Goal: Task Accomplishment & Management: Use online tool/utility

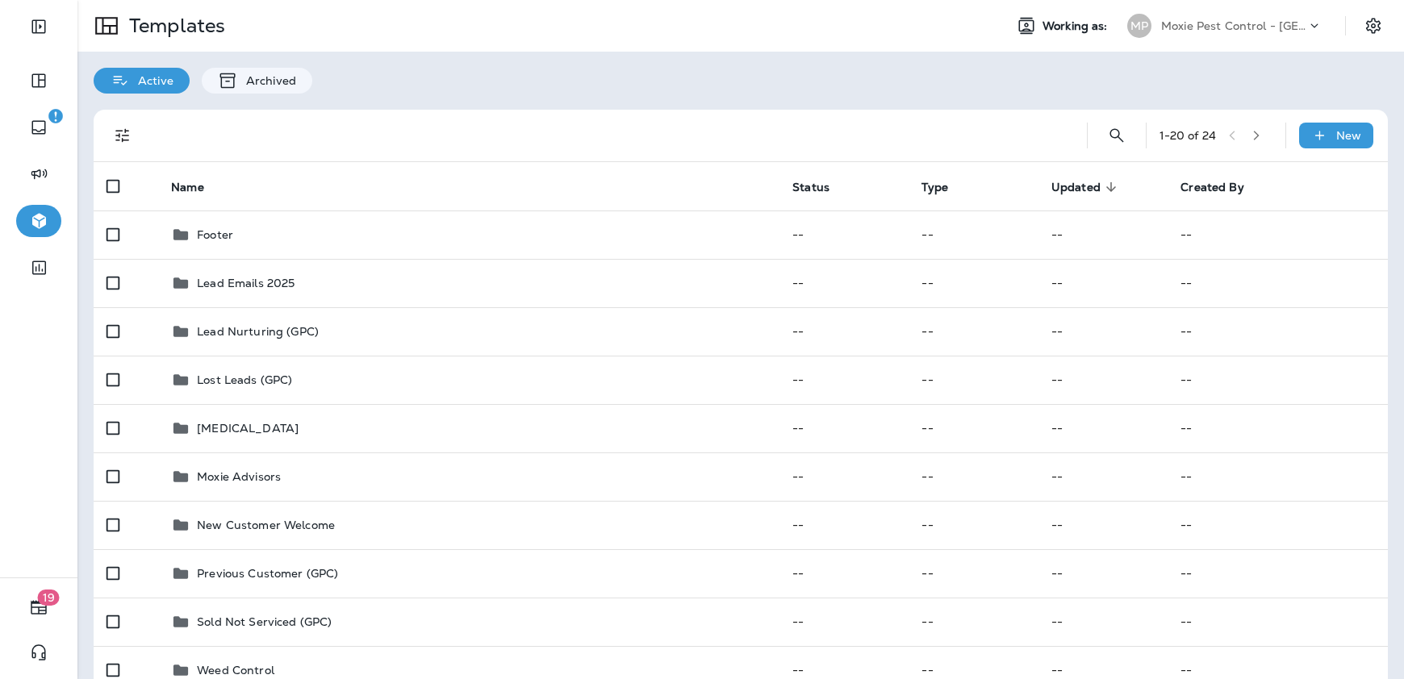
click at [1317, 30] on icon at bounding box center [1314, 26] width 16 height 16
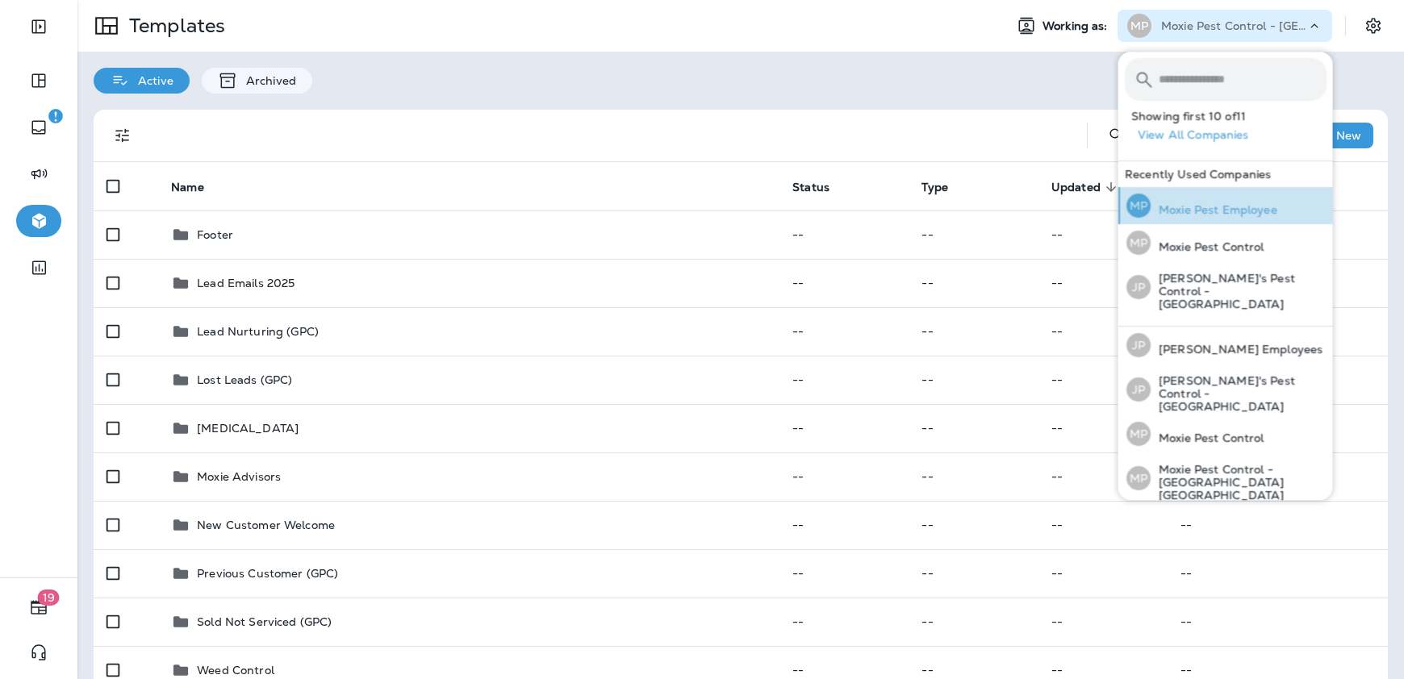
click at [1250, 211] on p "Moxie Pest Employee" at bounding box center [1214, 209] width 127 height 13
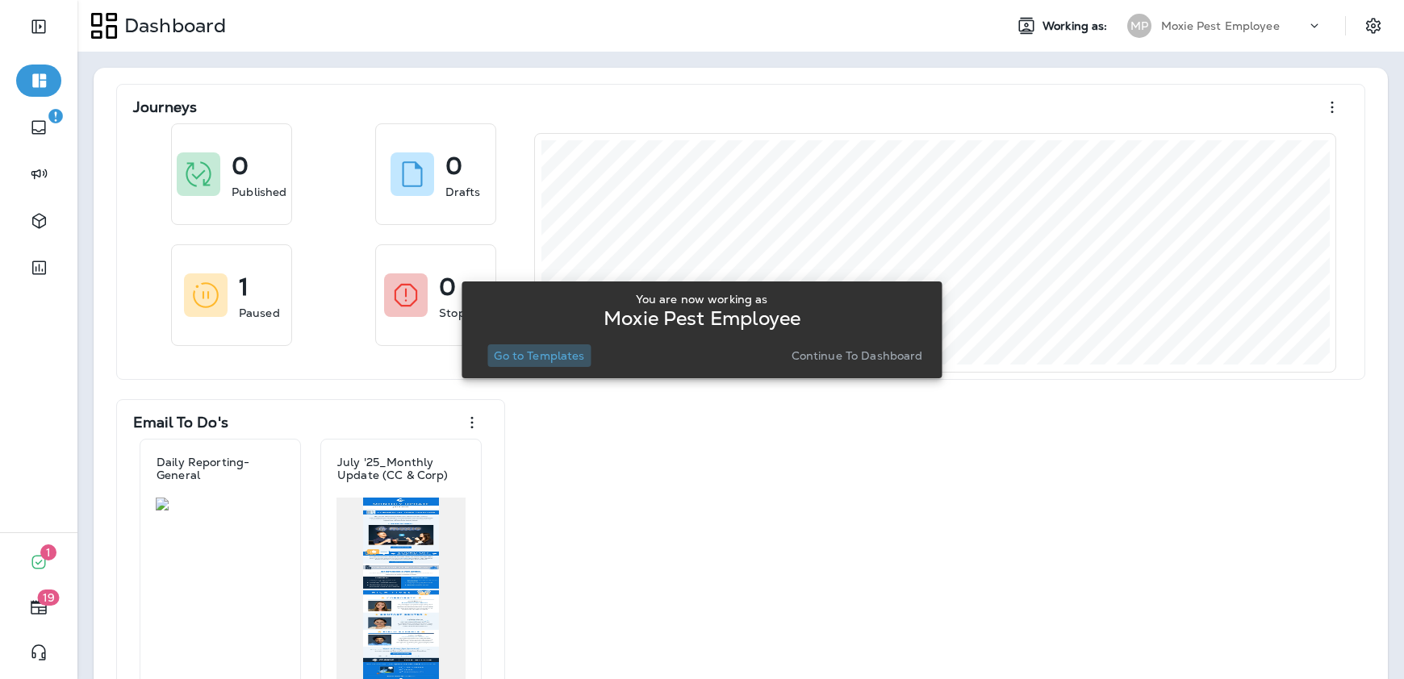
click at [561, 358] on p "Go to Templates" at bounding box center [539, 355] width 90 height 13
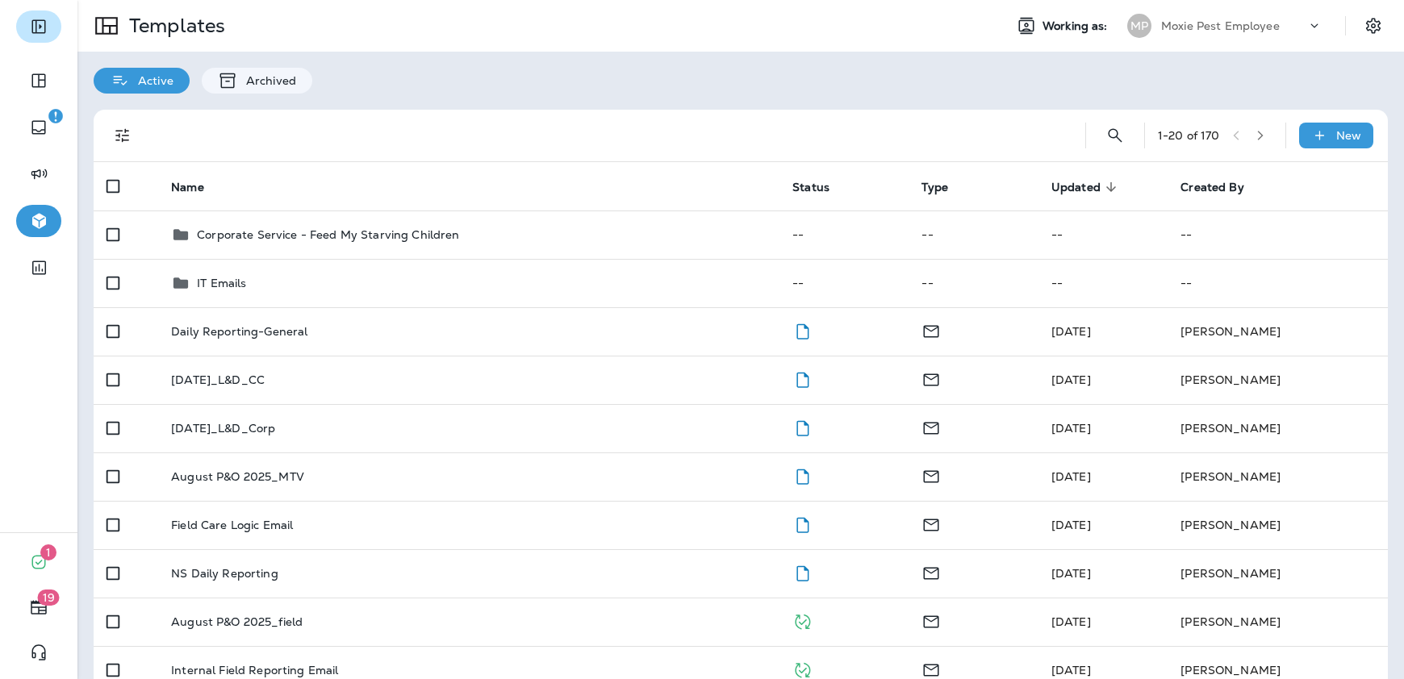
click at [39, 26] on icon "Expand Sidebar" at bounding box center [38, 27] width 14 height 14
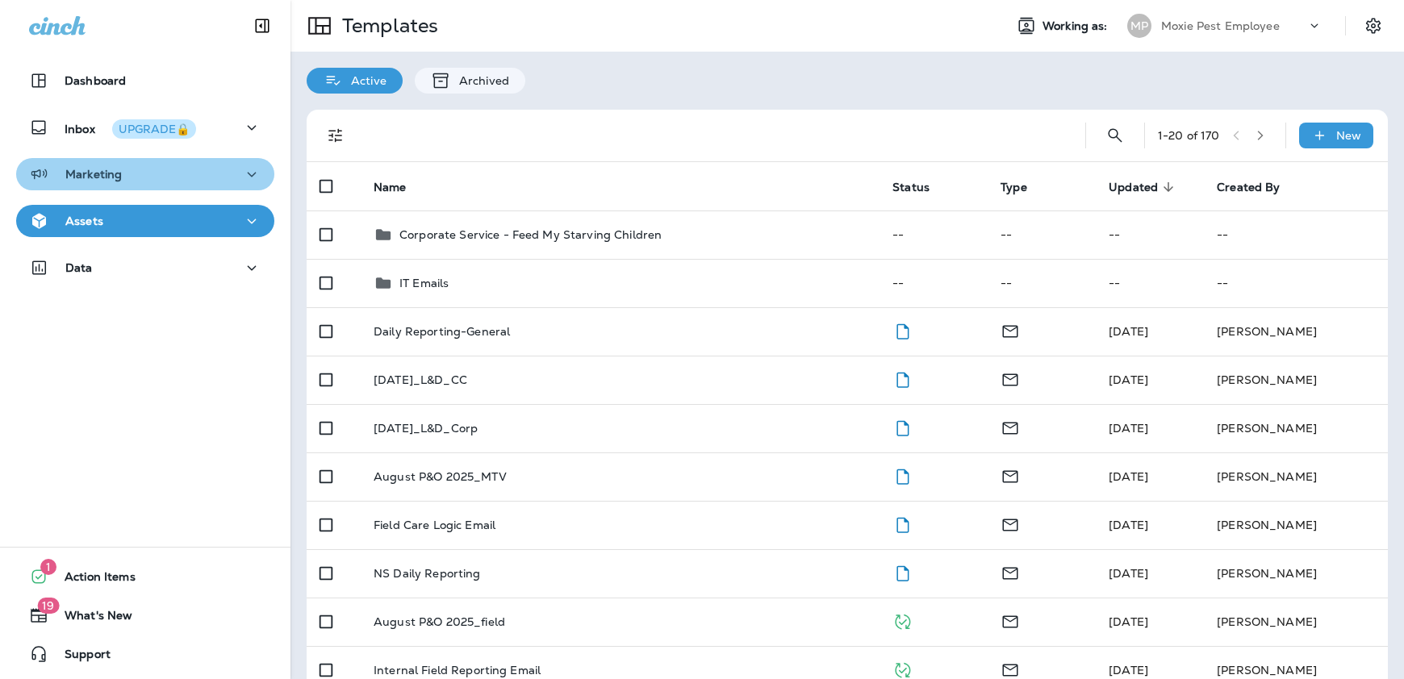
click at [261, 165] on icon "button" at bounding box center [251, 175] width 19 height 20
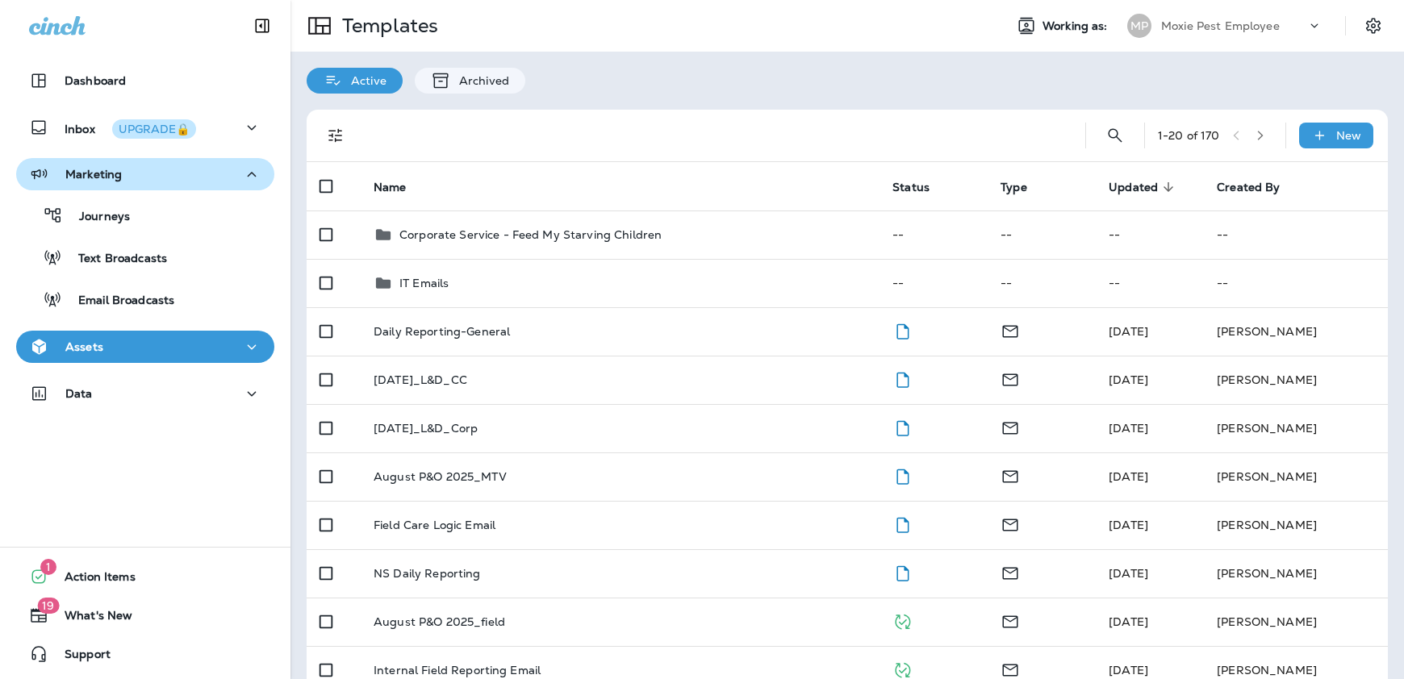
click at [247, 346] on icon "button" at bounding box center [251, 347] width 19 height 20
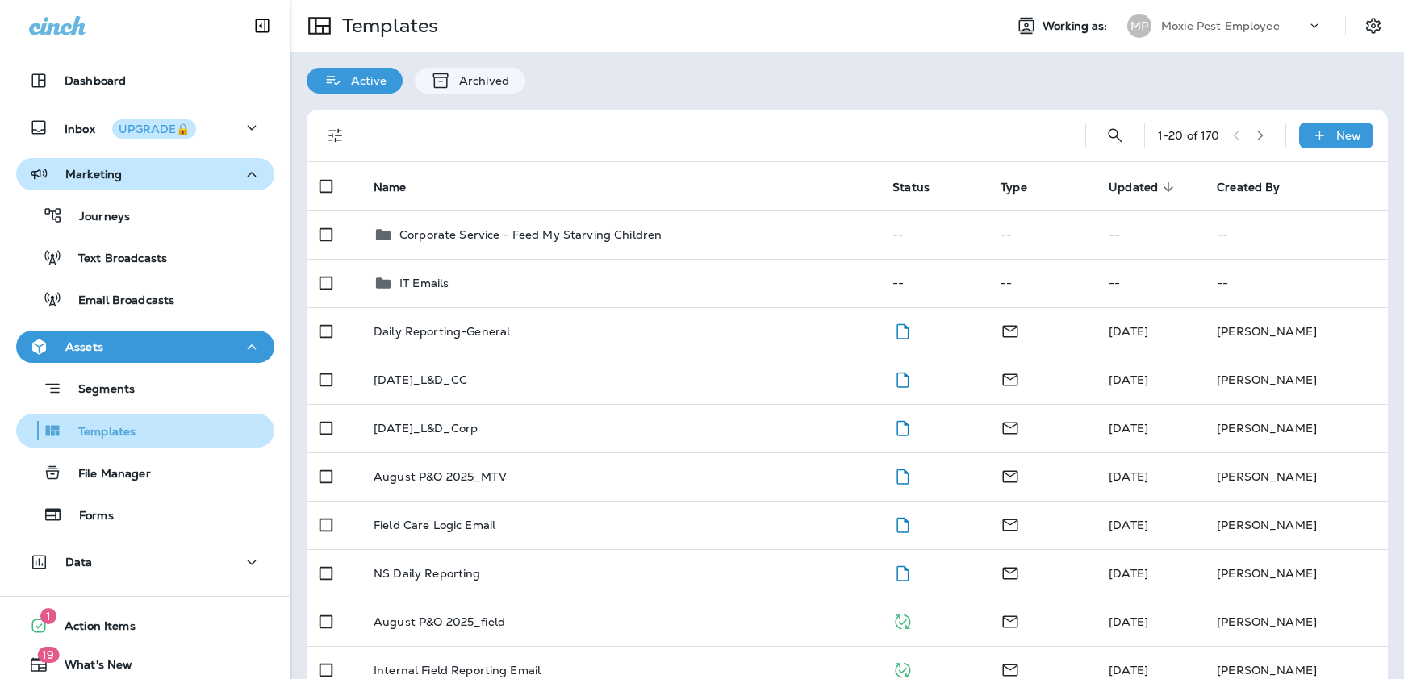
click at [163, 427] on div "Templates" at bounding box center [145, 431] width 245 height 24
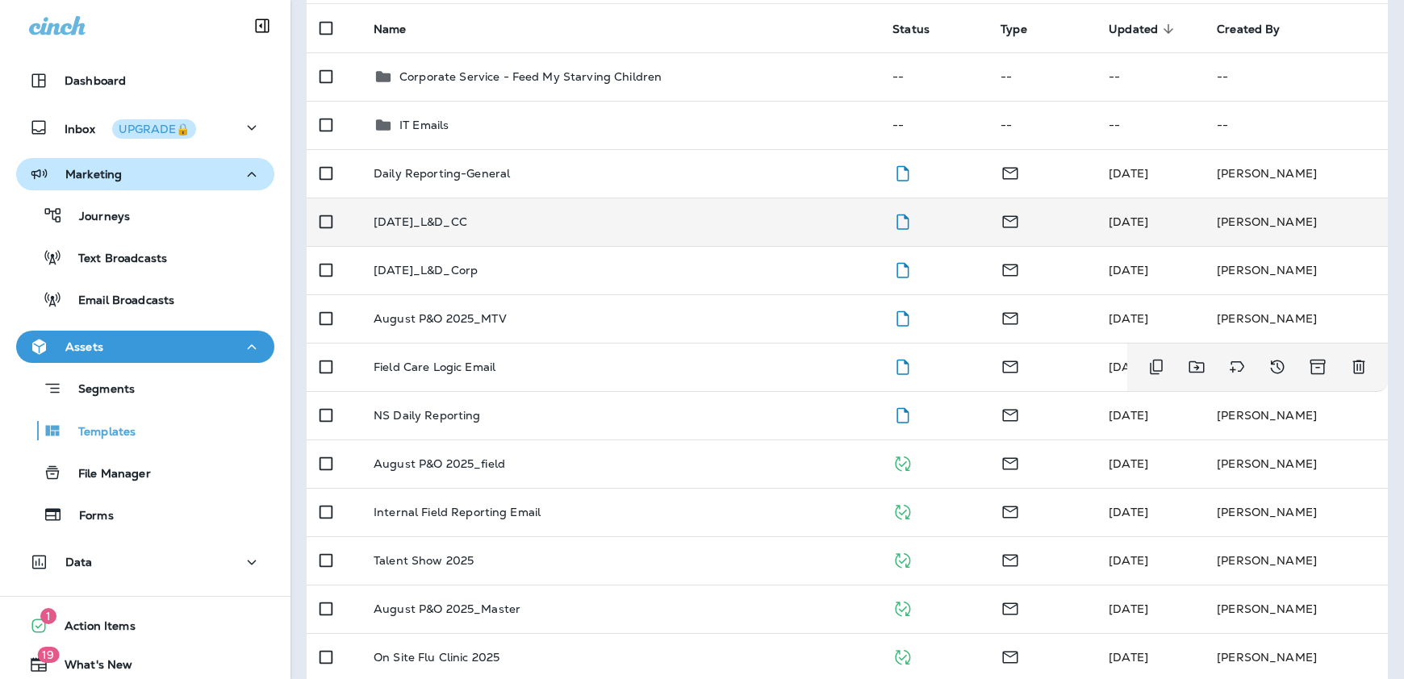
scroll to position [178, 0]
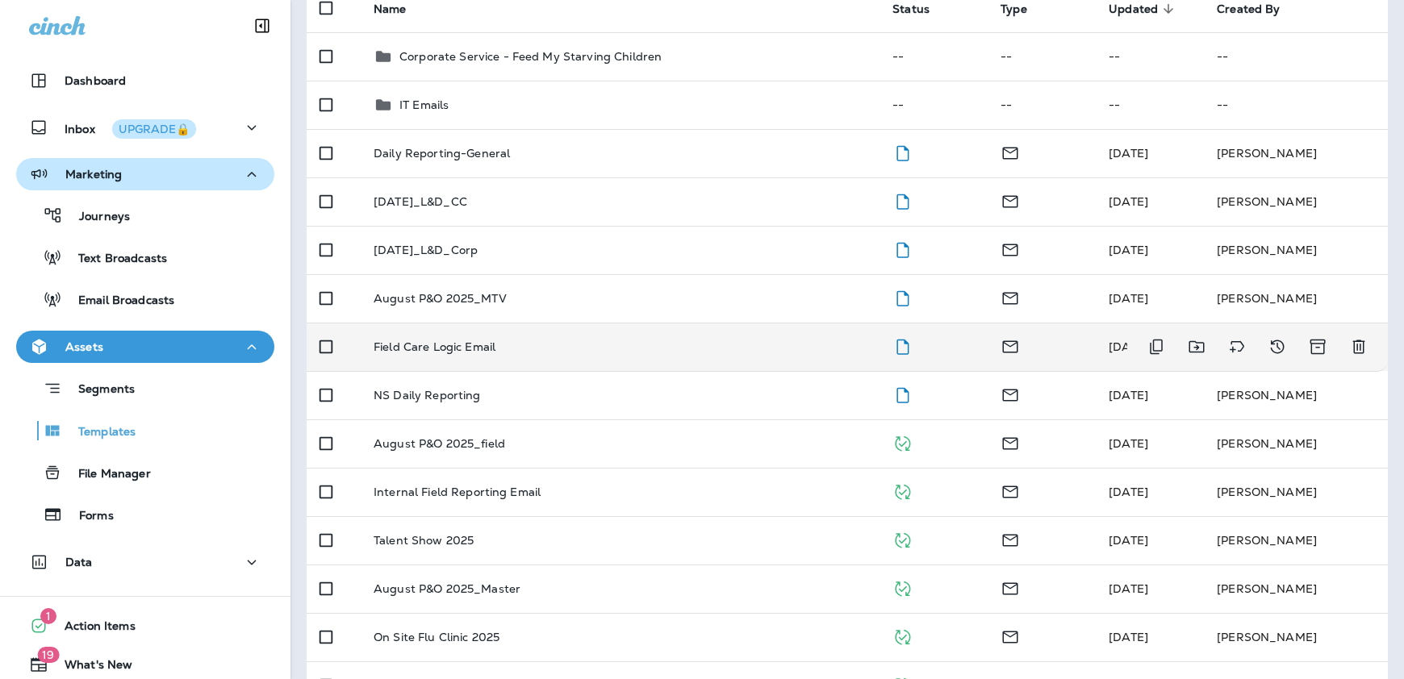
click at [457, 352] on p "Field Care Logic Email" at bounding box center [435, 346] width 122 height 13
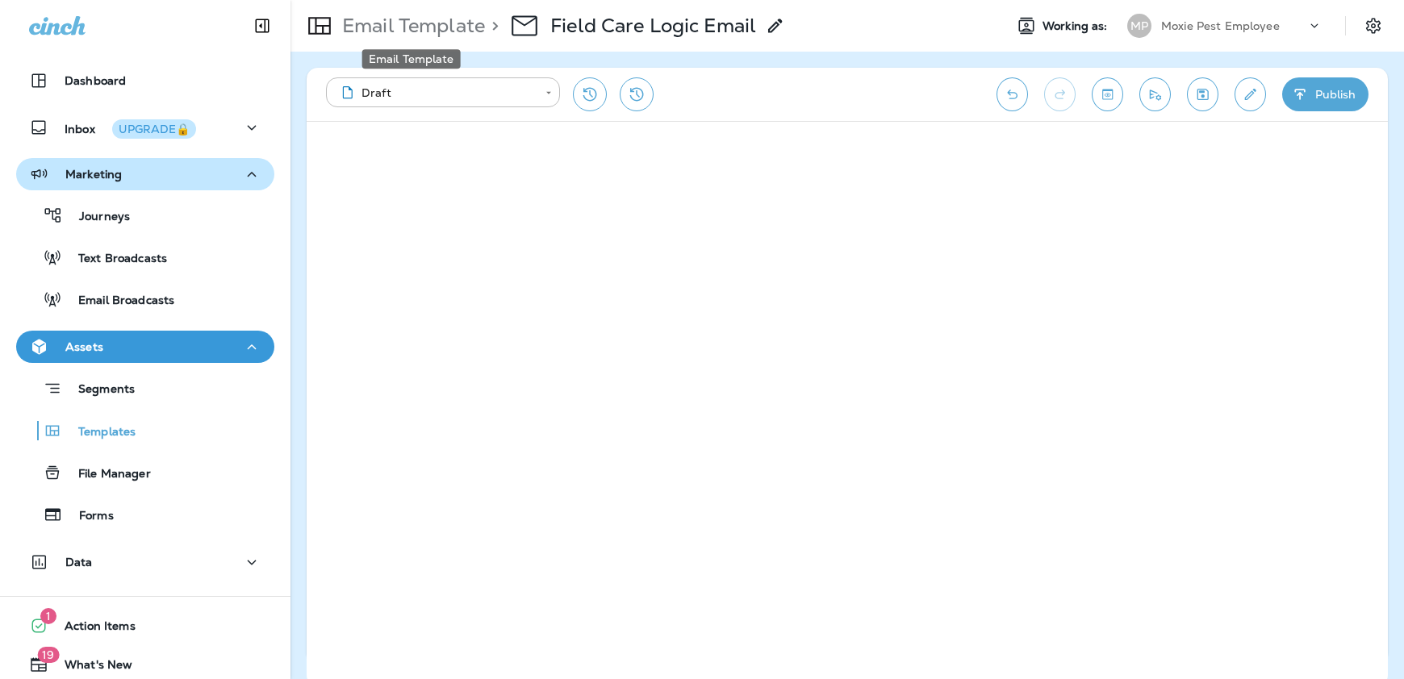
click at [385, 32] on p "Email Template" at bounding box center [410, 26] width 149 height 24
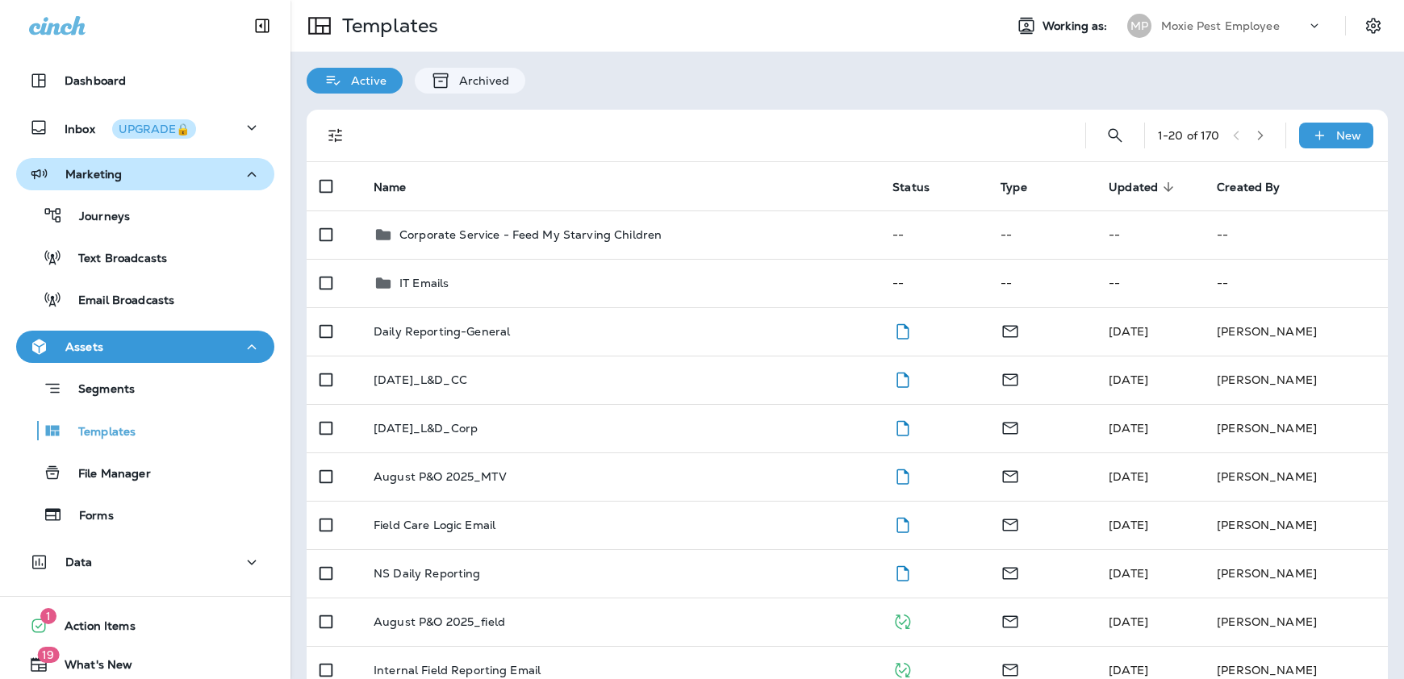
click at [1292, 24] on div "Moxie Pest Employee" at bounding box center [1233, 26] width 145 height 24
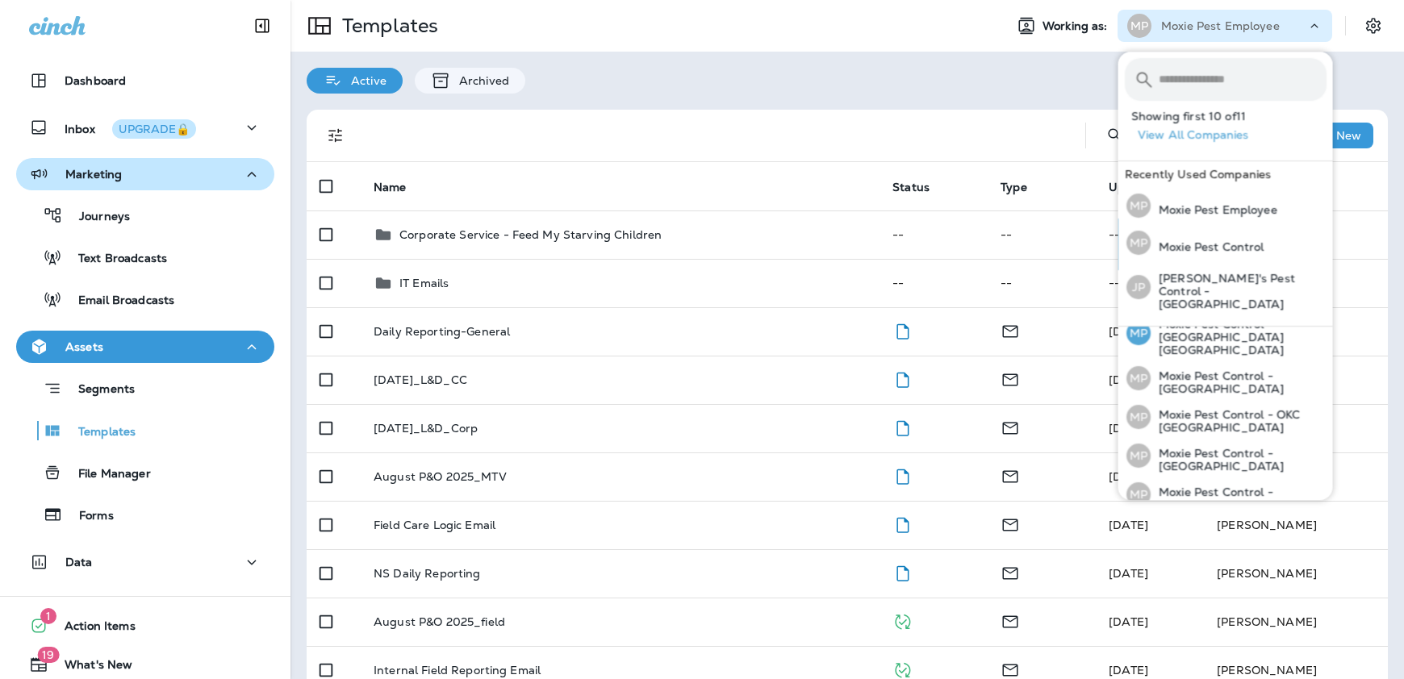
scroll to position [155, 0]
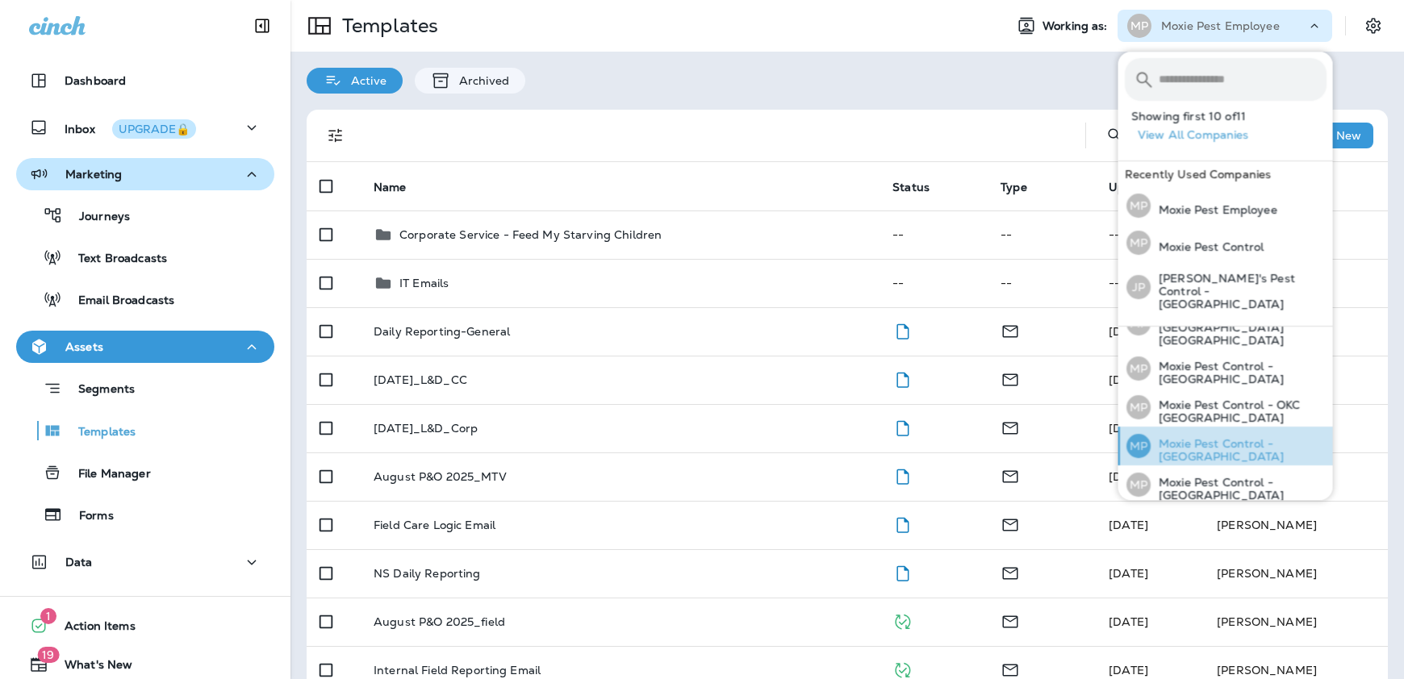
click at [1235, 437] on p "Moxie Pest Control - [GEOGRAPHIC_DATA]" at bounding box center [1239, 450] width 176 height 26
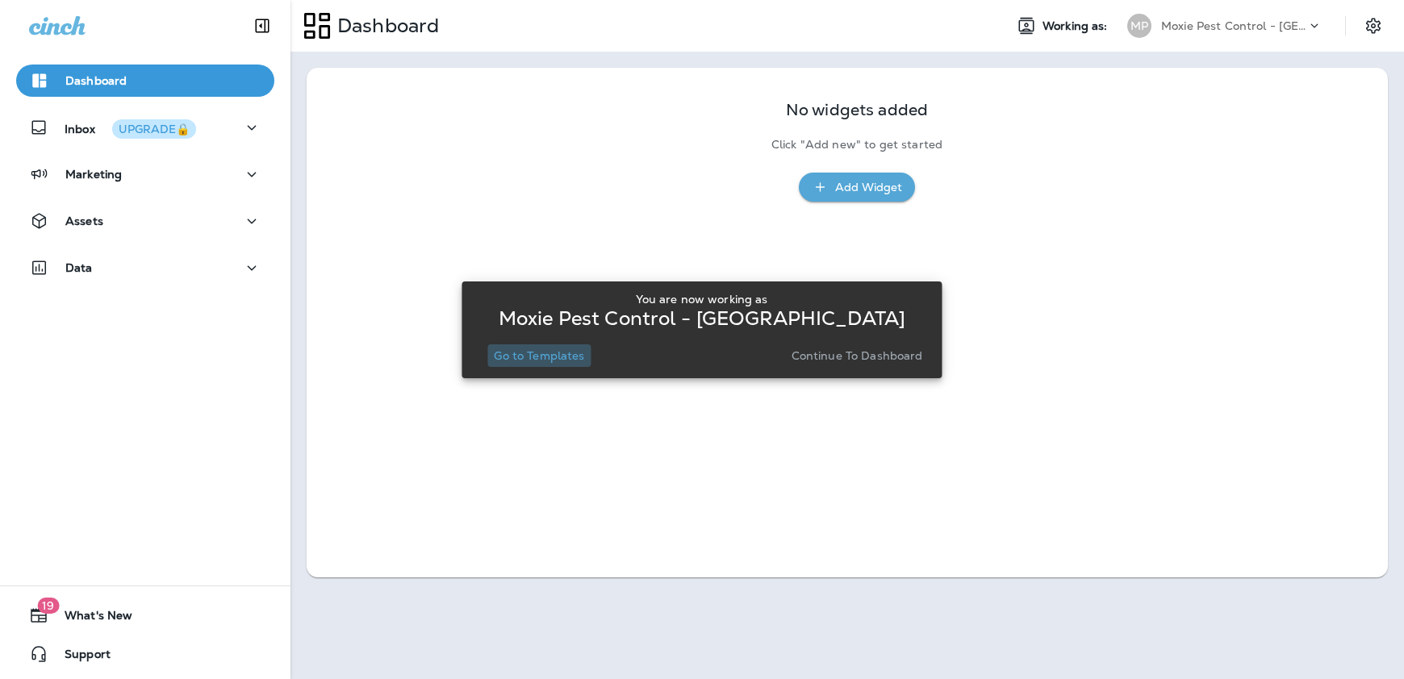
click at [554, 354] on p "Go to Templates" at bounding box center [539, 355] width 90 height 13
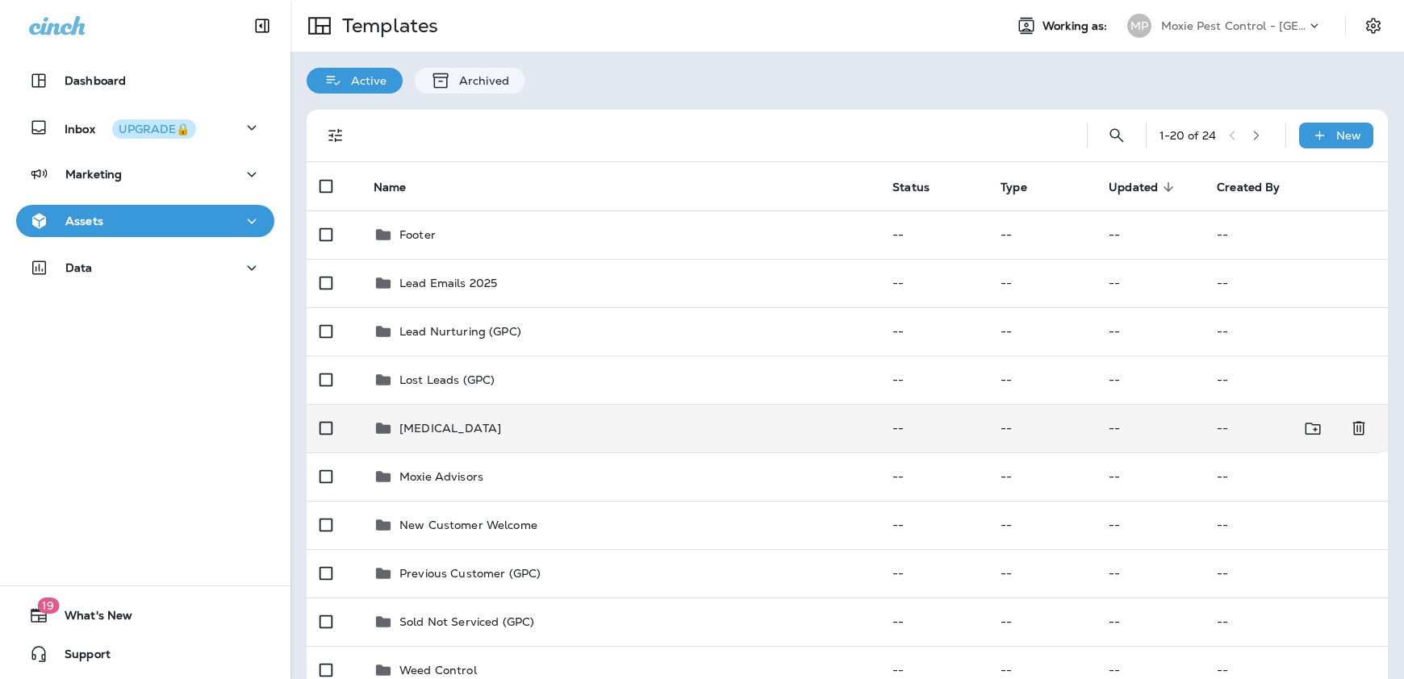
click at [461, 439] on td "Mosquito Control" at bounding box center [620, 428] width 519 height 48
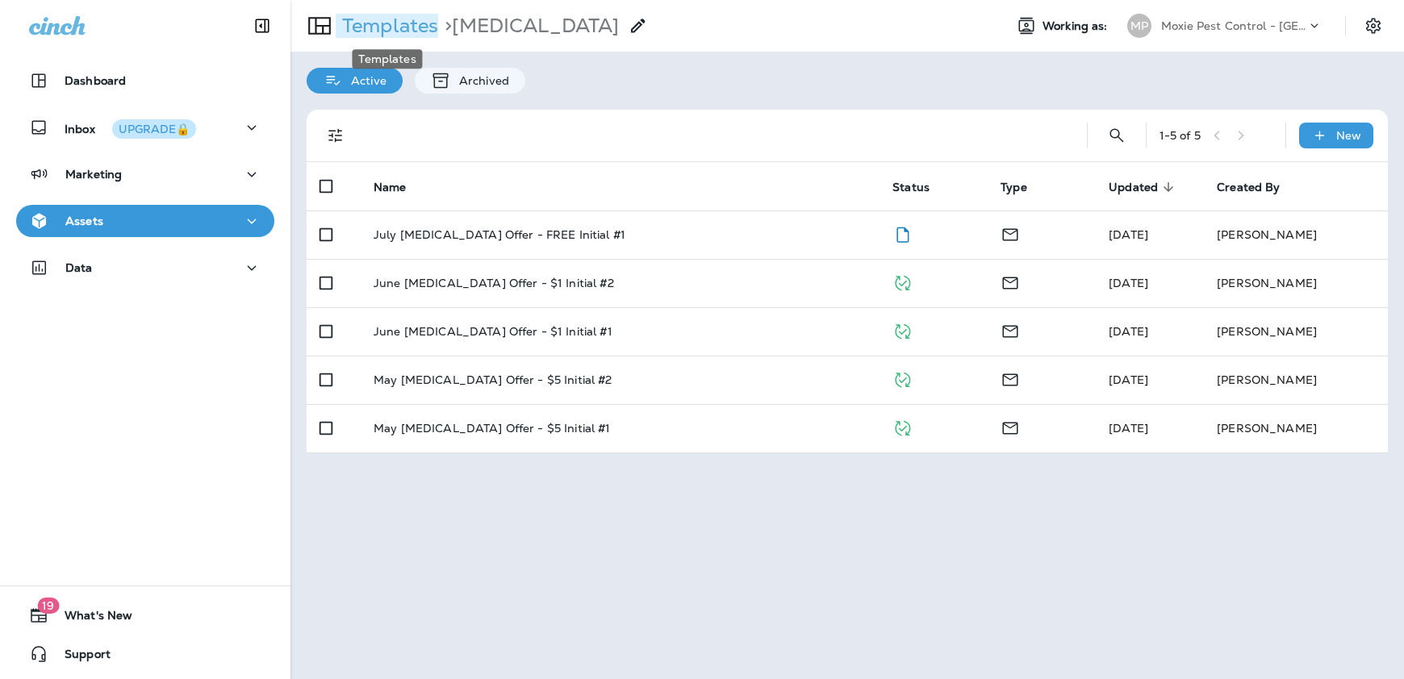
click at [406, 25] on p "Templates" at bounding box center [387, 26] width 102 height 24
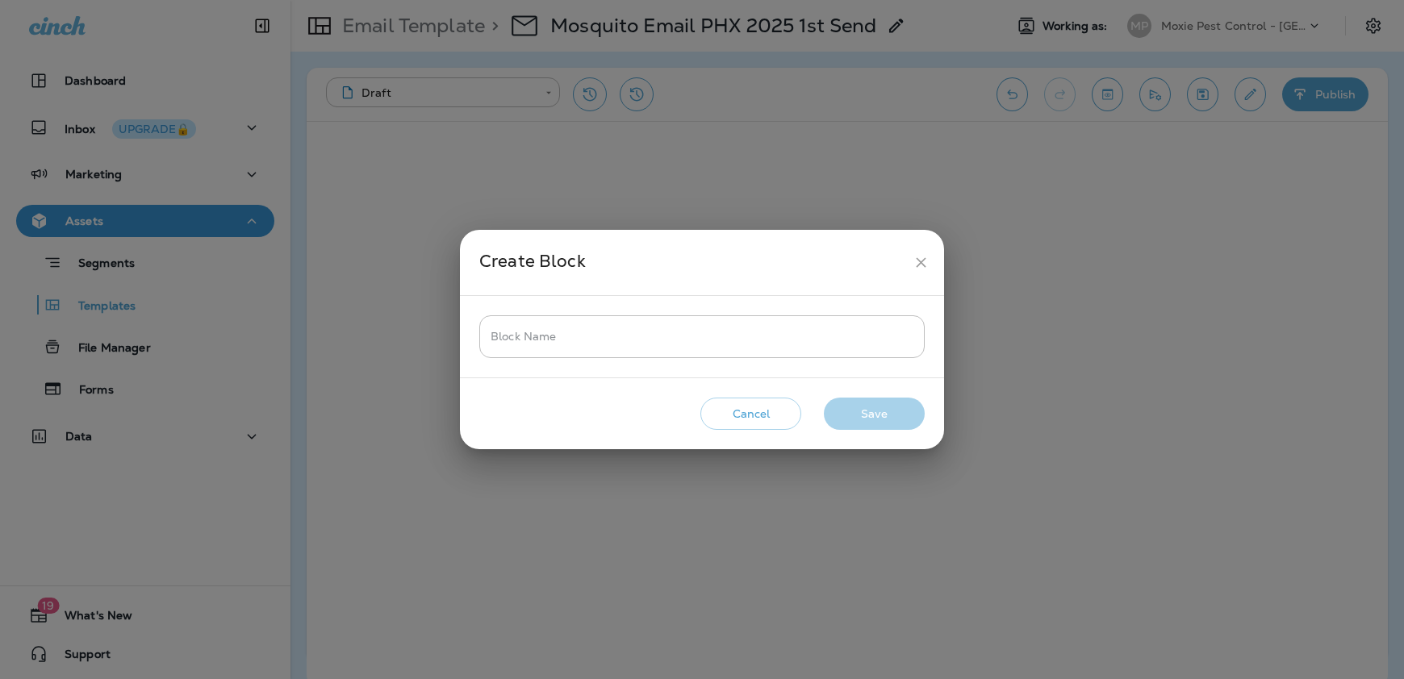
click at [758, 411] on button "Cancel" at bounding box center [750, 414] width 101 height 33
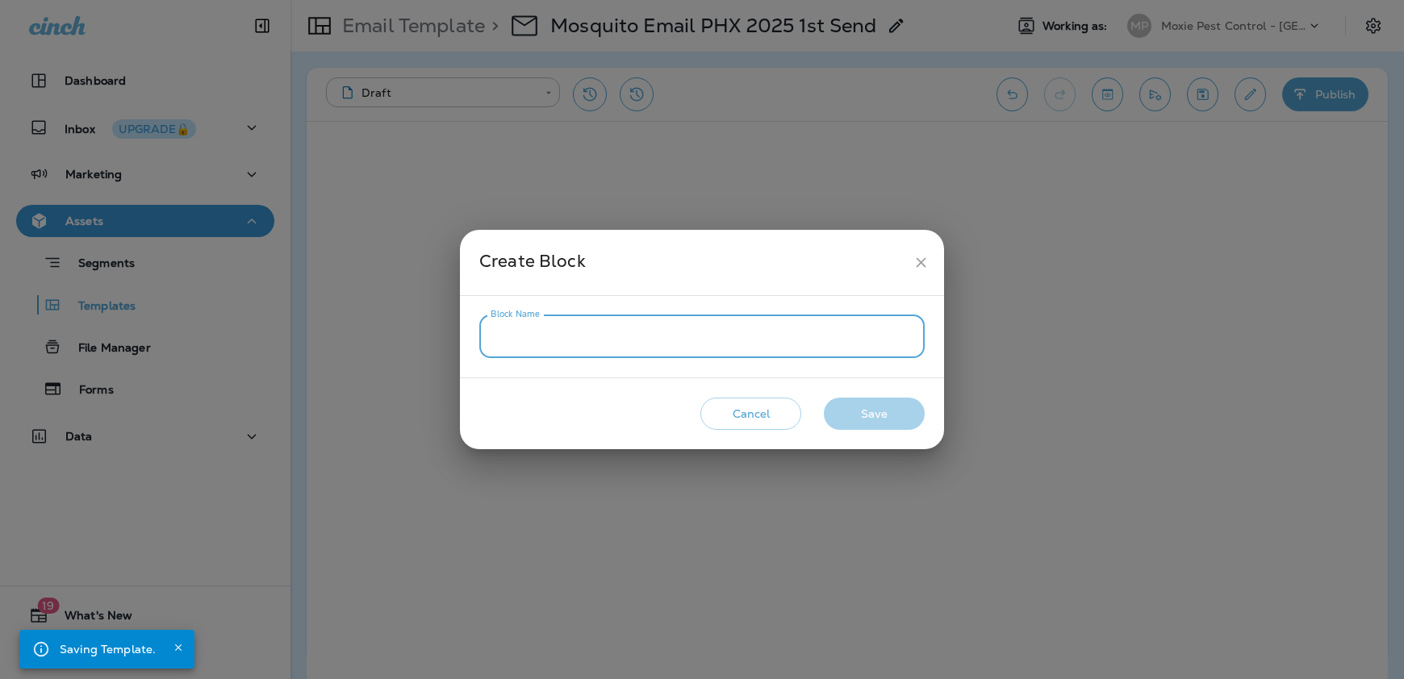
click at [523, 345] on input "Block Name" at bounding box center [701, 336] width 445 height 43
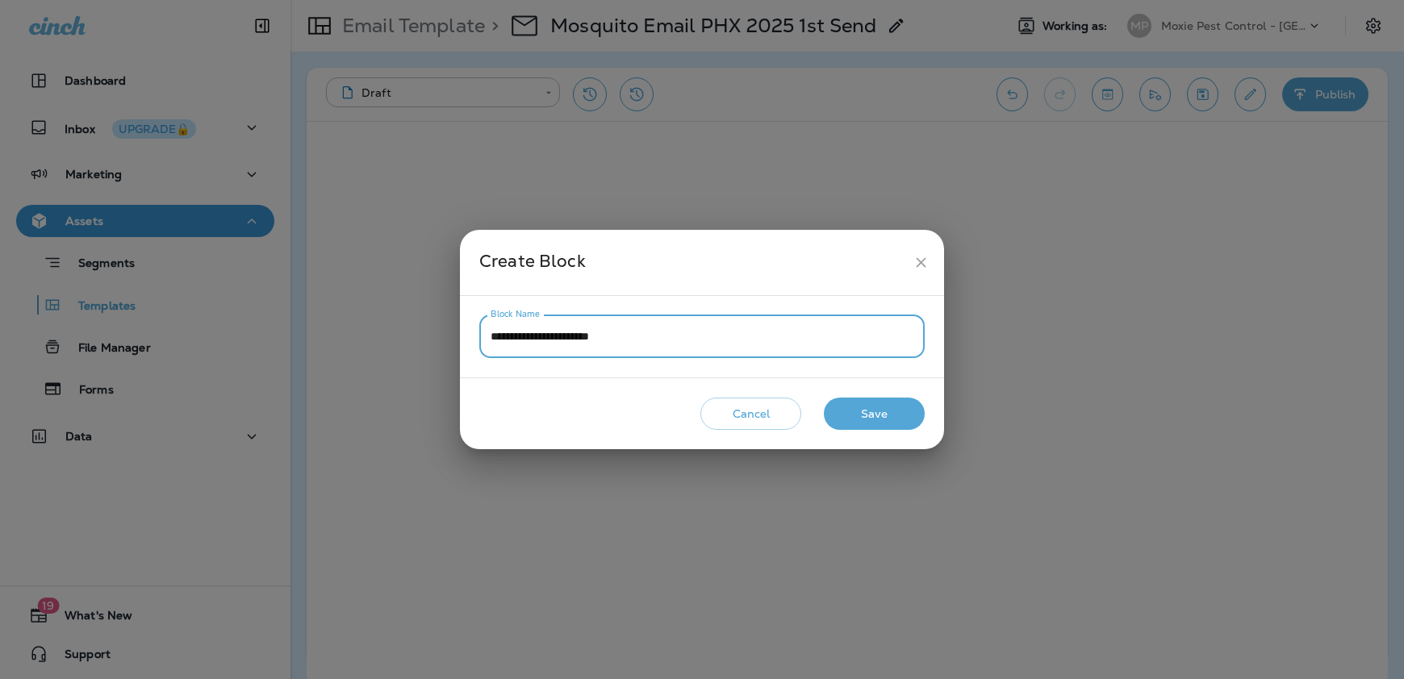
type input "**********"
click at [871, 413] on button "Save" at bounding box center [874, 414] width 101 height 33
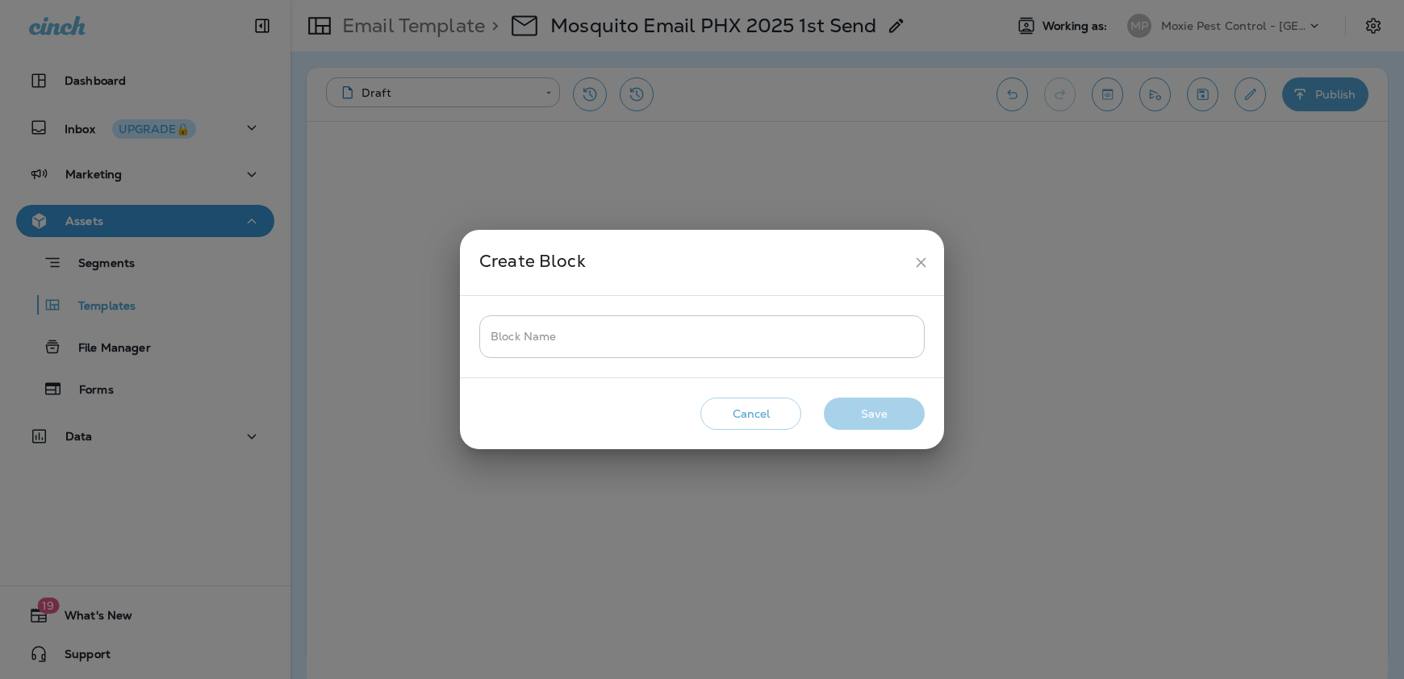
click at [520, 342] on input "Block Name" at bounding box center [701, 336] width 445 height 43
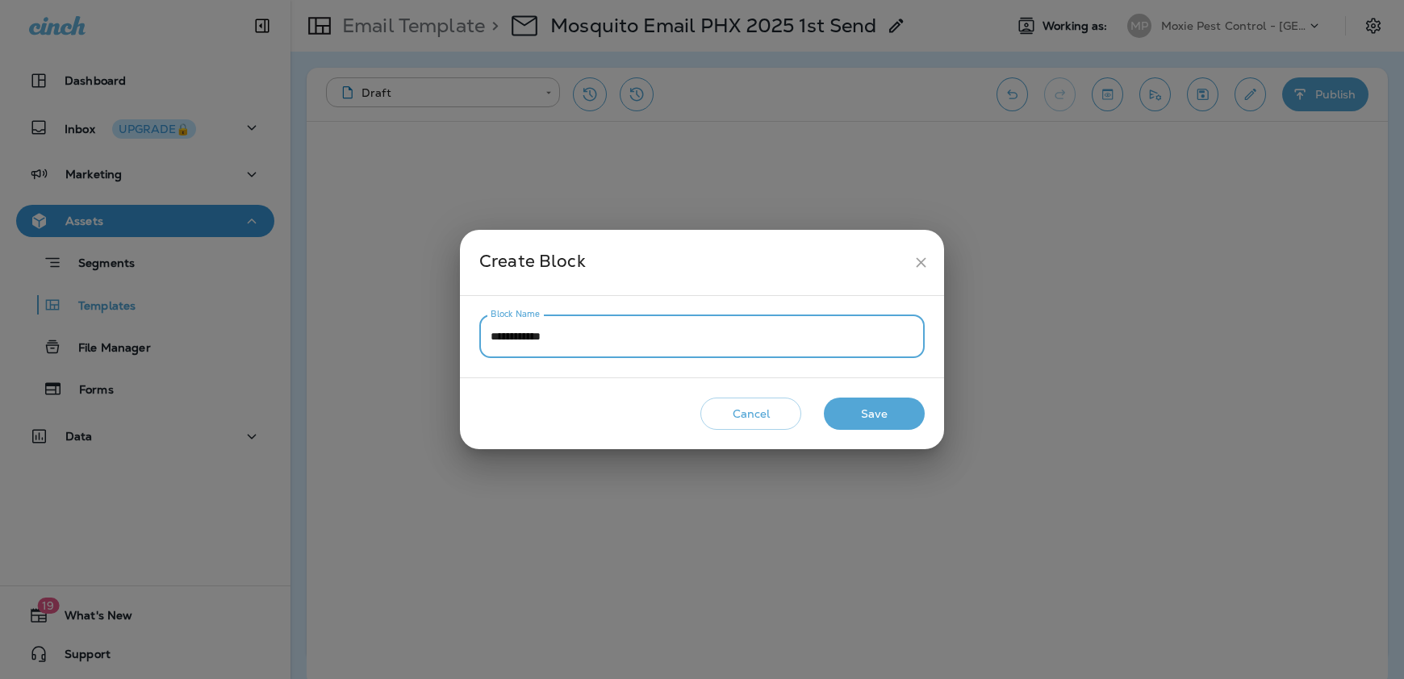
type input "**********"
click at [856, 400] on button "Save" at bounding box center [874, 414] width 101 height 33
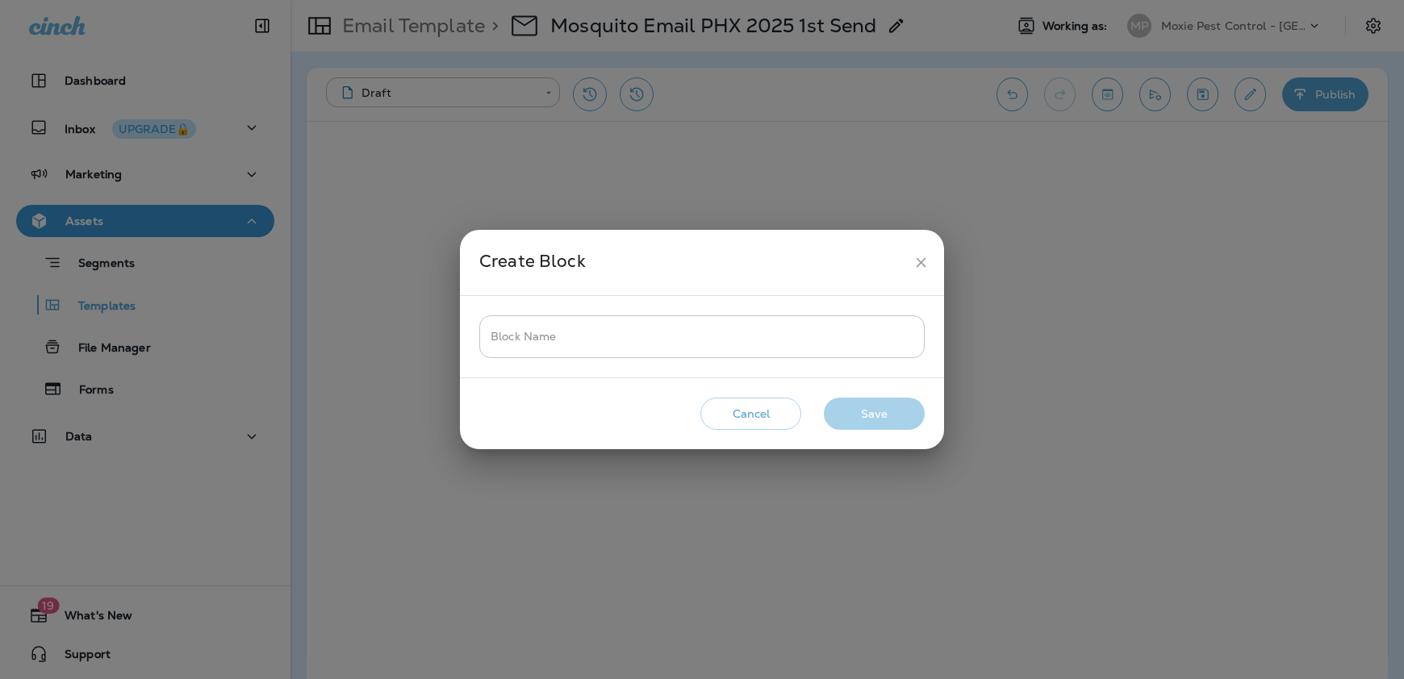
click at [504, 342] on input "Block Name" at bounding box center [701, 336] width 445 height 43
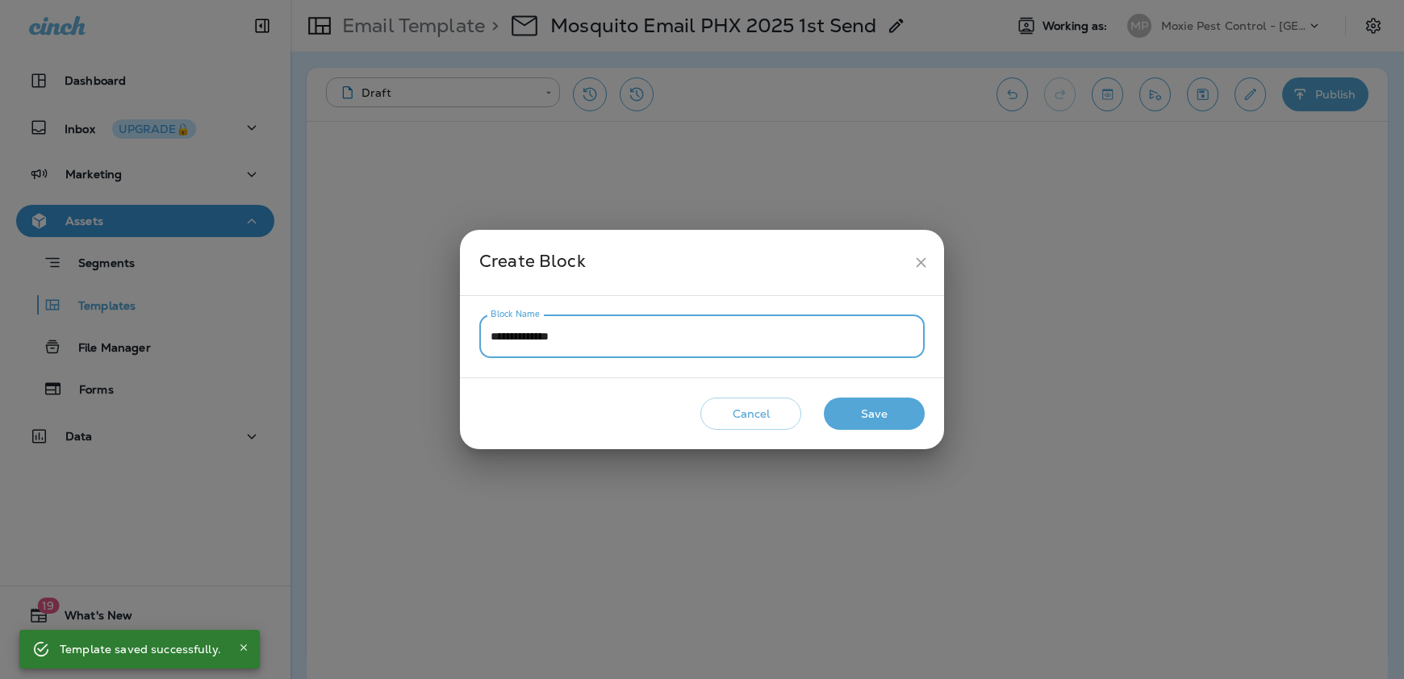
type input "**********"
click at [899, 420] on button "Save" at bounding box center [874, 414] width 101 height 33
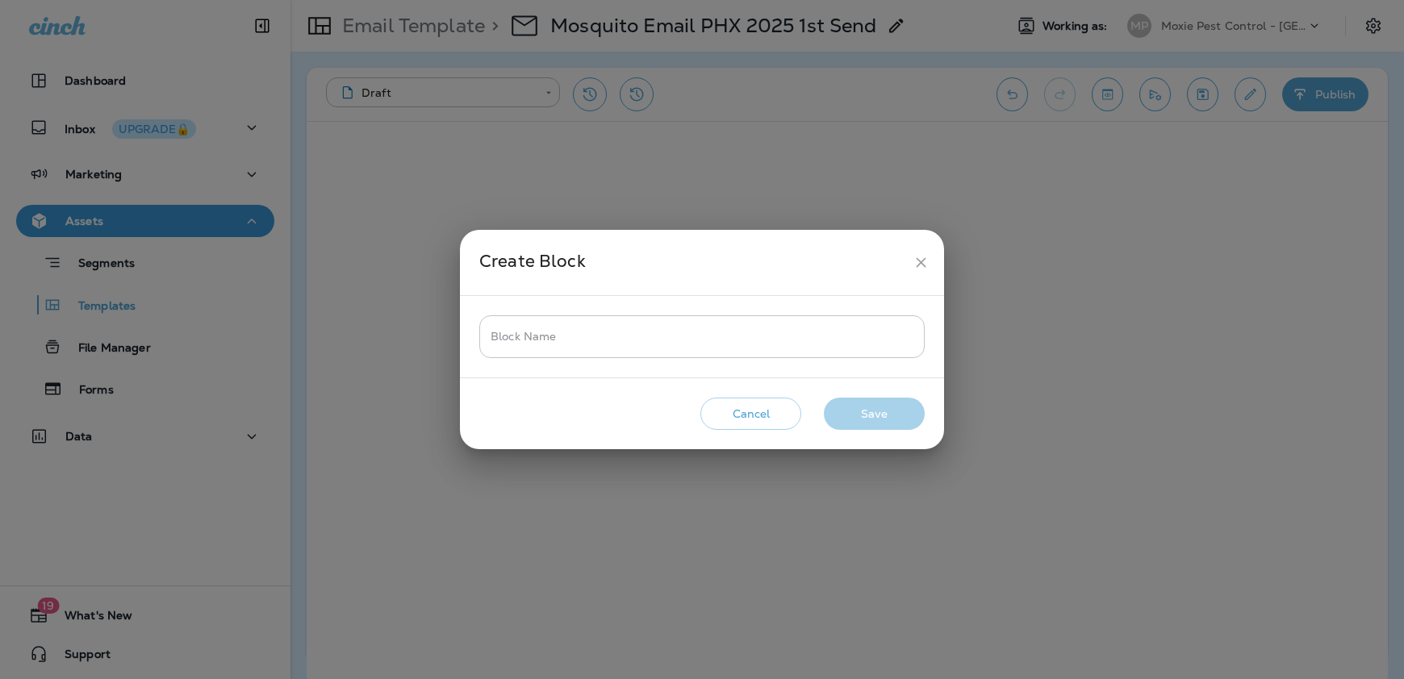
click at [549, 342] on input "Block Name" at bounding box center [701, 336] width 445 height 43
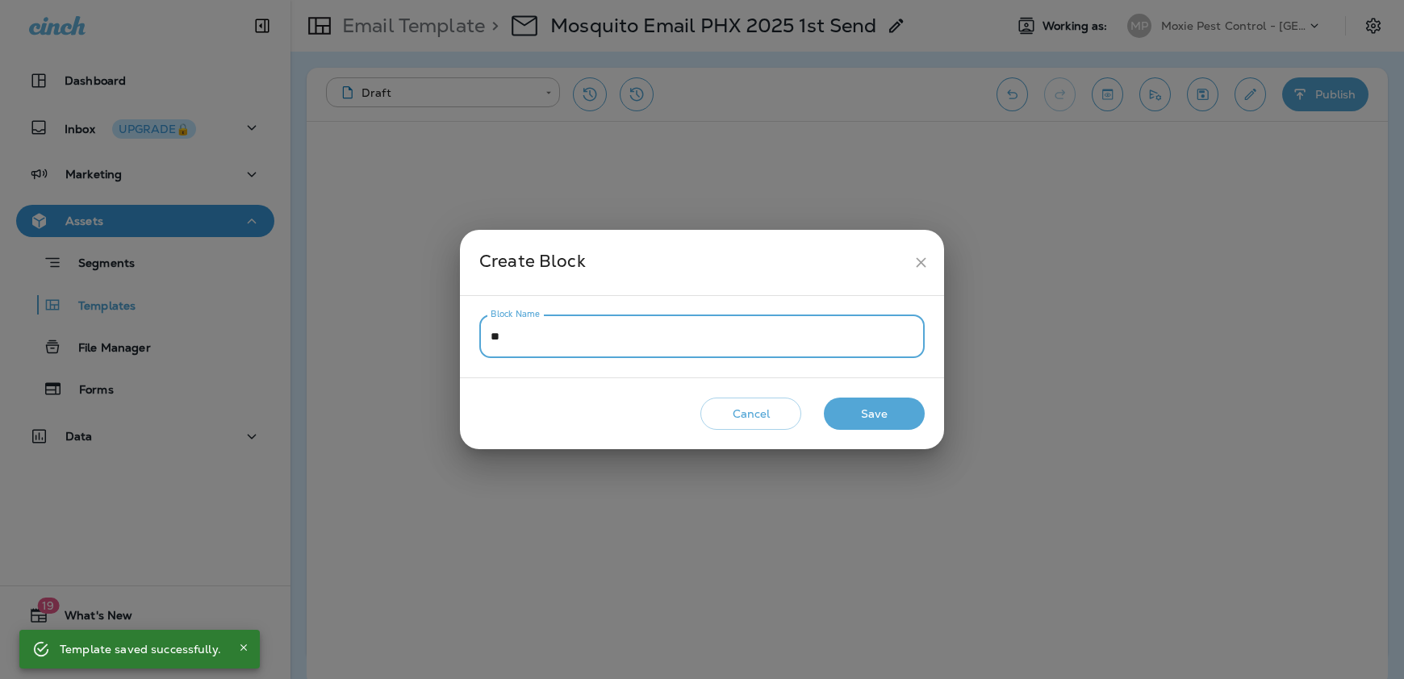
type input "*"
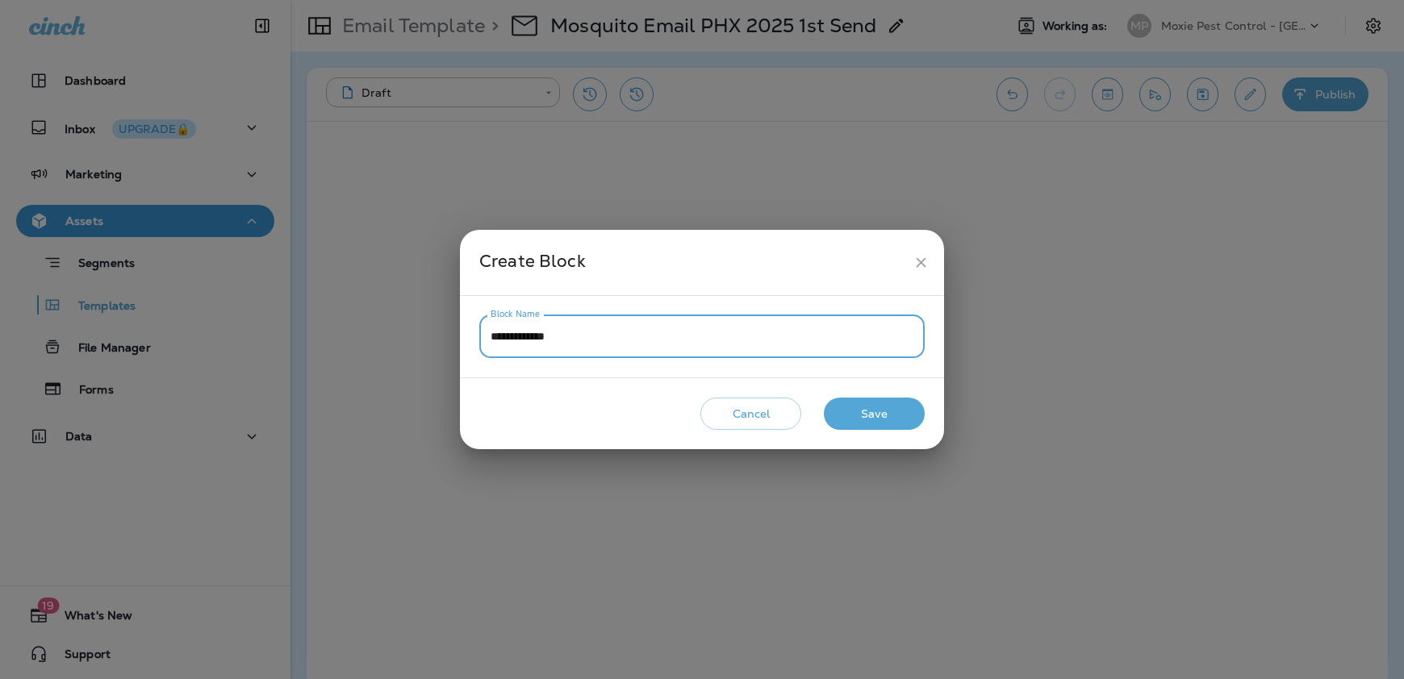
type input "**********"
click at [892, 423] on button "Save" at bounding box center [874, 414] width 101 height 33
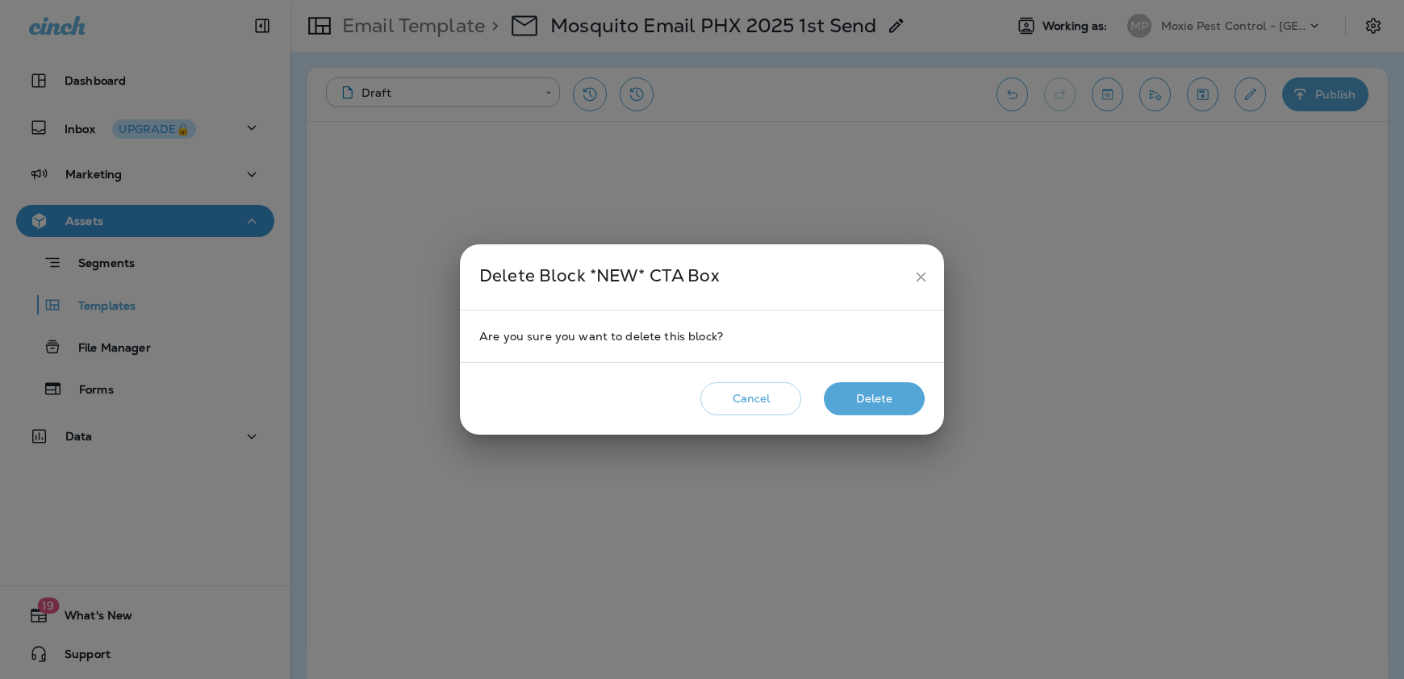
click at [851, 399] on button "Delete" at bounding box center [874, 398] width 101 height 33
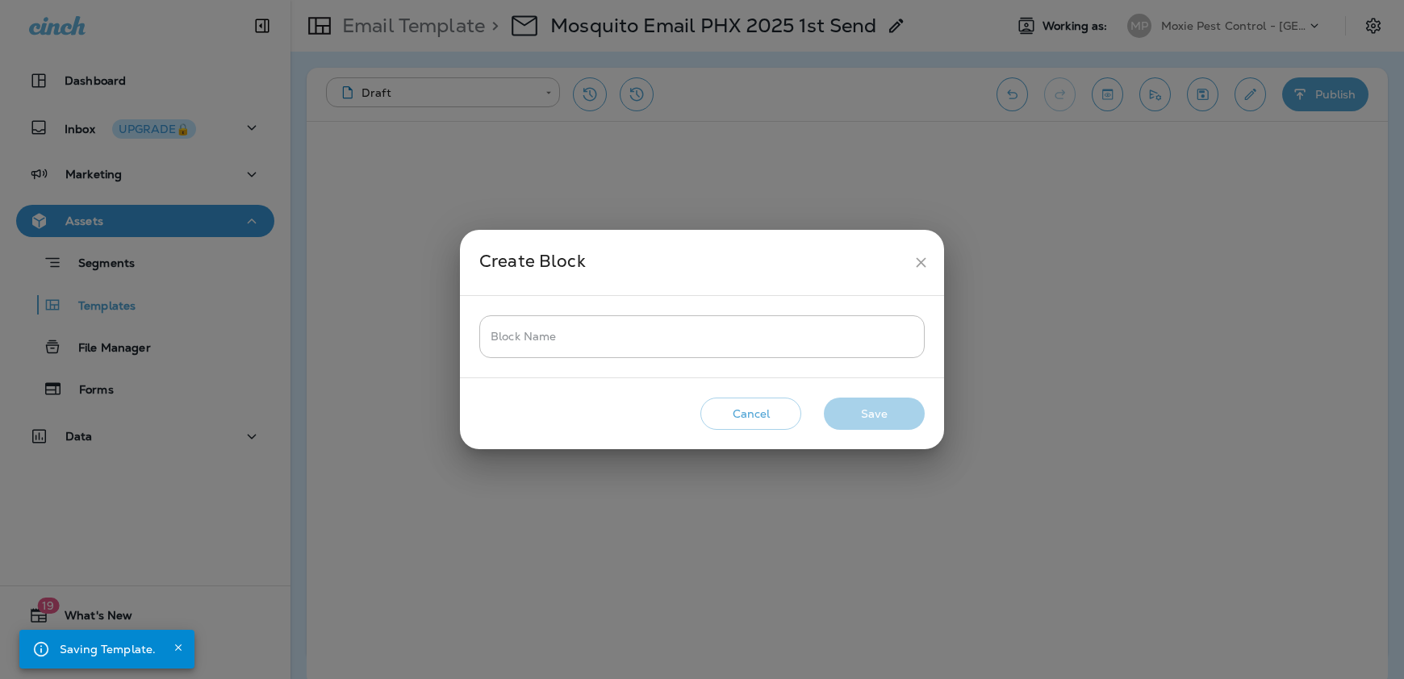
click at [752, 419] on button "Cancel" at bounding box center [750, 414] width 101 height 33
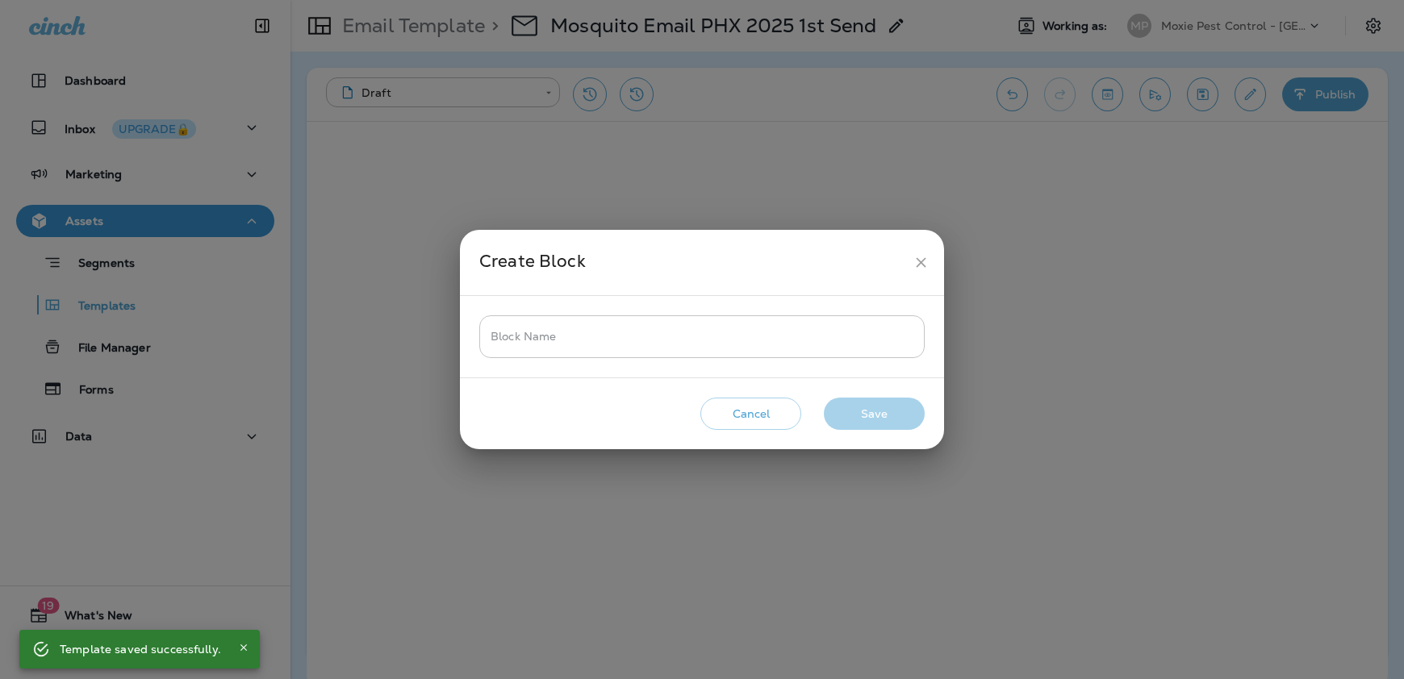
click at [501, 333] on input "Block Name" at bounding box center [701, 336] width 445 height 43
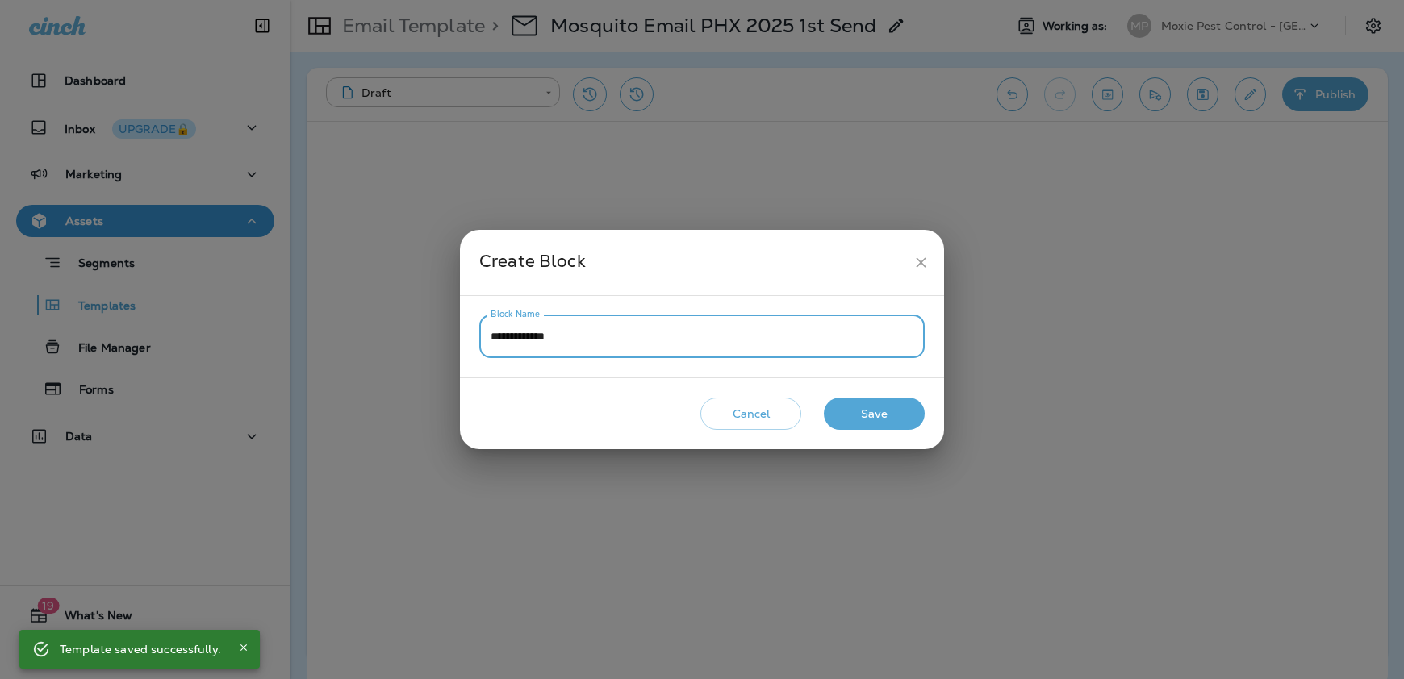
type input "**********"
click at [871, 418] on button "Save" at bounding box center [874, 414] width 101 height 33
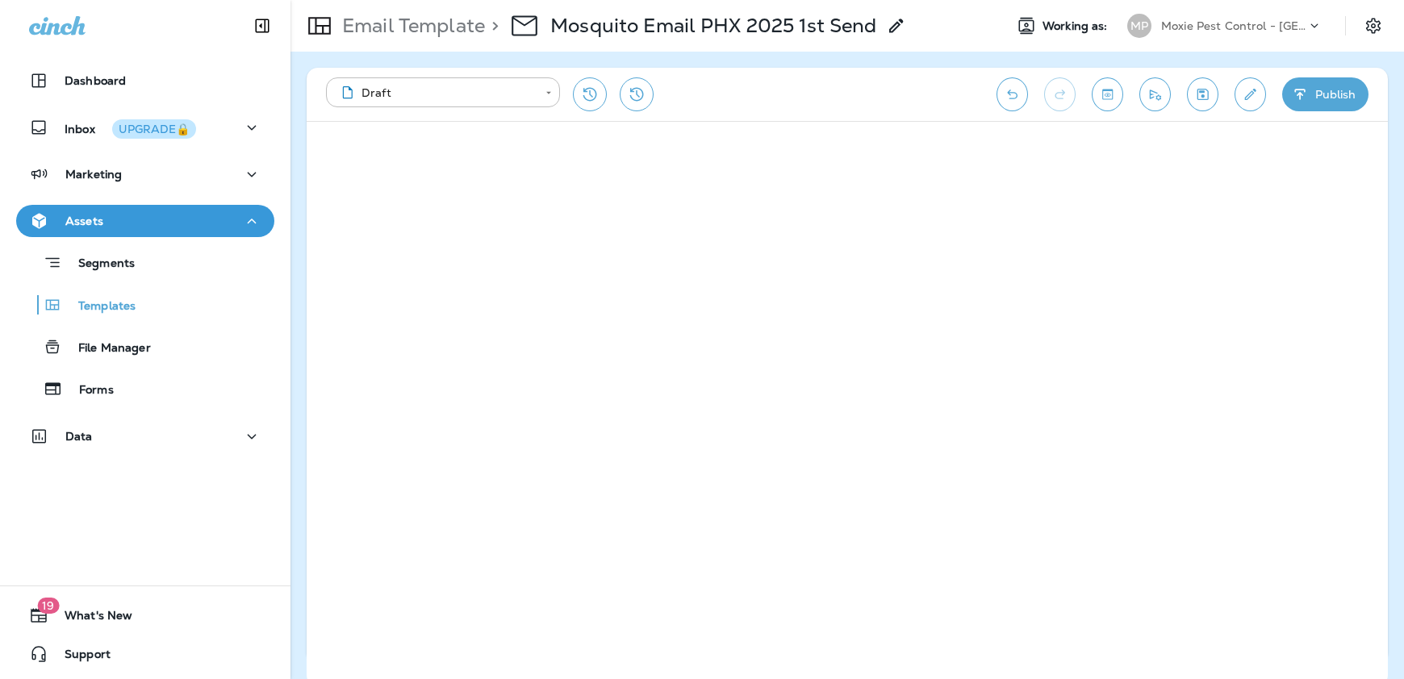
click at [1017, 95] on icon "Undo" at bounding box center [1012, 95] width 10 height 10
click at [1017, 92] on icon "Undo" at bounding box center [1012, 95] width 10 height 10
click at [1017, 98] on icon "Undo" at bounding box center [1012, 94] width 17 height 16
click at [1017, 90] on icon "Undo" at bounding box center [1012, 94] width 17 height 16
click at [1021, 91] on icon "Undo" at bounding box center [1012, 94] width 17 height 16
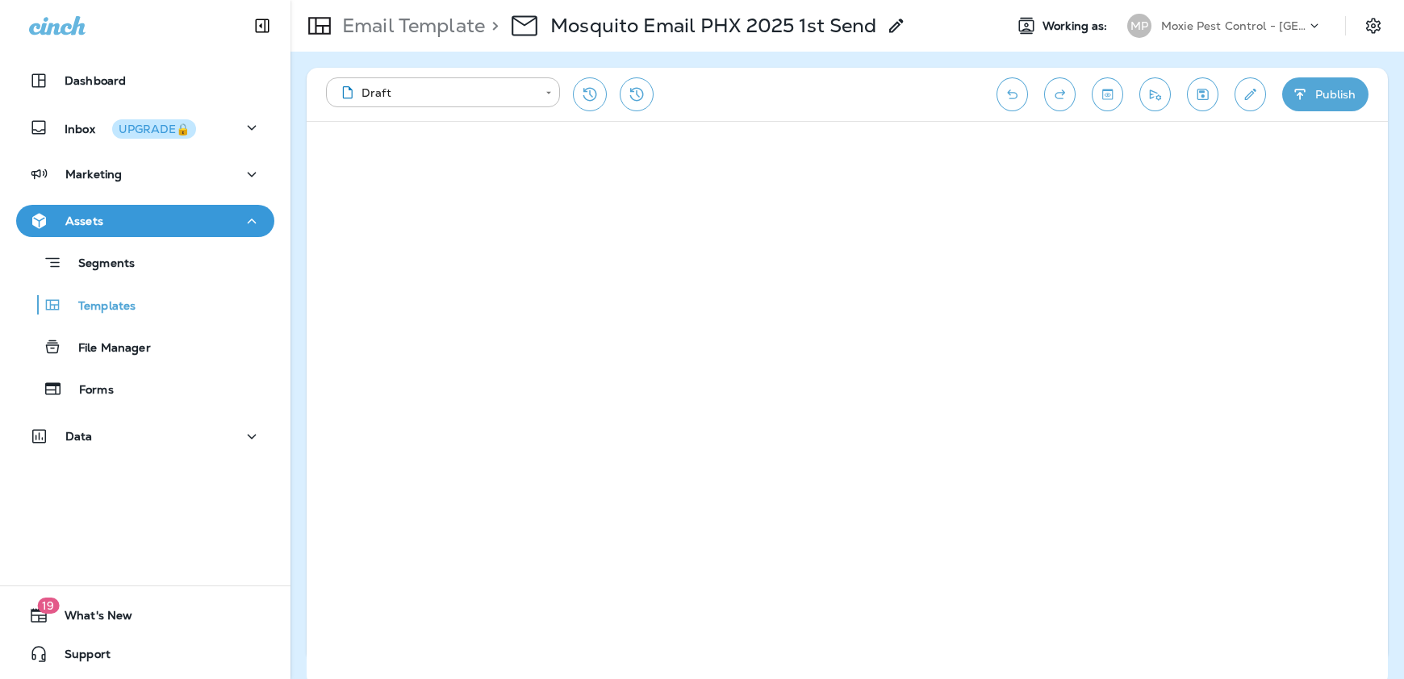
click at [1013, 96] on icon "Undo" at bounding box center [1012, 94] width 17 height 16
click at [1021, 93] on icon "Undo" at bounding box center [1012, 94] width 17 height 16
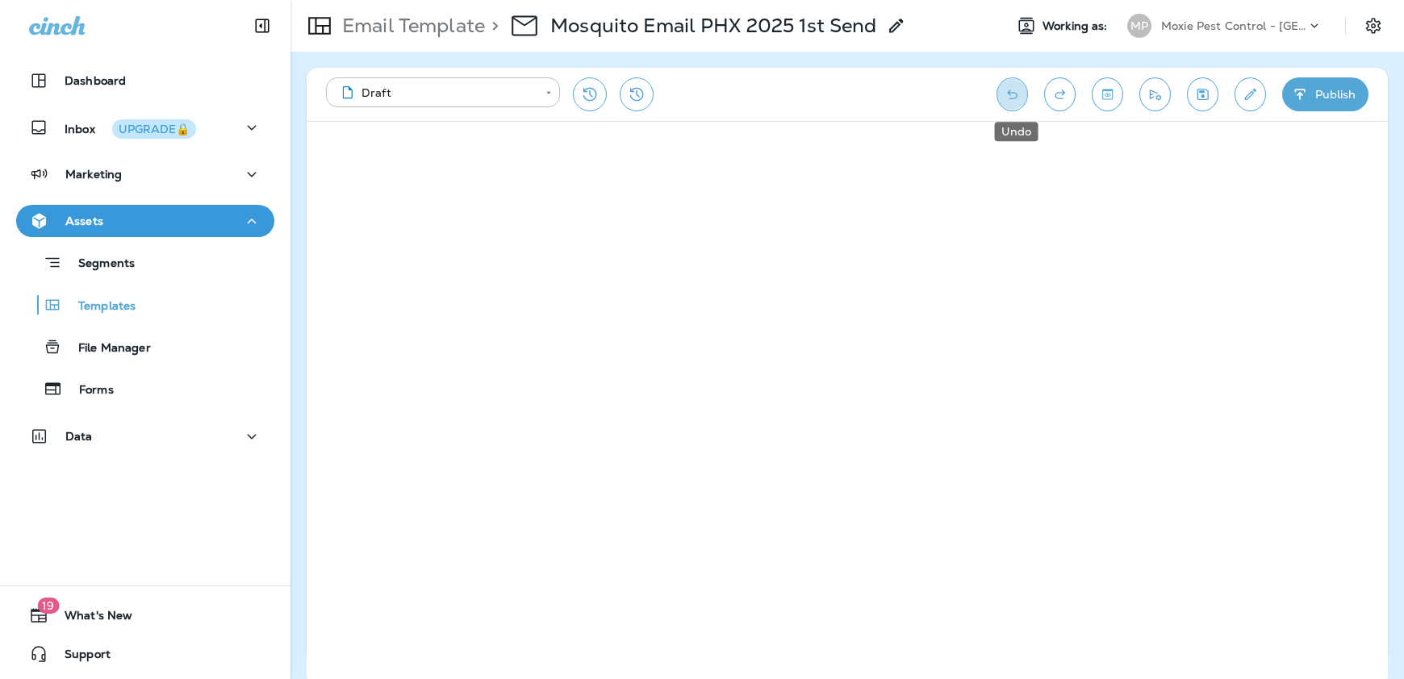
click at [1021, 93] on icon "Undo" at bounding box center [1012, 94] width 17 height 16
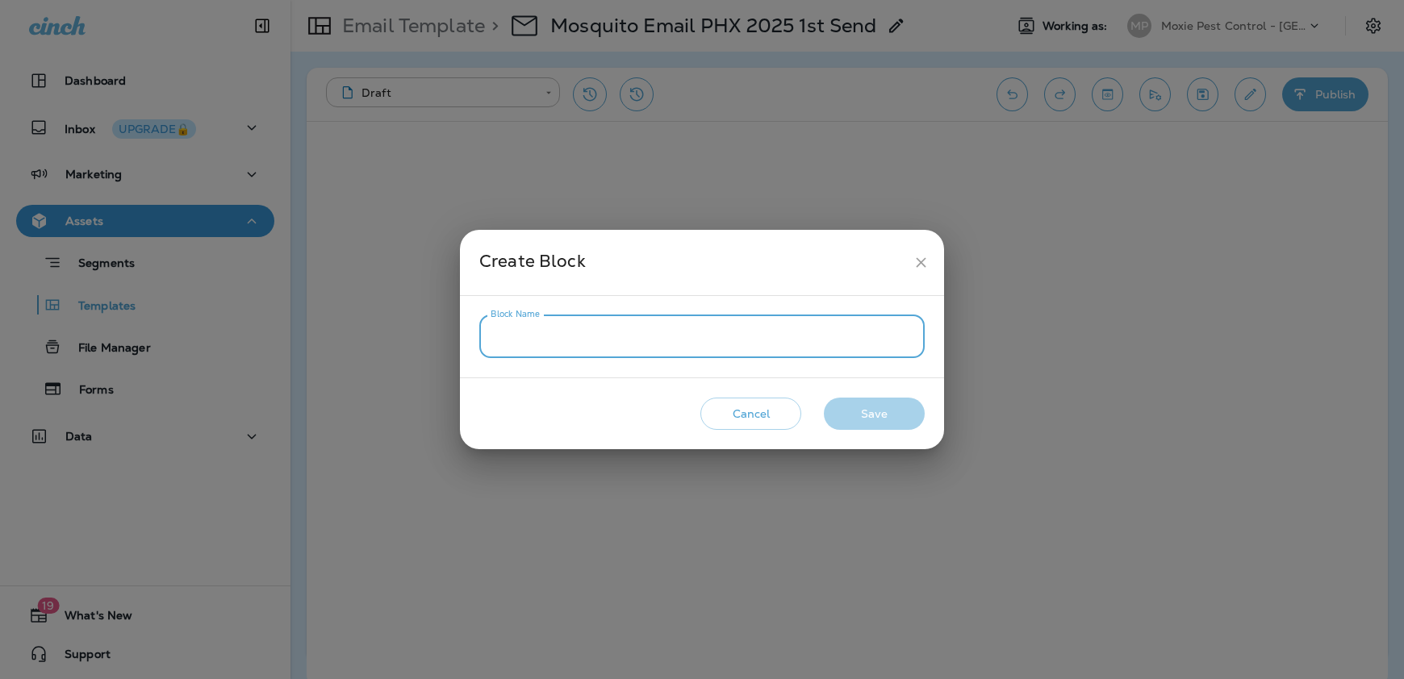
click at [604, 341] on input "Block Name" at bounding box center [701, 336] width 445 height 43
drag, startPoint x: 743, startPoint y: 406, endPoint x: 891, endPoint y: 347, distance: 159.0
click at [743, 406] on button "Cancel" at bounding box center [750, 414] width 101 height 33
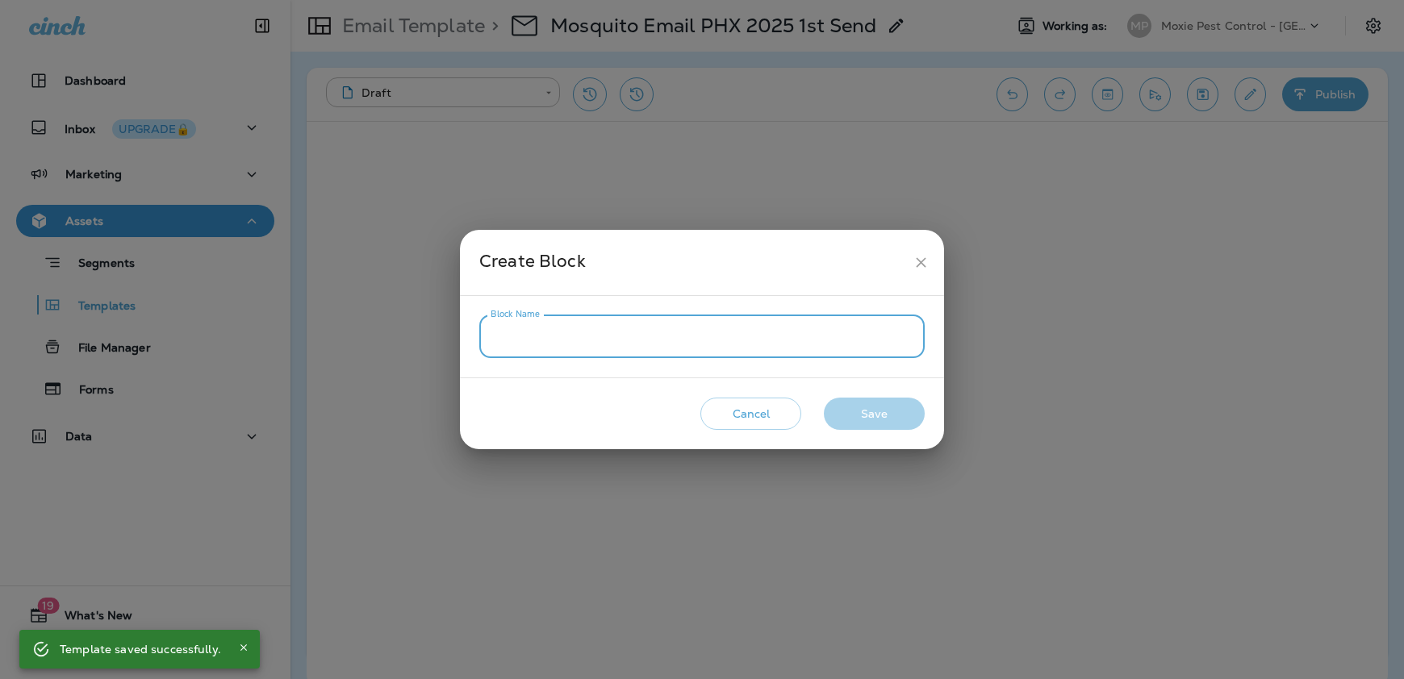
click at [545, 333] on input "Block Name" at bounding box center [701, 336] width 445 height 43
type input "**********"
click at [876, 416] on button "Save" at bounding box center [874, 414] width 101 height 33
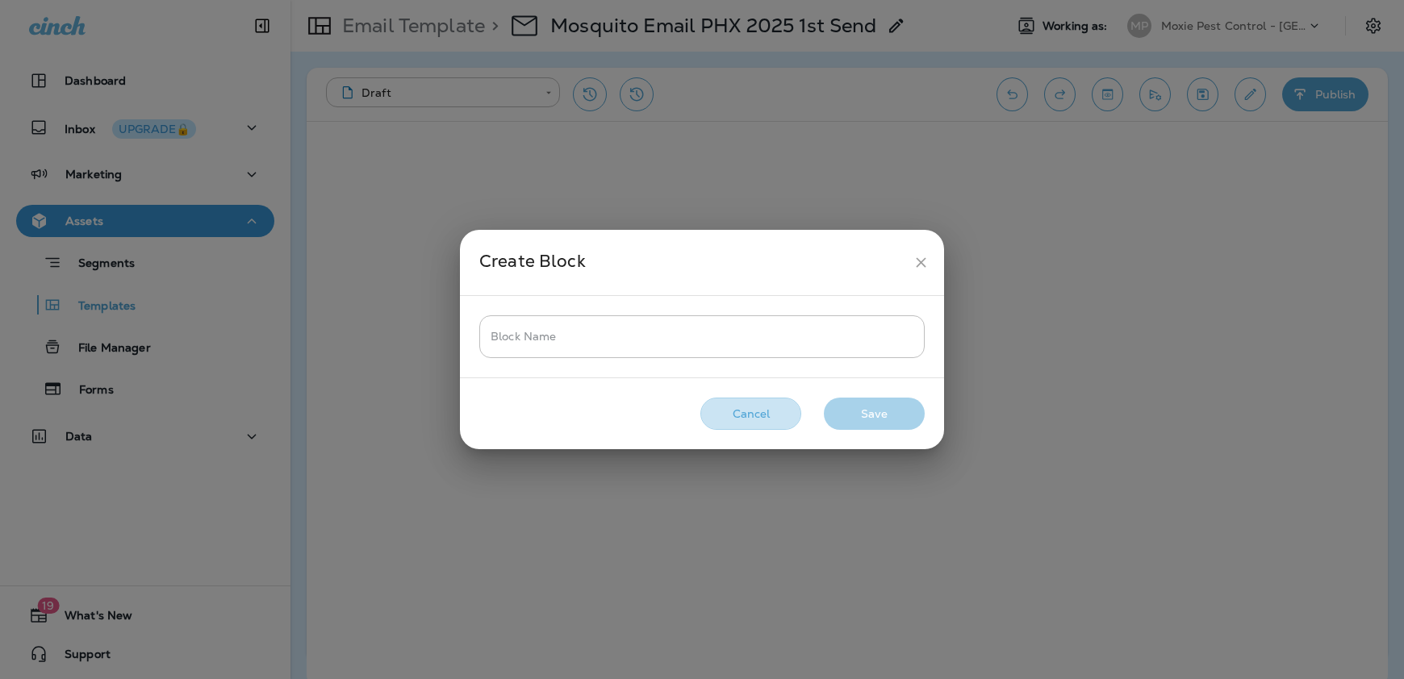
click at [760, 420] on button "Cancel" at bounding box center [750, 414] width 101 height 33
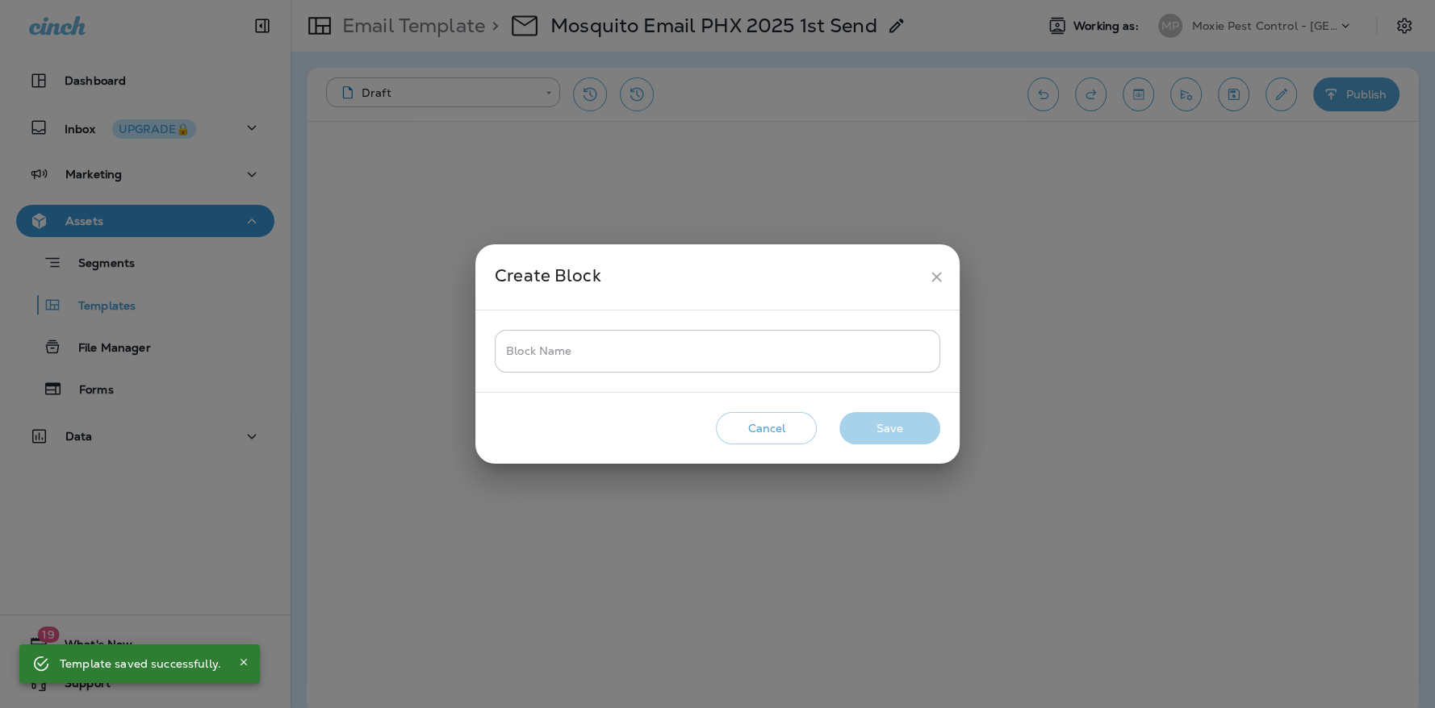
click at [545, 355] on input "Block Name" at bounding box center [717, 351] width 445 height 43
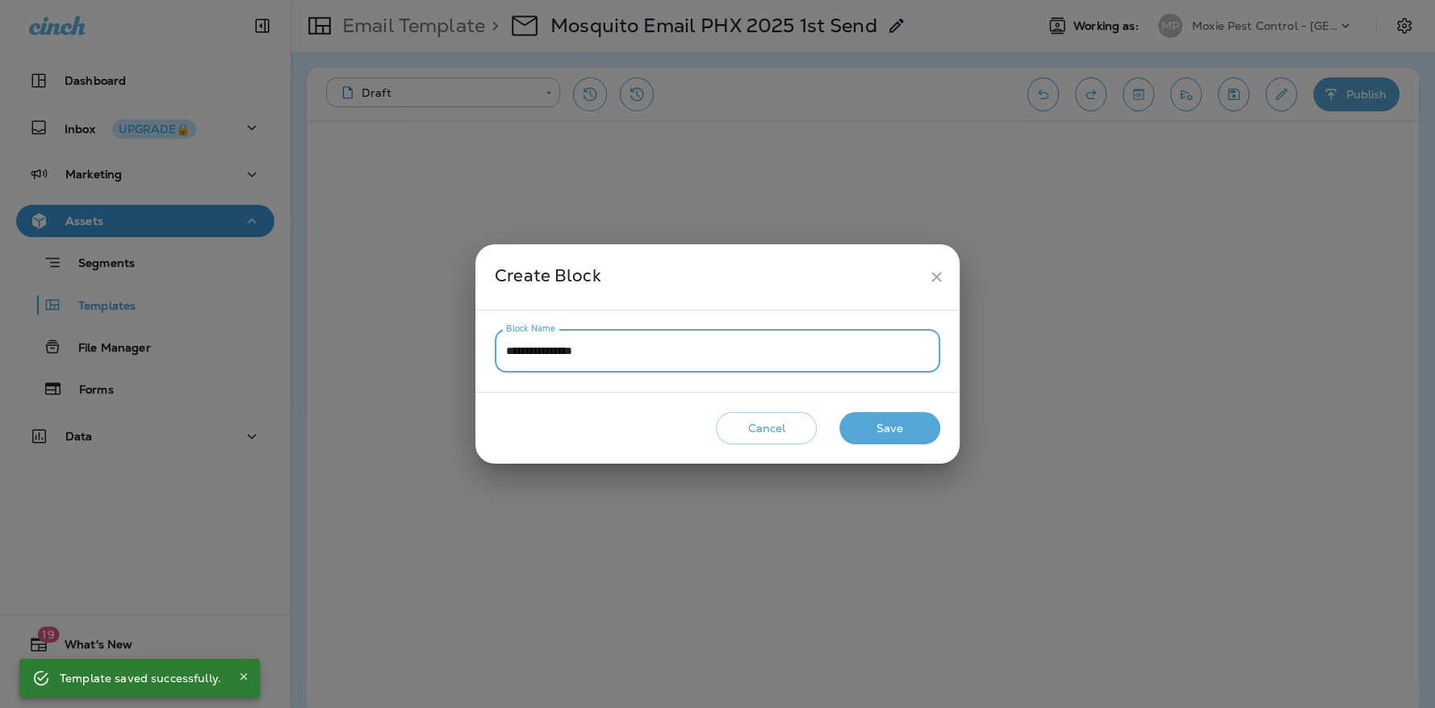
type input "**********"
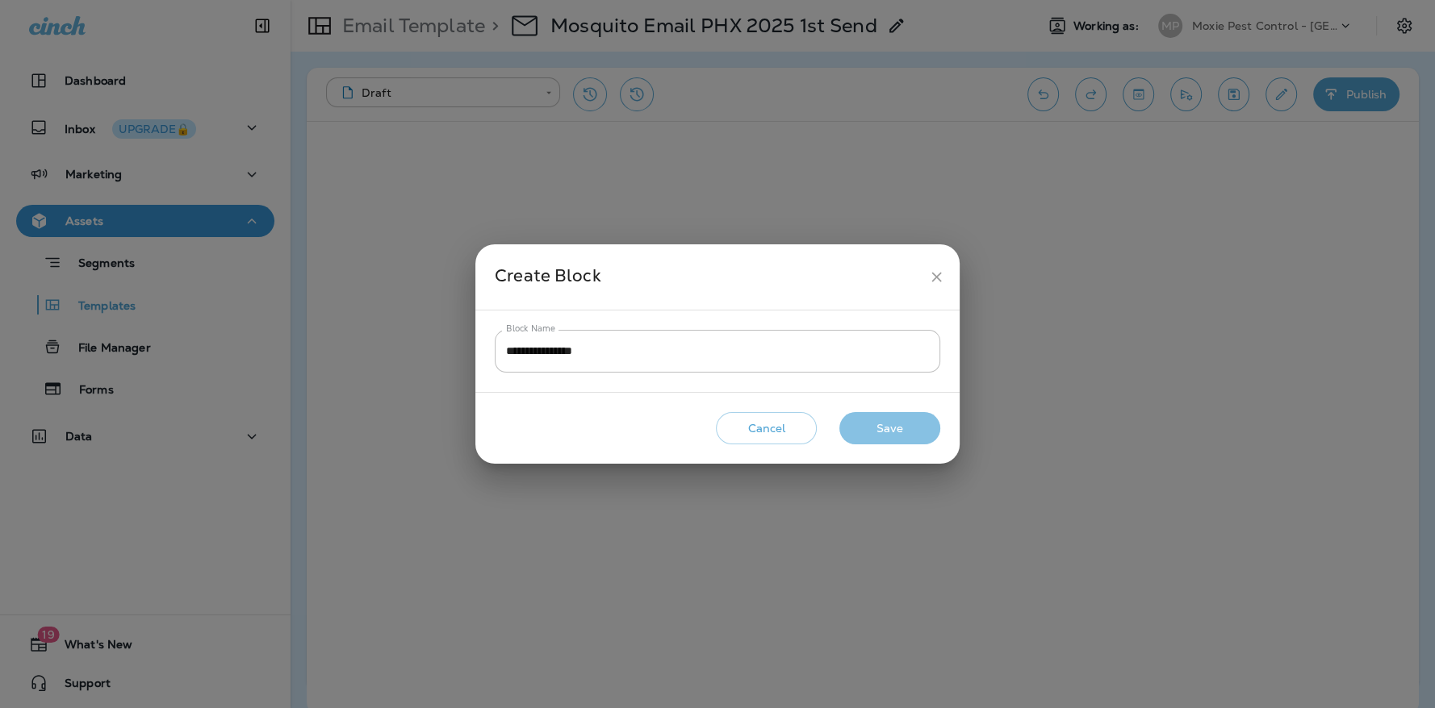
click at [896, 432] on button "Save" at bounding box center [889, 428] width 101 height 33
click at [566, 349] on input "Block Name" at bounding box center [717, 351] width 445 height 43
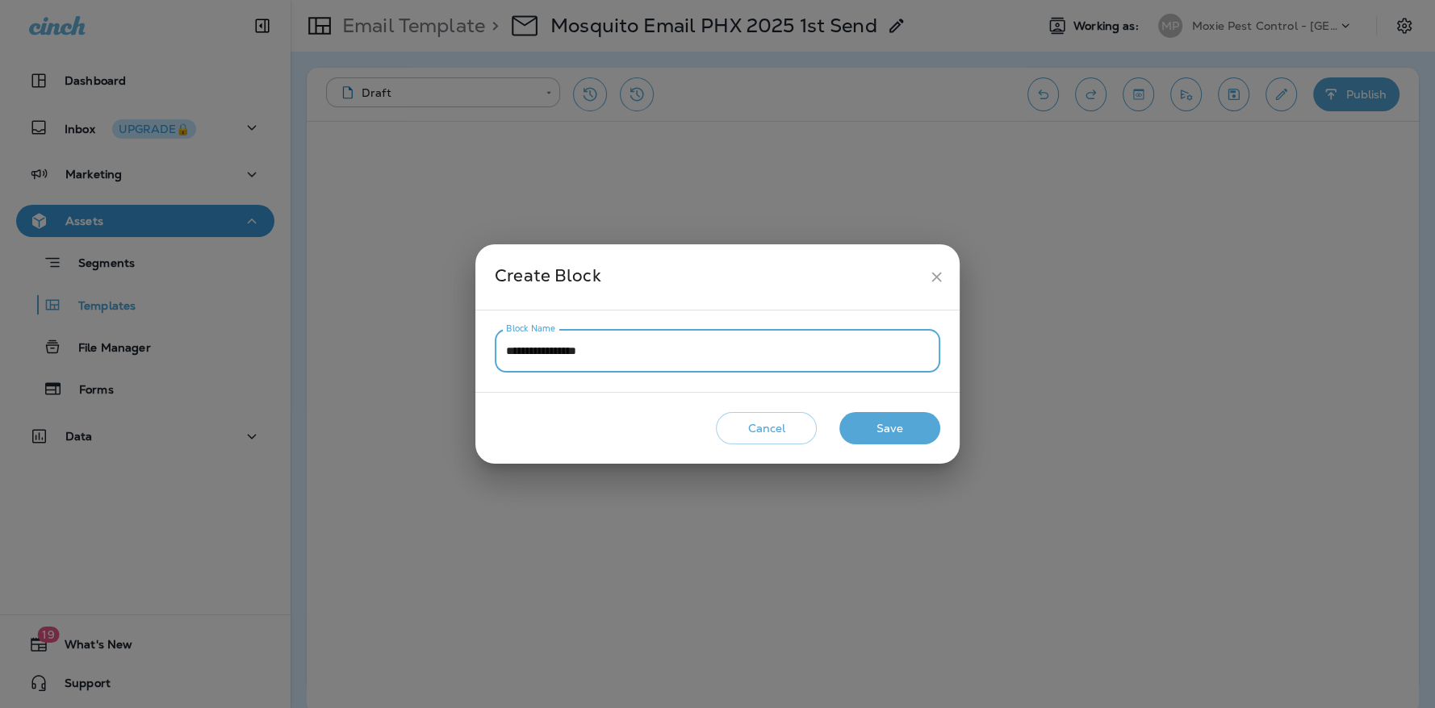
type input "**********"
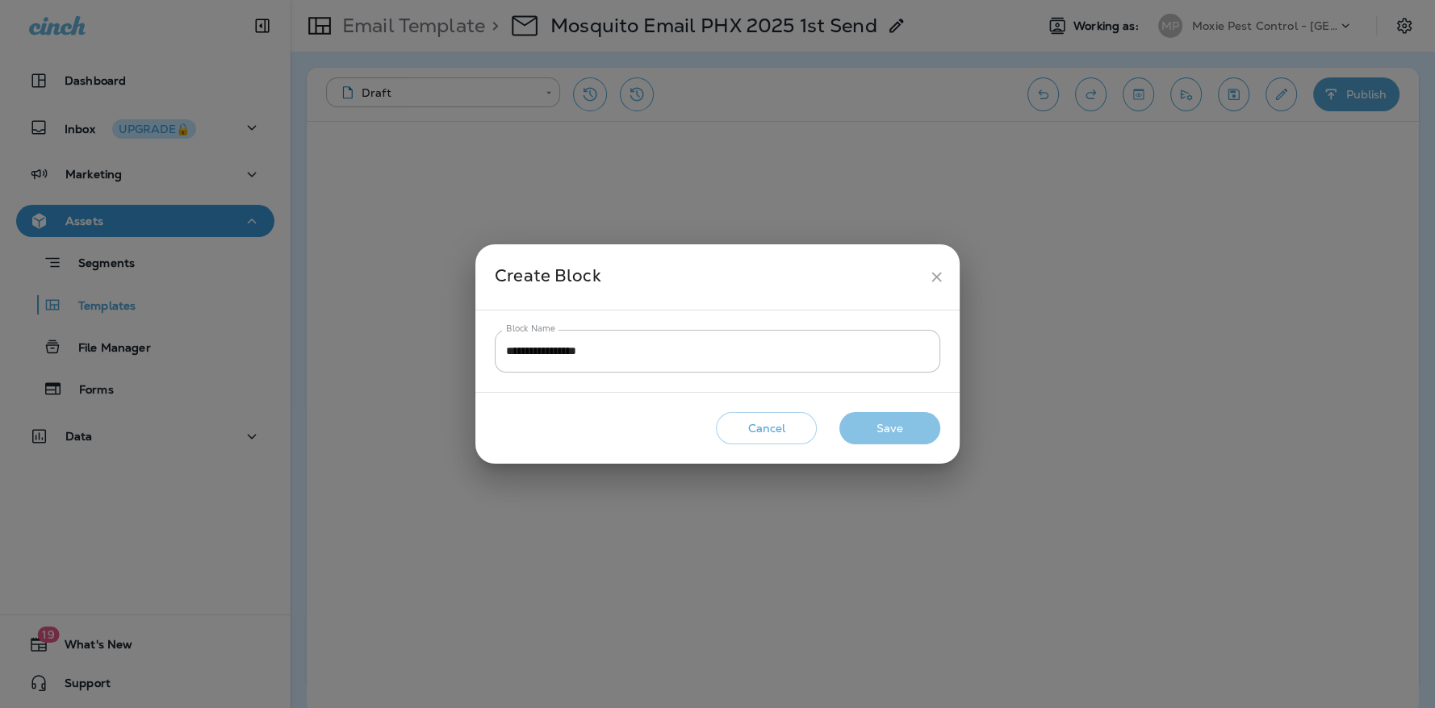
click at [879, 435] on button "Save" at bounding box center [889, 428] width 101 height 33
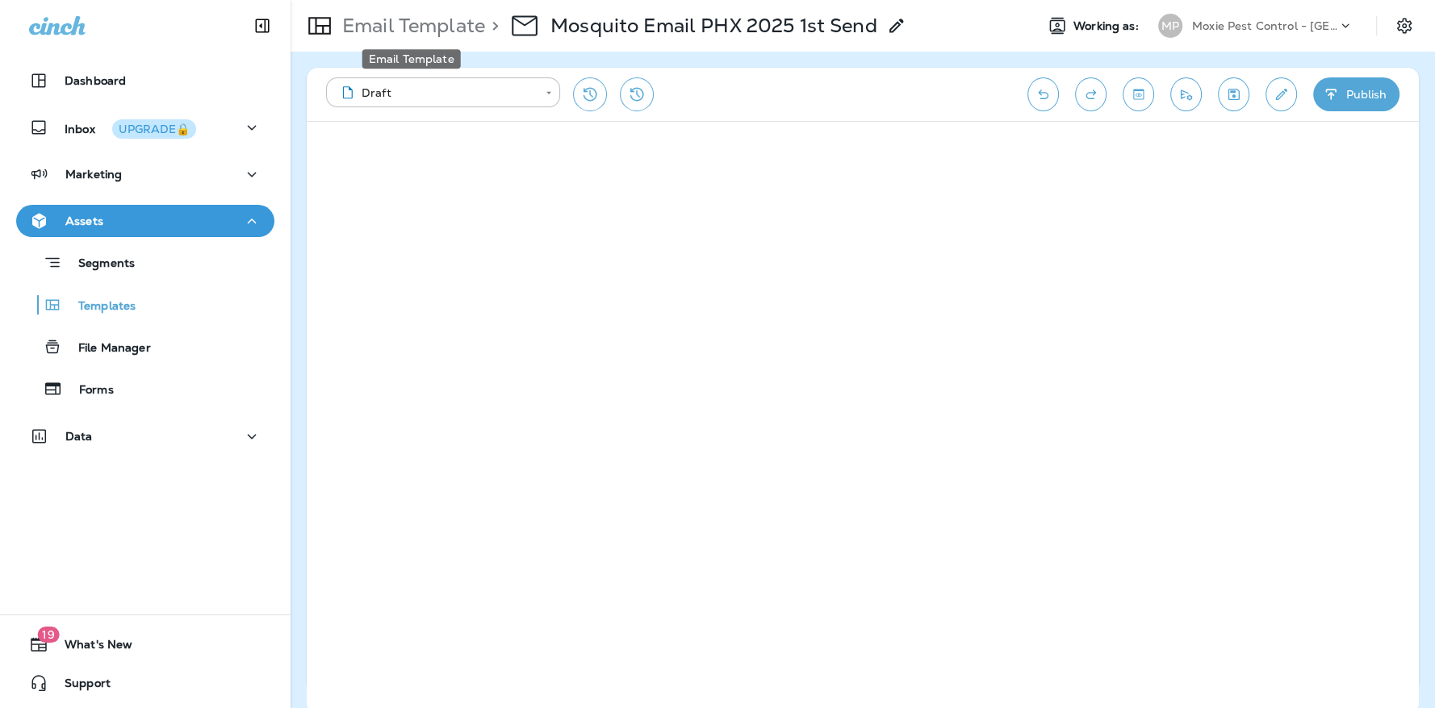
click at [386, 26] on p "Email Template" at bounding box center [410, 26] width 149 height 24
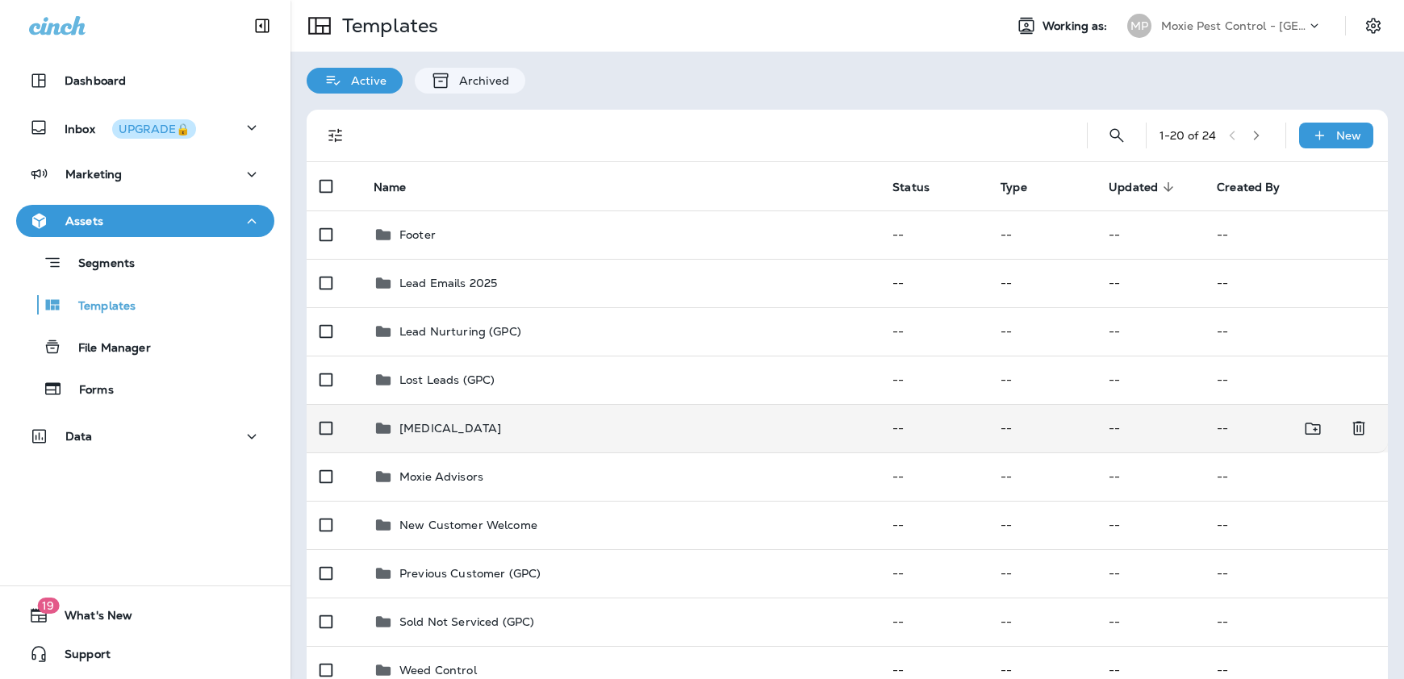
click at [453, 427] on p "[MEDICAL_DATA]" at bounding box center [450, 428] width 102 height 13
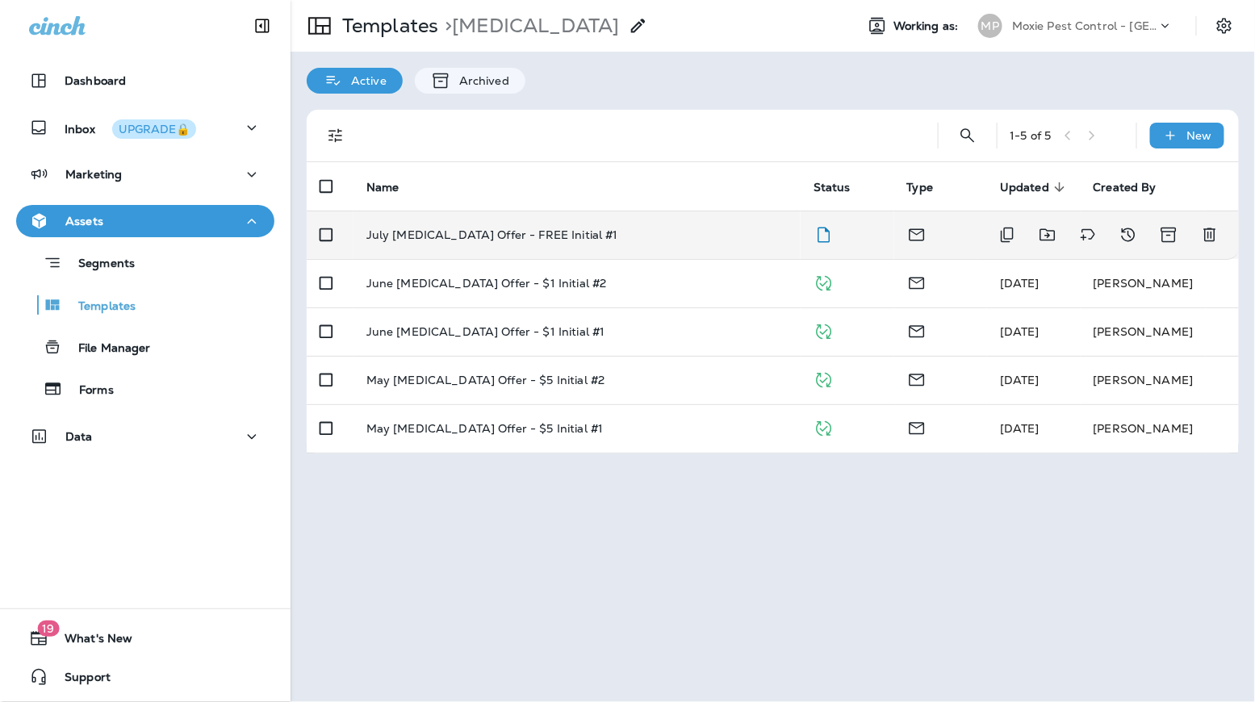
click at [468, 244] on td "July [MEDICAL_DATA] Offer - FREE Initial #1" at bounding box center [576, 235] width 447 height 48
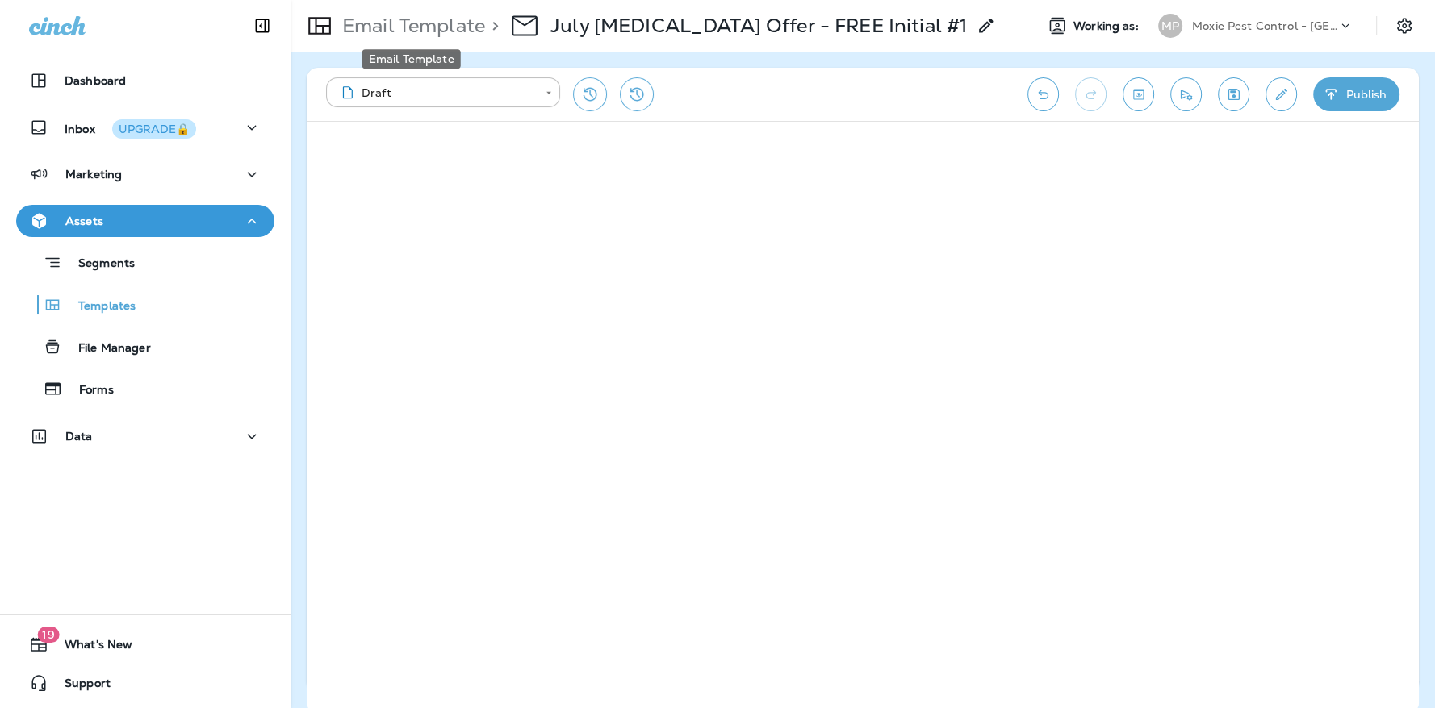
click at [436, 33] on p "Email Template" at bounding box center [410, 26] width 149 height 24
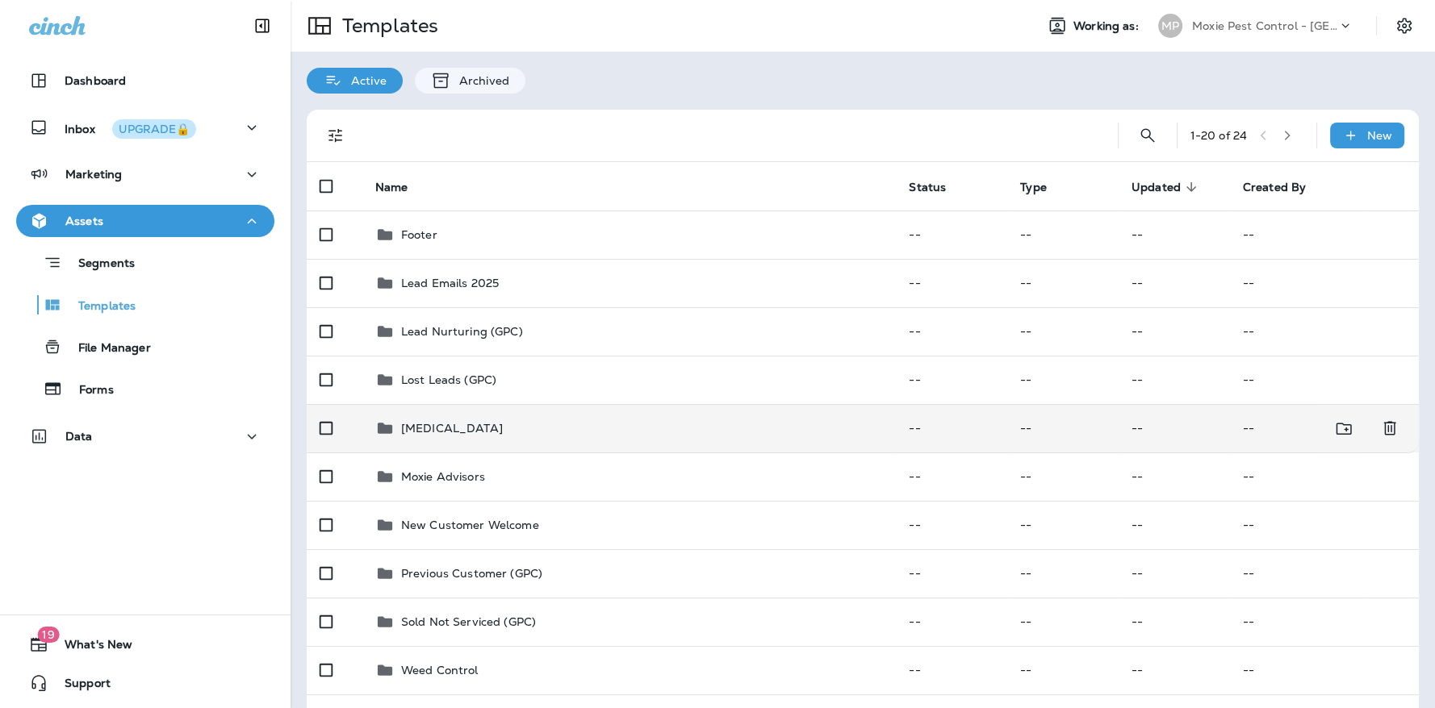
click at [464, 435] on div "Mosquito Control" at bounding box center [452, 428] width 102 height 19
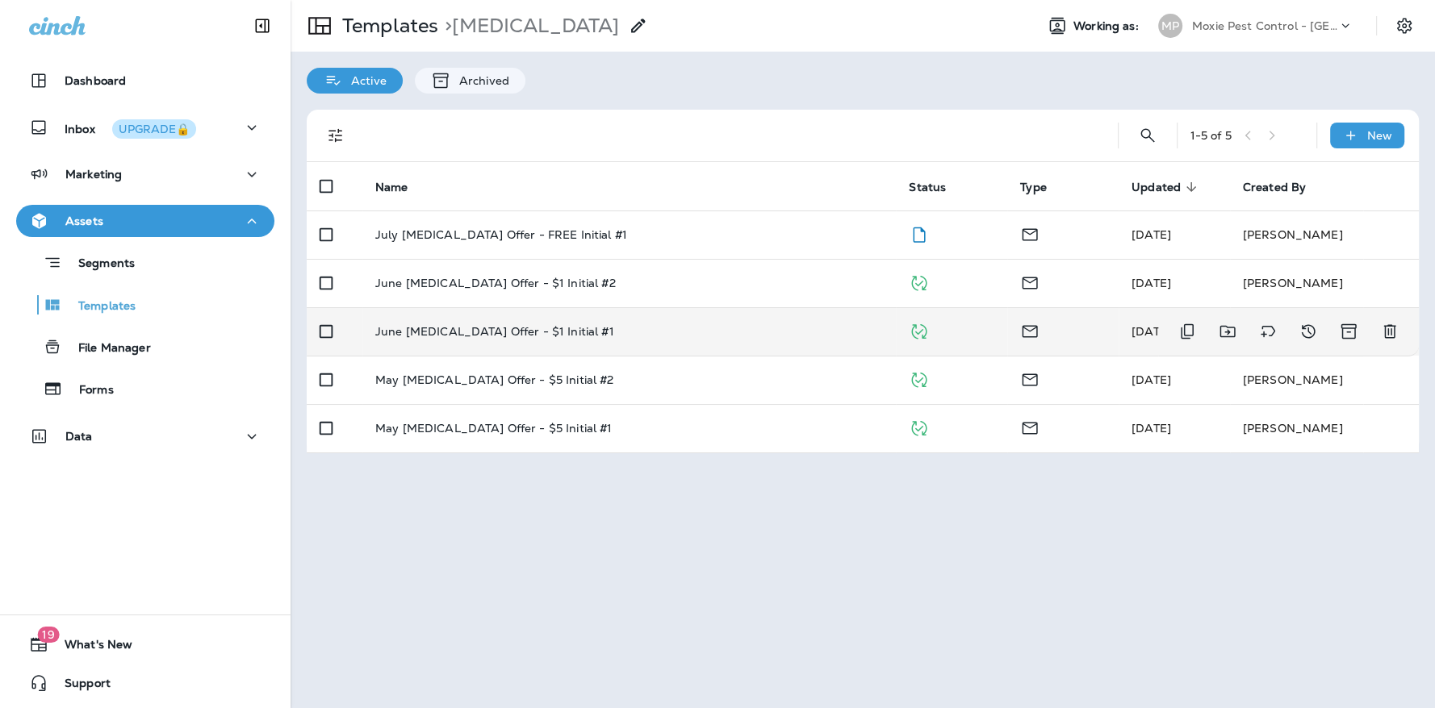
click at [499, 325] on p "June Mosquito Control Offer - $1 Initial #1" at bounding box center [494, 331] width 239 height 13
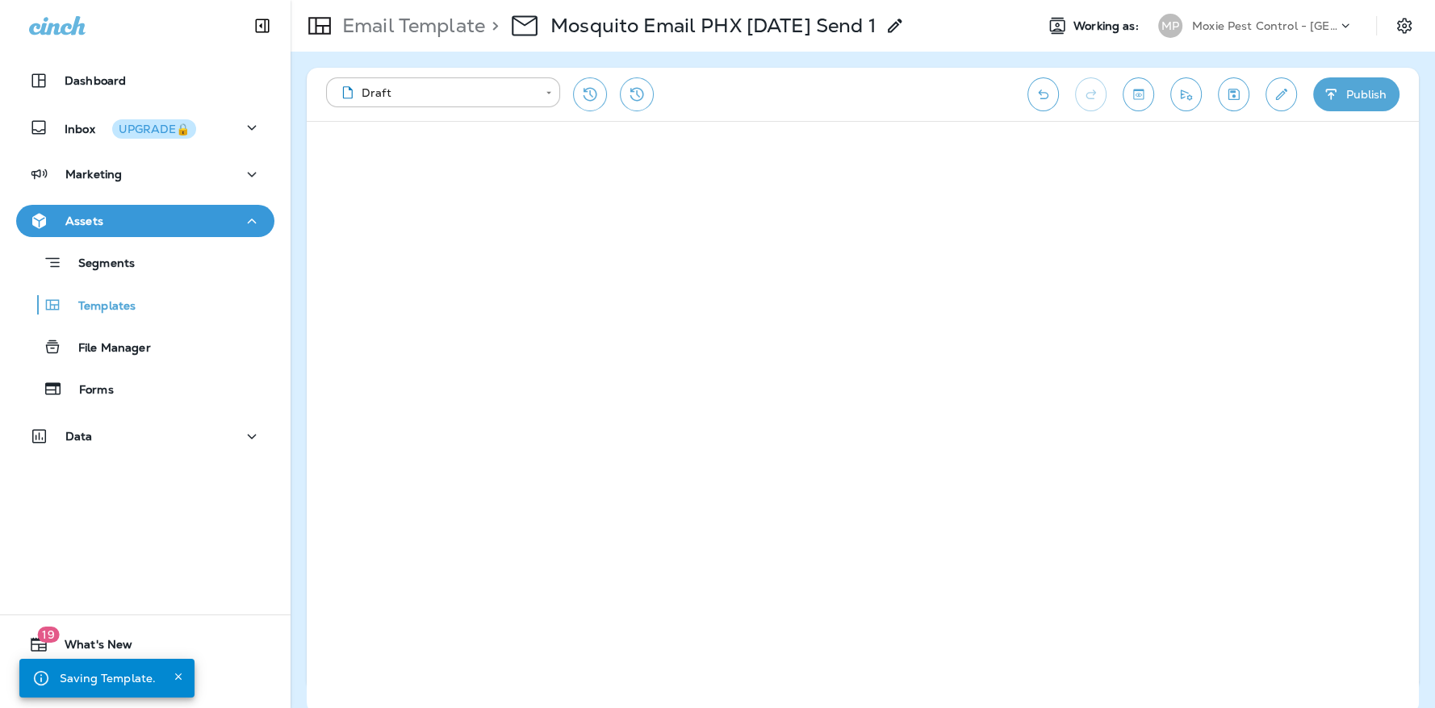
click at [1047, 95] on icon "Undo" at bounding box center [1042, 94] width 17 height 16
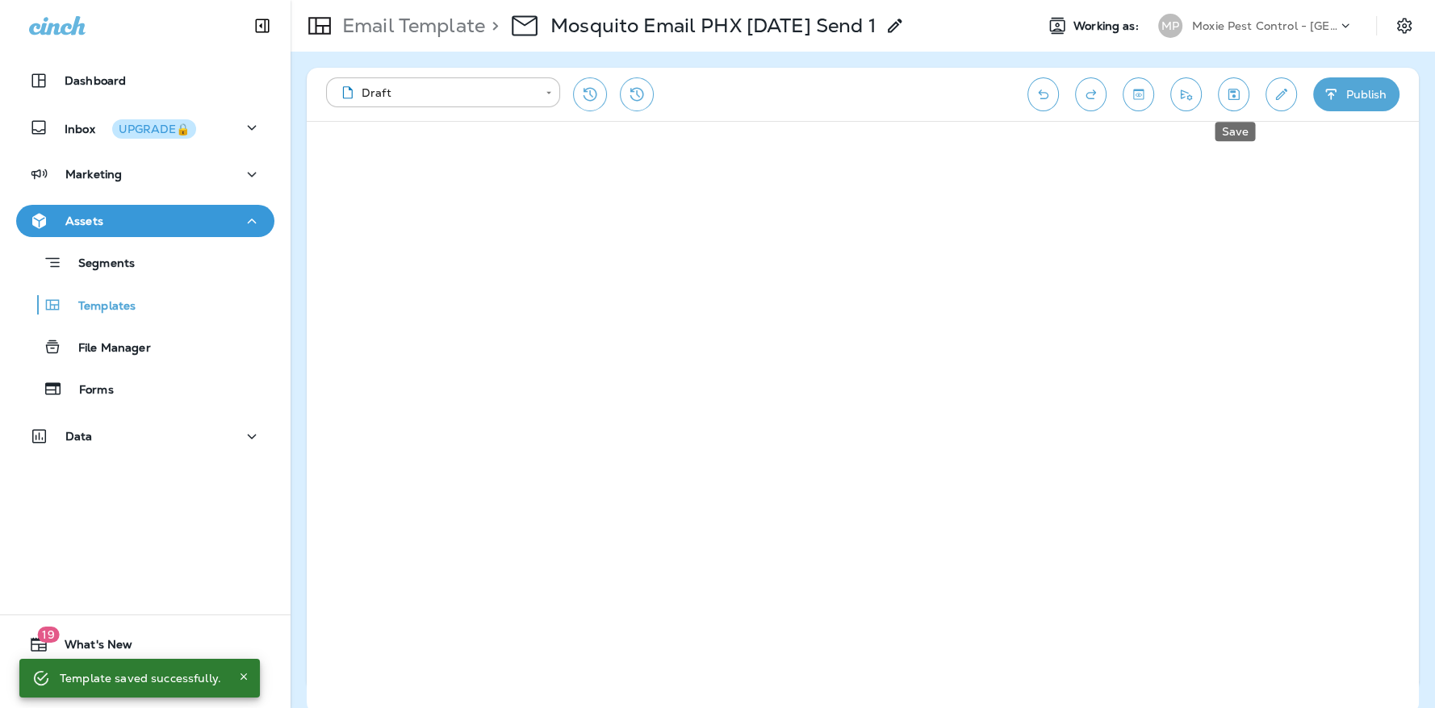
click at [1235, 104] on button "Save" at bounding box center [1233, 94] width 31 height 34
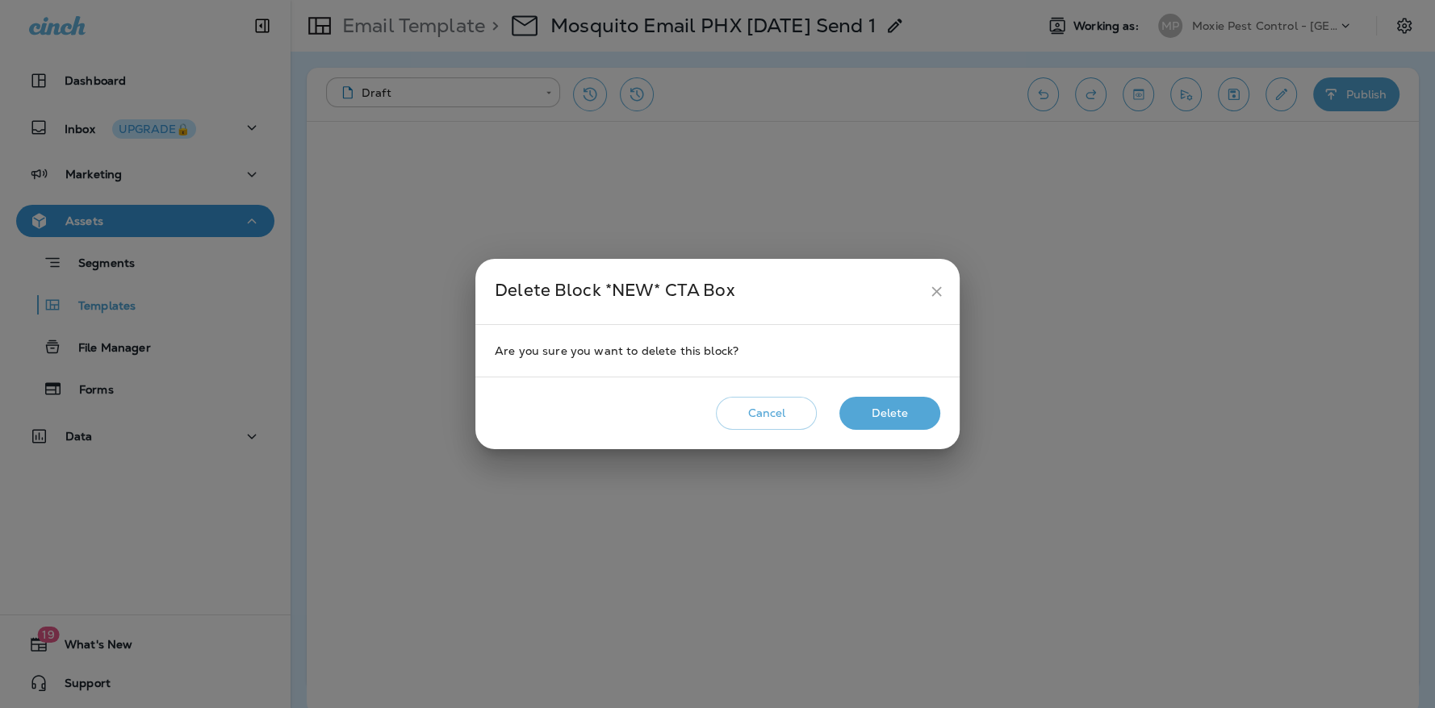
click at [868, 412] on button "Delete" at bounding box center [889, 413] width 101 height 33
click at [863, 406] on button "Delete" at bounding box center [889, 413] width 101 height 33
click at [900, 412] on button "Delete" at bounding box center [889, 413] width 101 height 33
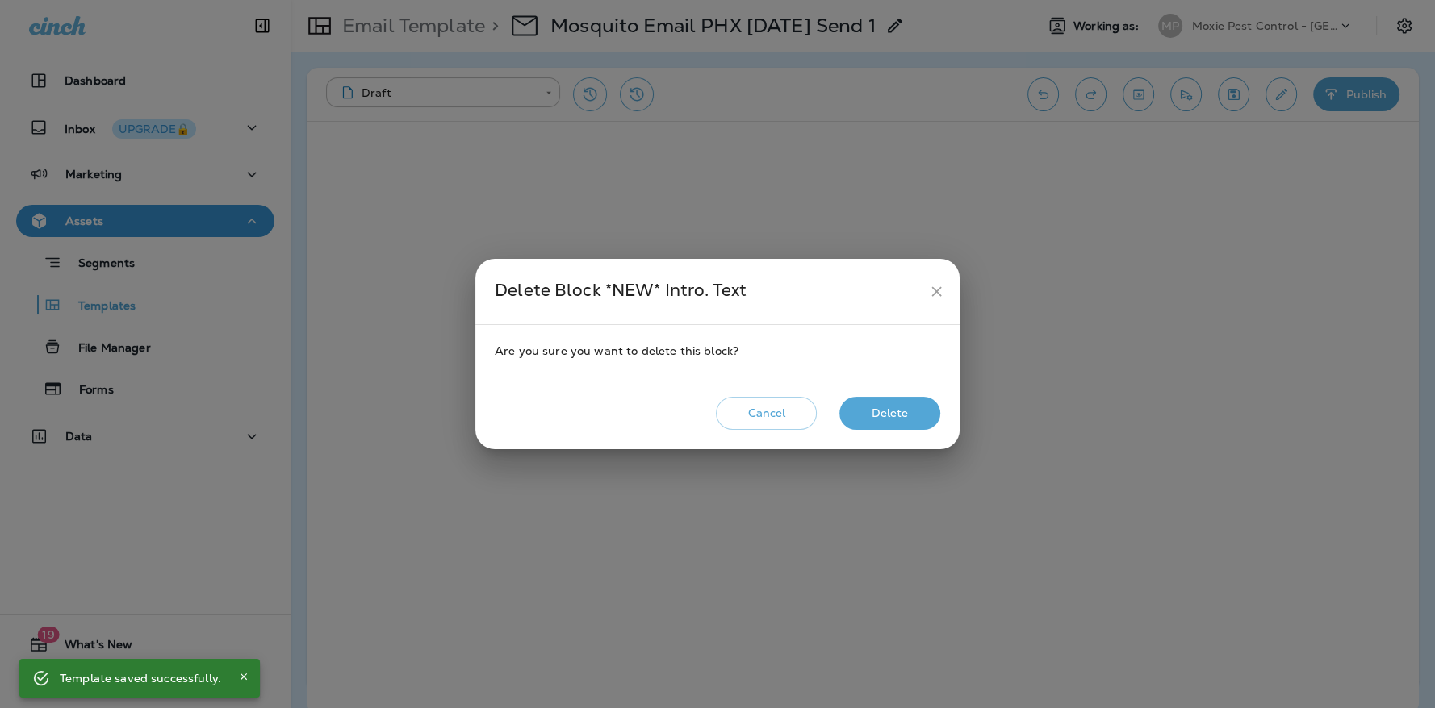
click at [911, 416] on button "Delete" at bounding box center [889, 413] width 101 height 33
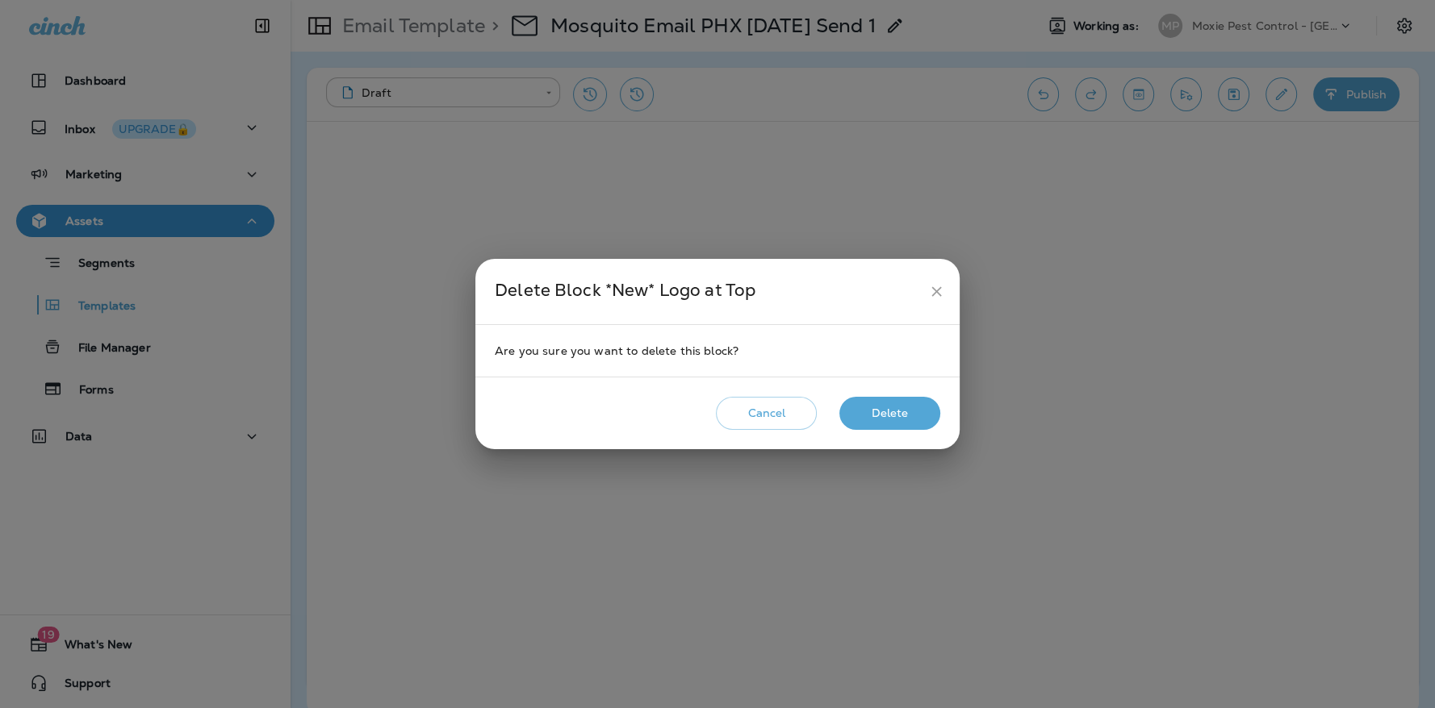
click at [868, 420] on button "Delete" at bounding box center [889, 413] width 101 height 33
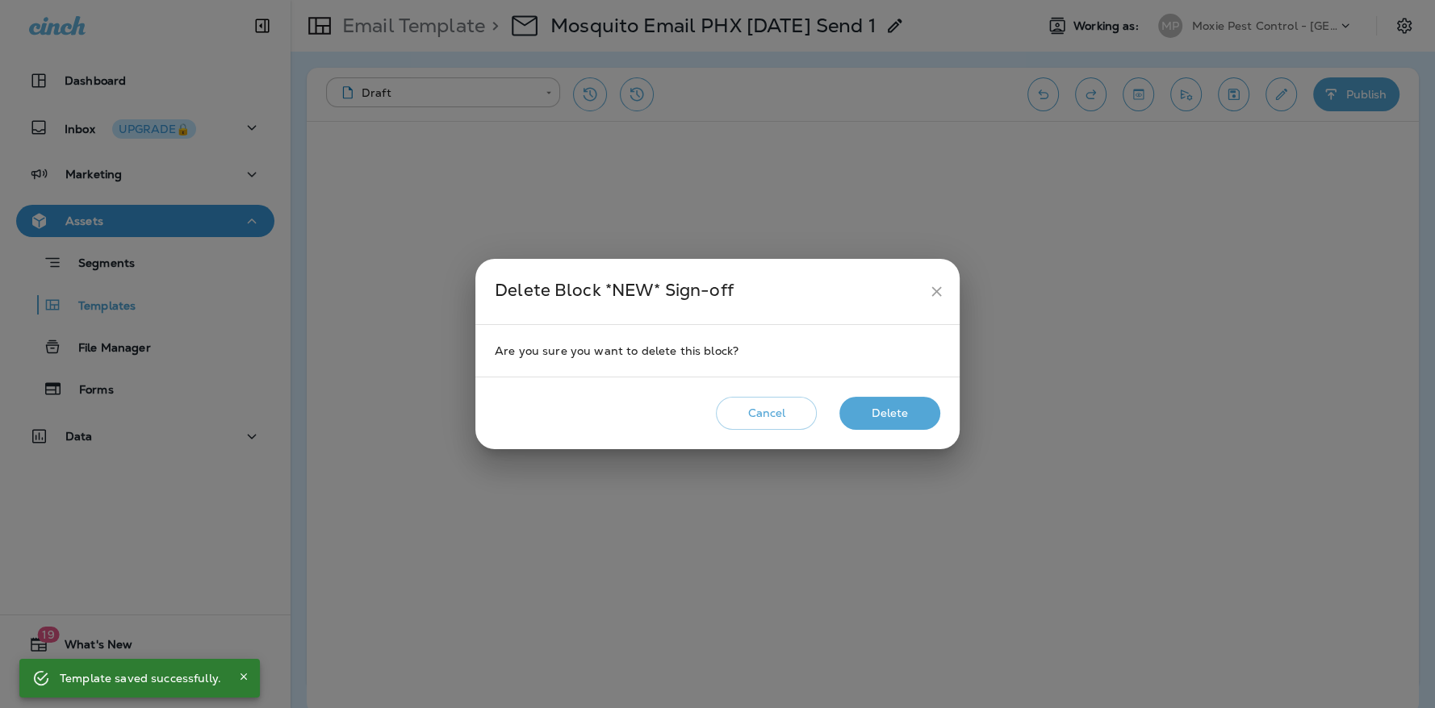
click at [887, 411] on button "Delete" at bounding box center [889, 413] width 101 height 33
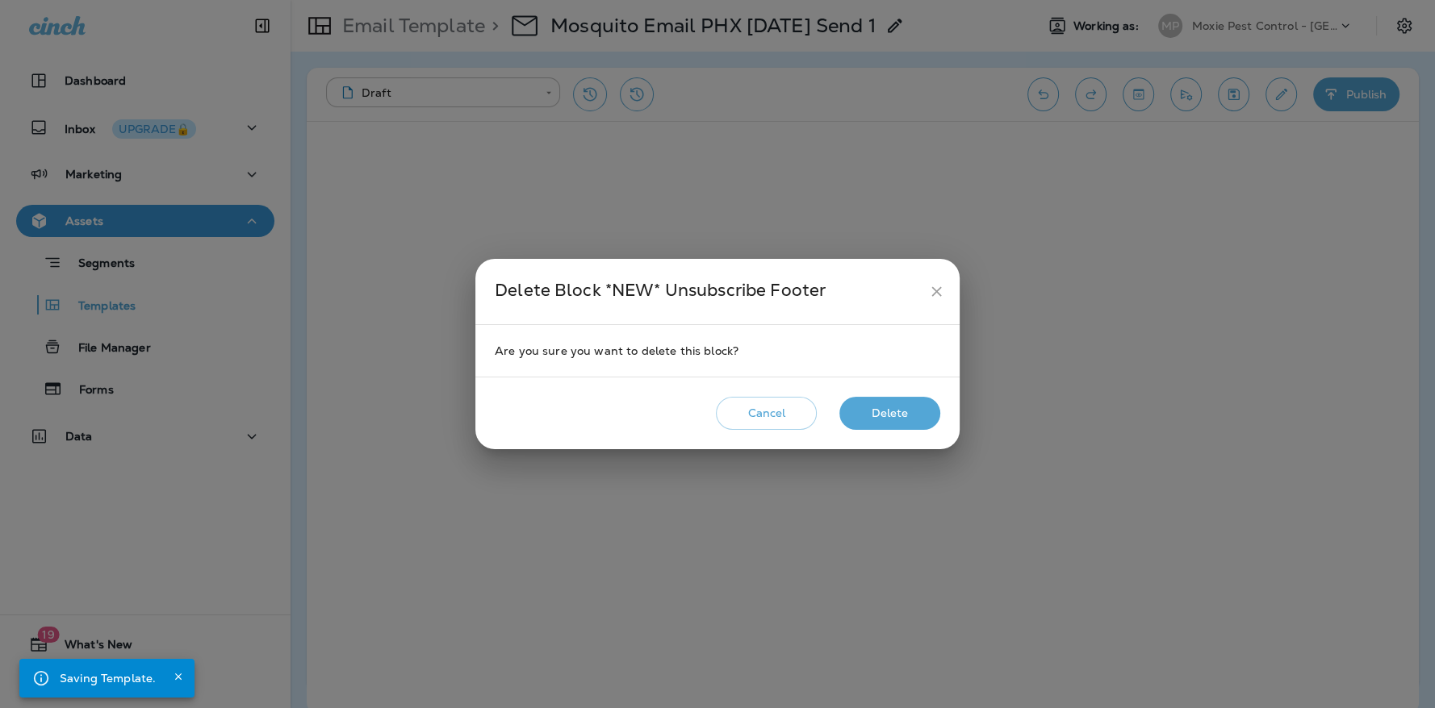
click at [916, 428] on button "Delete" at bounding box center [889, 413] width 101 height 33
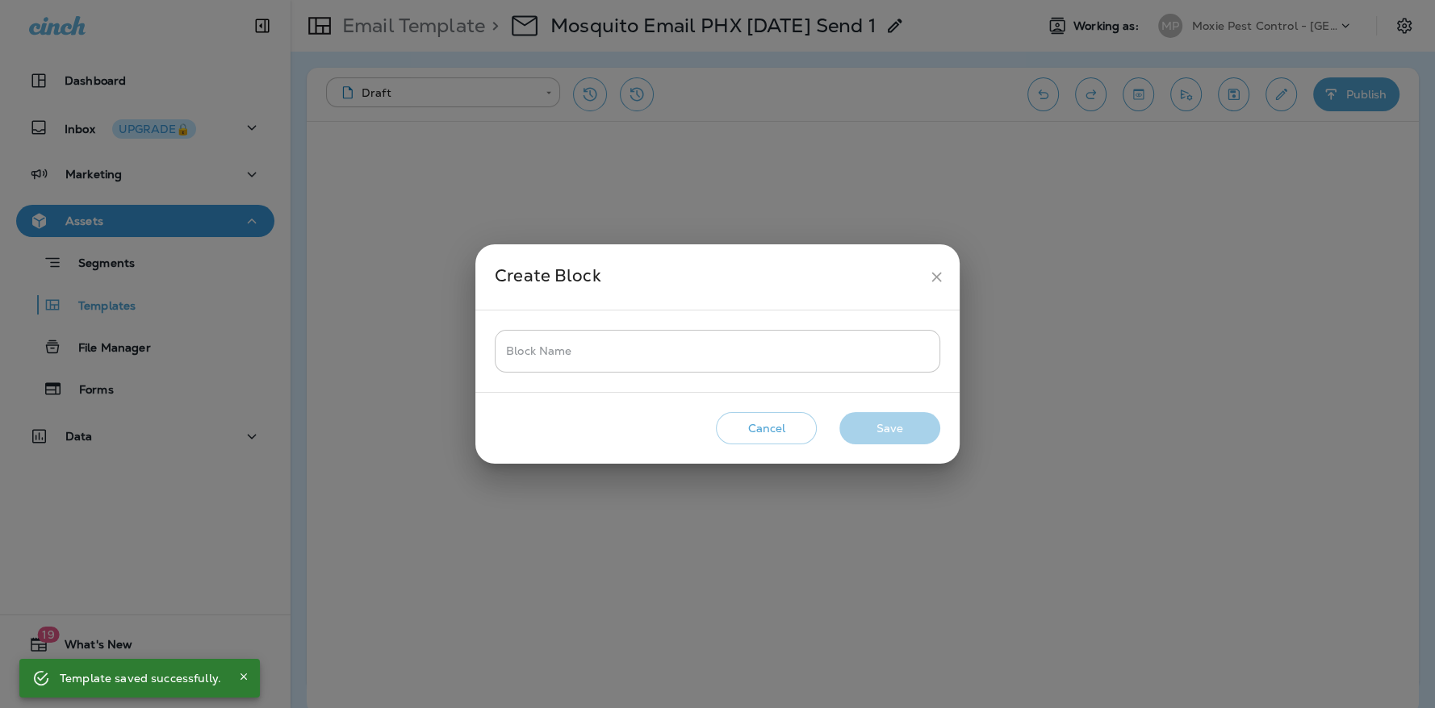
click at [545, 347] on input "Block Name" at bounding box center [717, 351] width 445 height 43
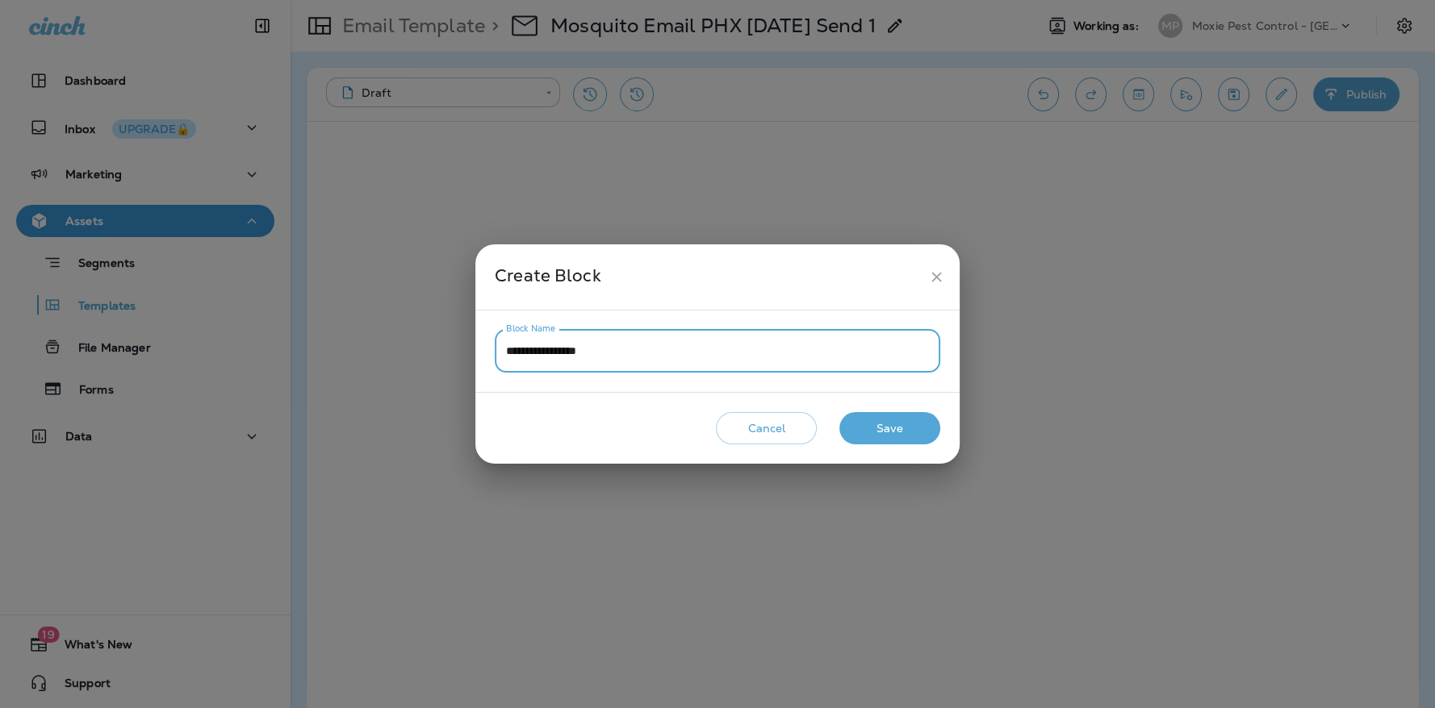
type input "**********"
click at [871, 418] on button "Save" at bounding box center [889, 428] width 101 height 33
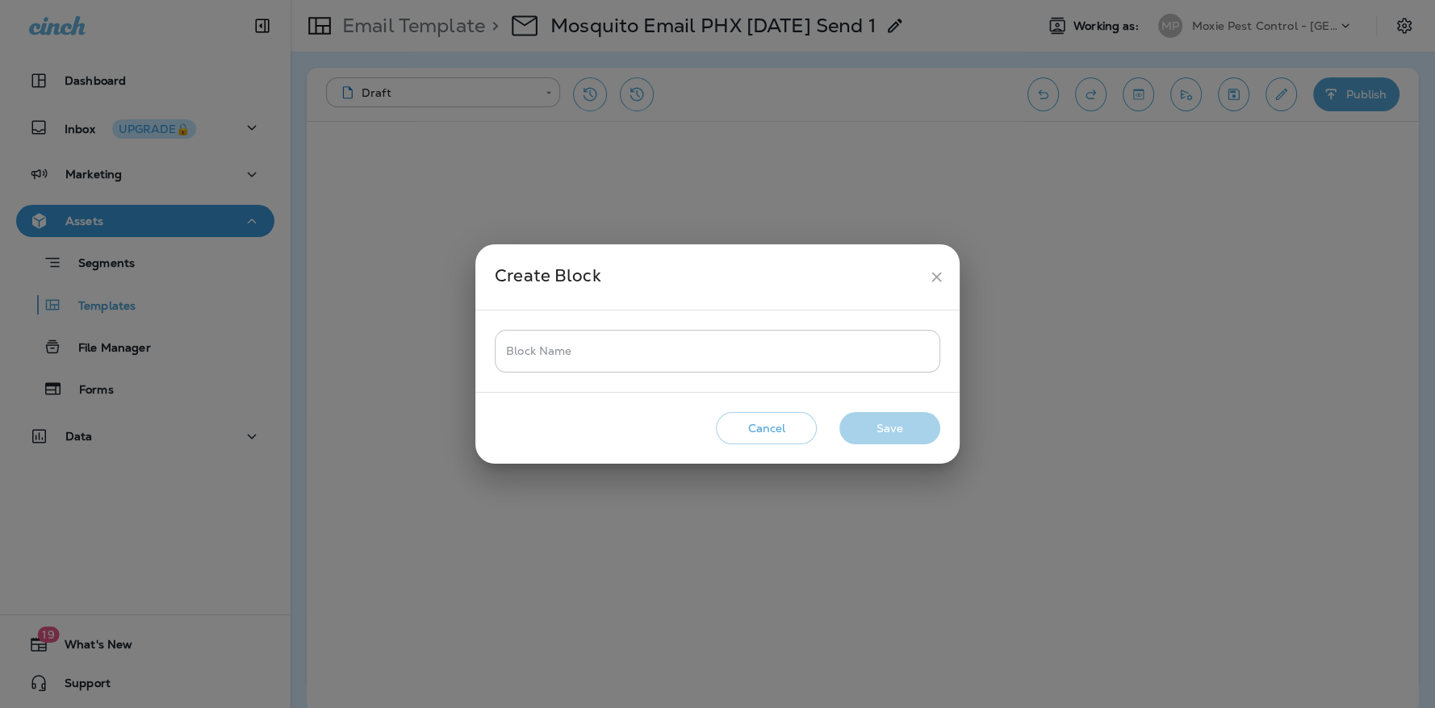
click at [528, 358] on input "Block Name" at bounding box center [717, 351] width 445 height 43
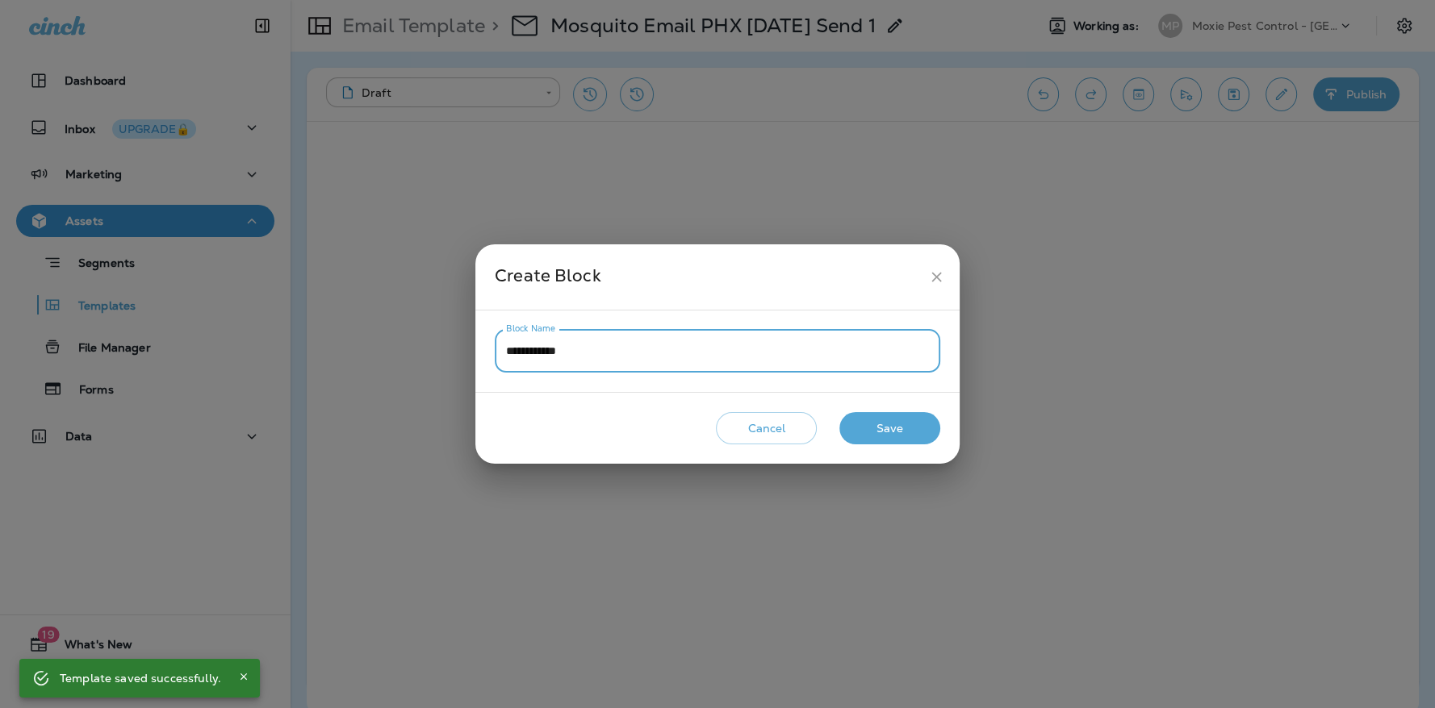
type input "**********"
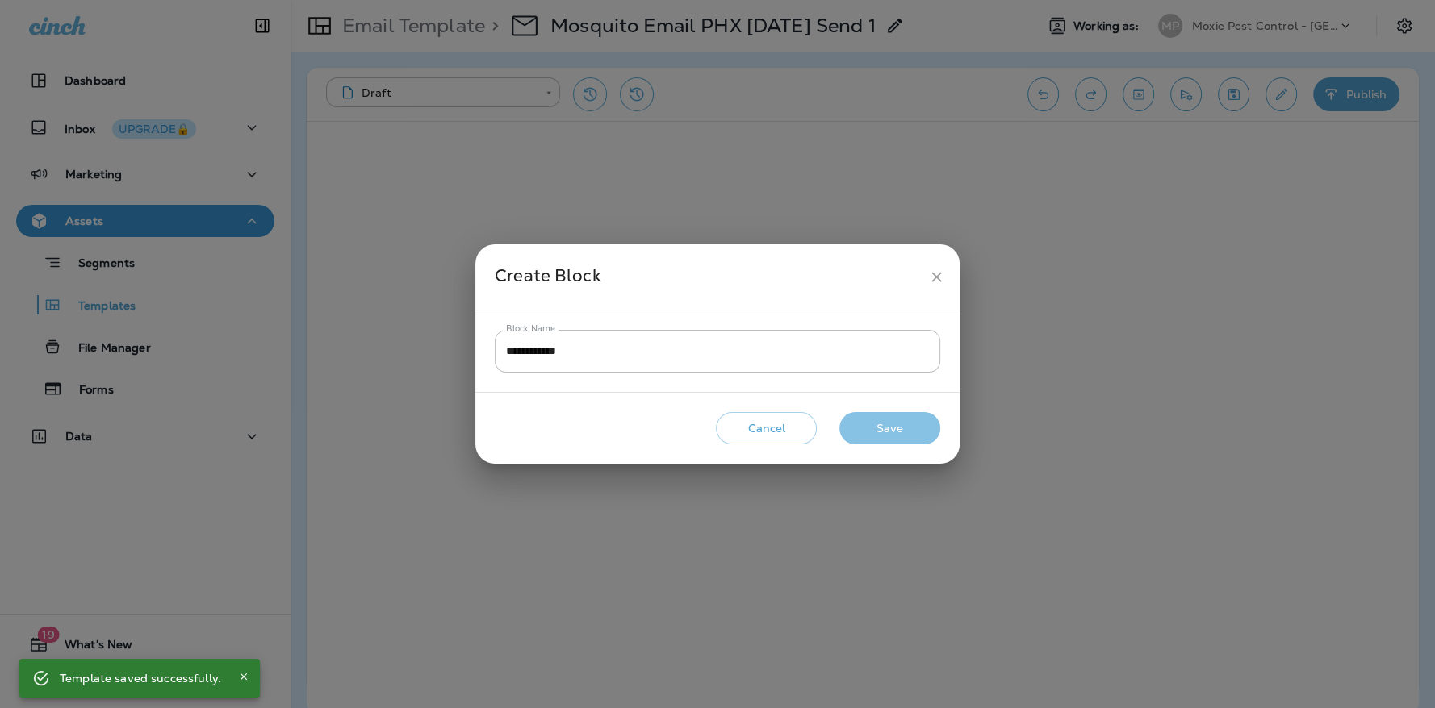
click at [882, 428] on button "Save" at bounding box center [889, 428] width 101 height 33
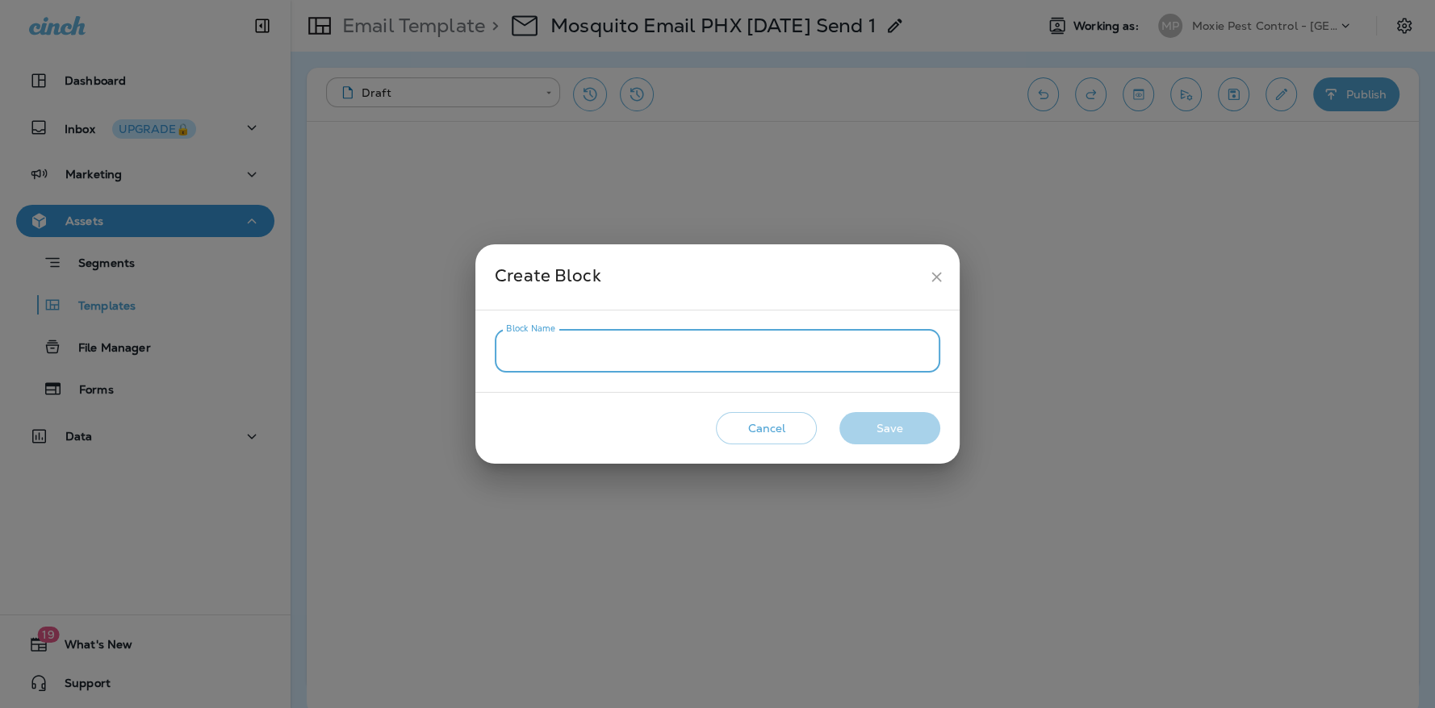
click at [539, 350] on input "Block Name" at bounding box center [717, 351] width 445 height 43
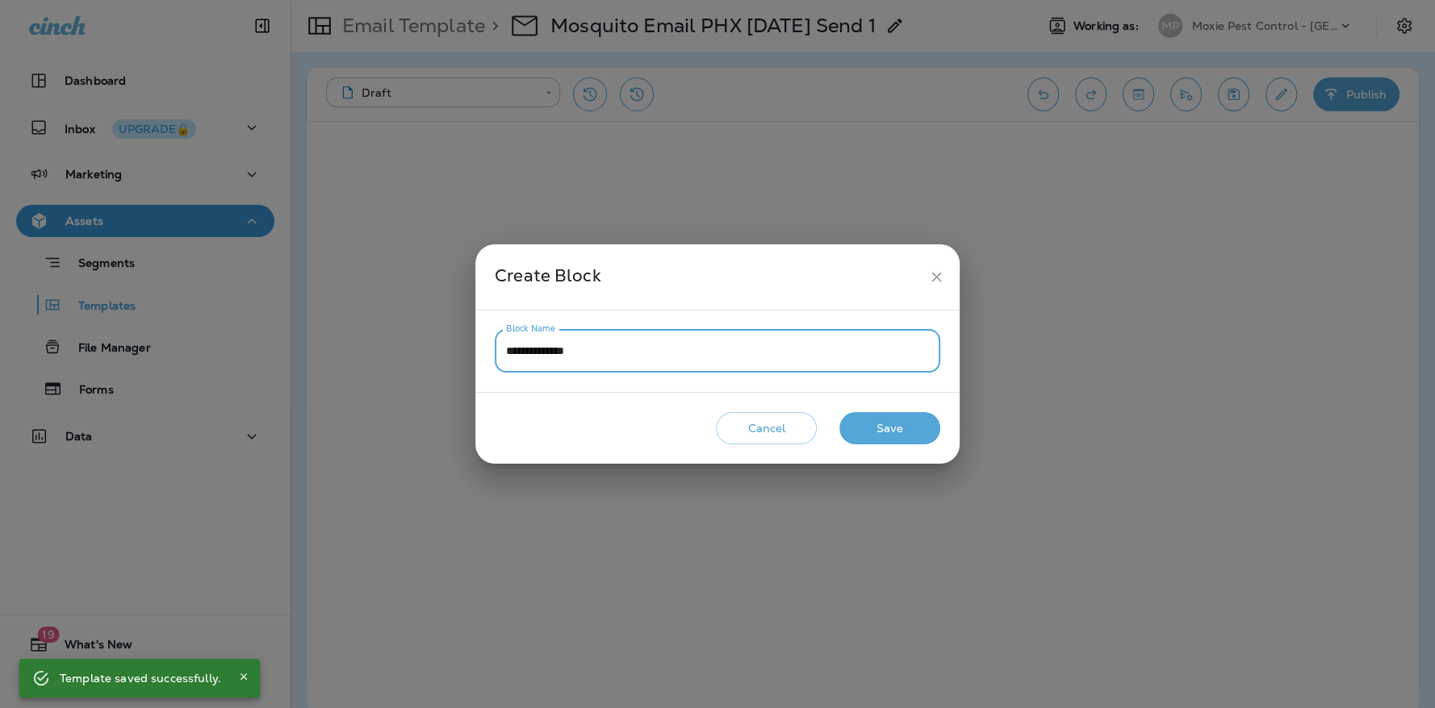
type input "**********"
click at [917, 437] on button "Save" at bounding box center [889, 428] width 101 height 33
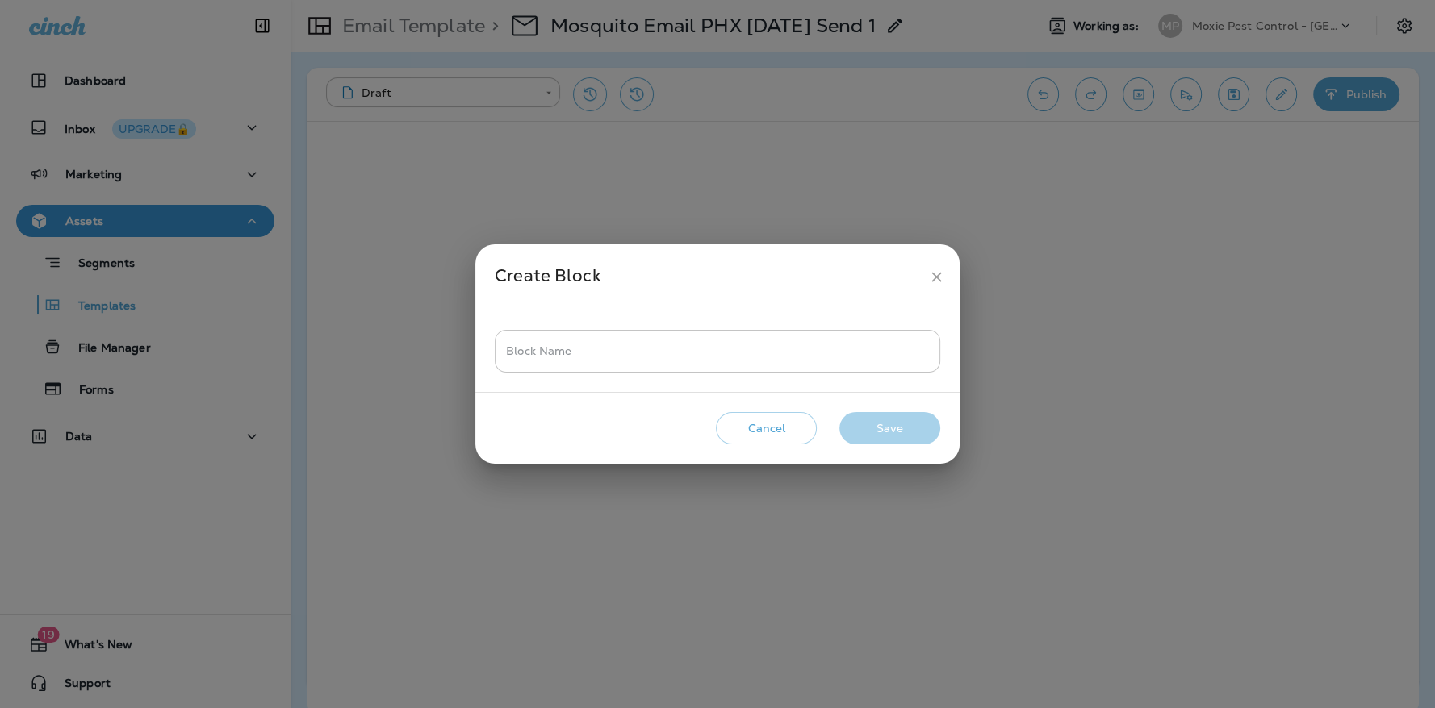
click at [541, 357] on input "Block Name" at bounding box center [717, 351] width 445 height 43
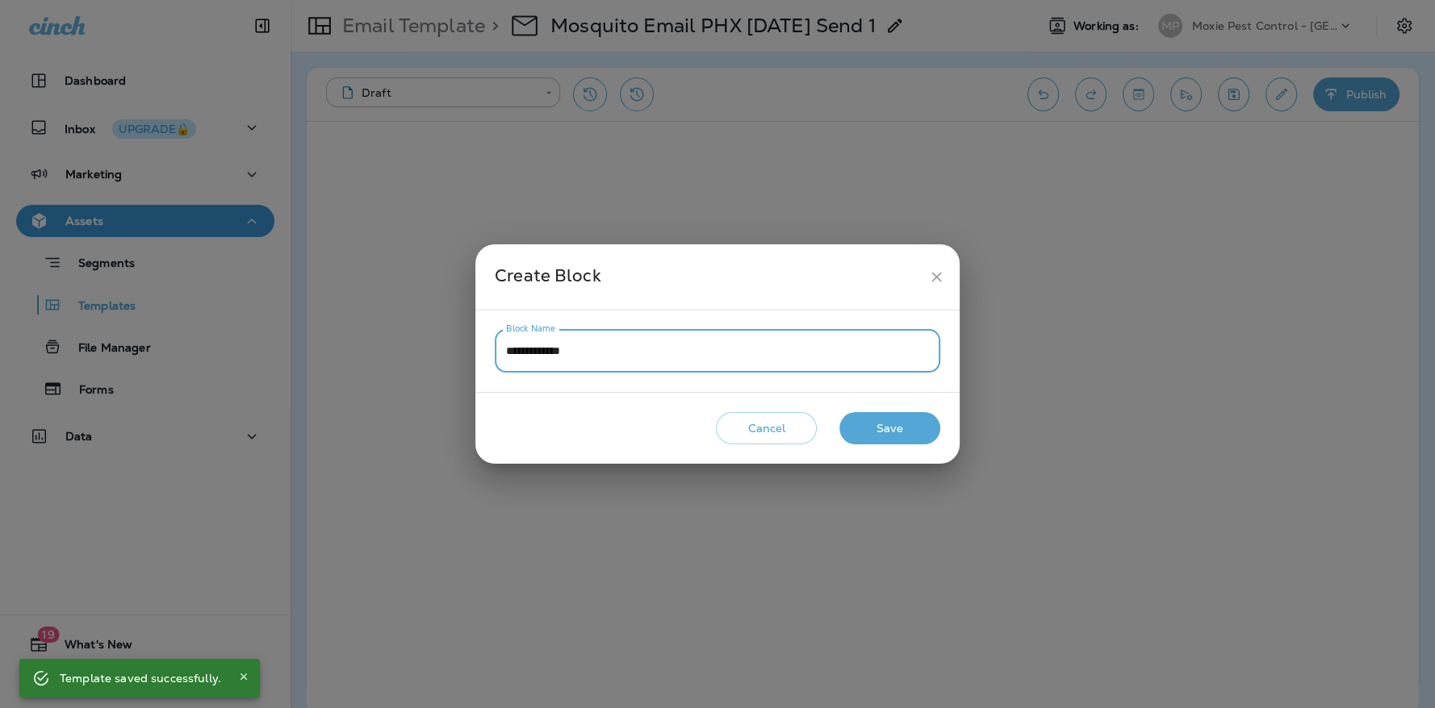
type input "**********"
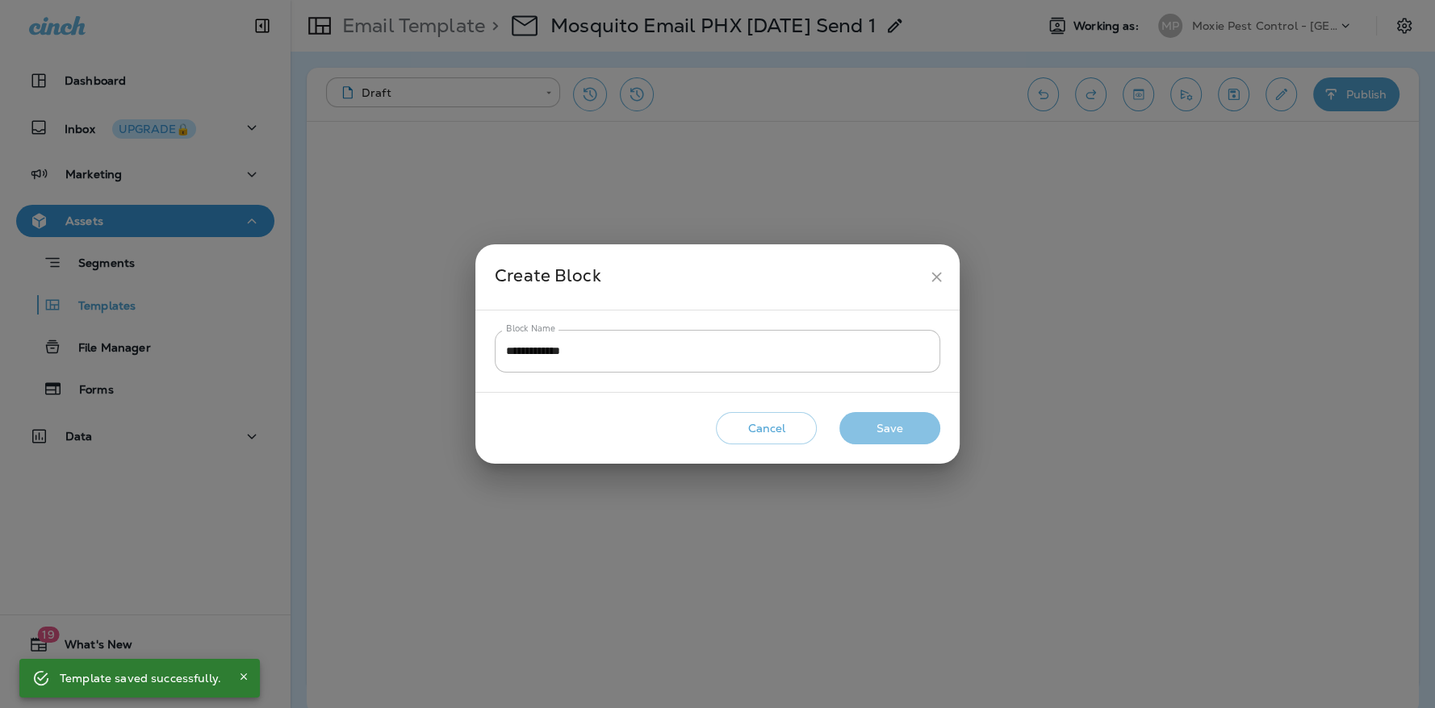
click at [857, 433] on button "Save" at bounding box center [889, 428] width 101 height 33
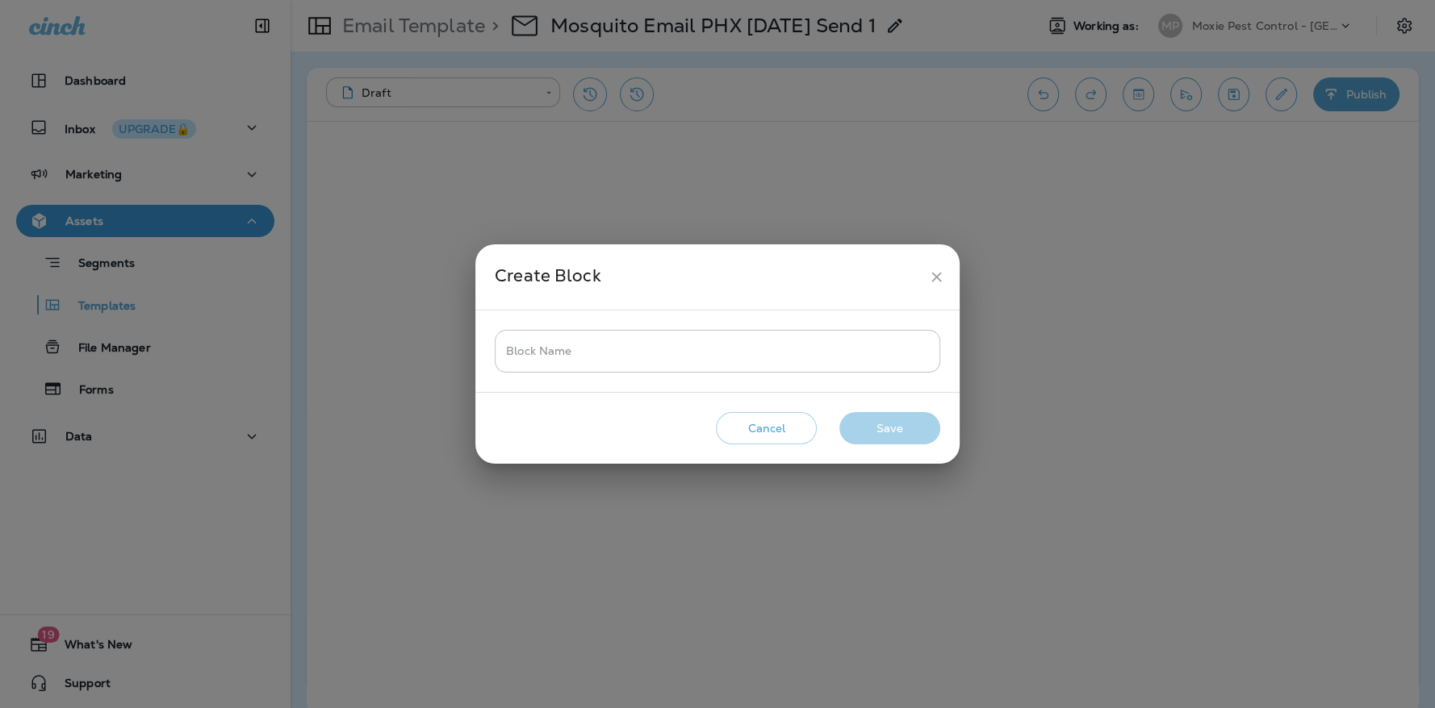
drag, startPoint x: 603, startPoint y: 351, endPoint x: 595, endPoint y: 349, distance: 8.2
click at [599, 351] on input "Block Name" at bounding box center [717, 351] width 445 height 43
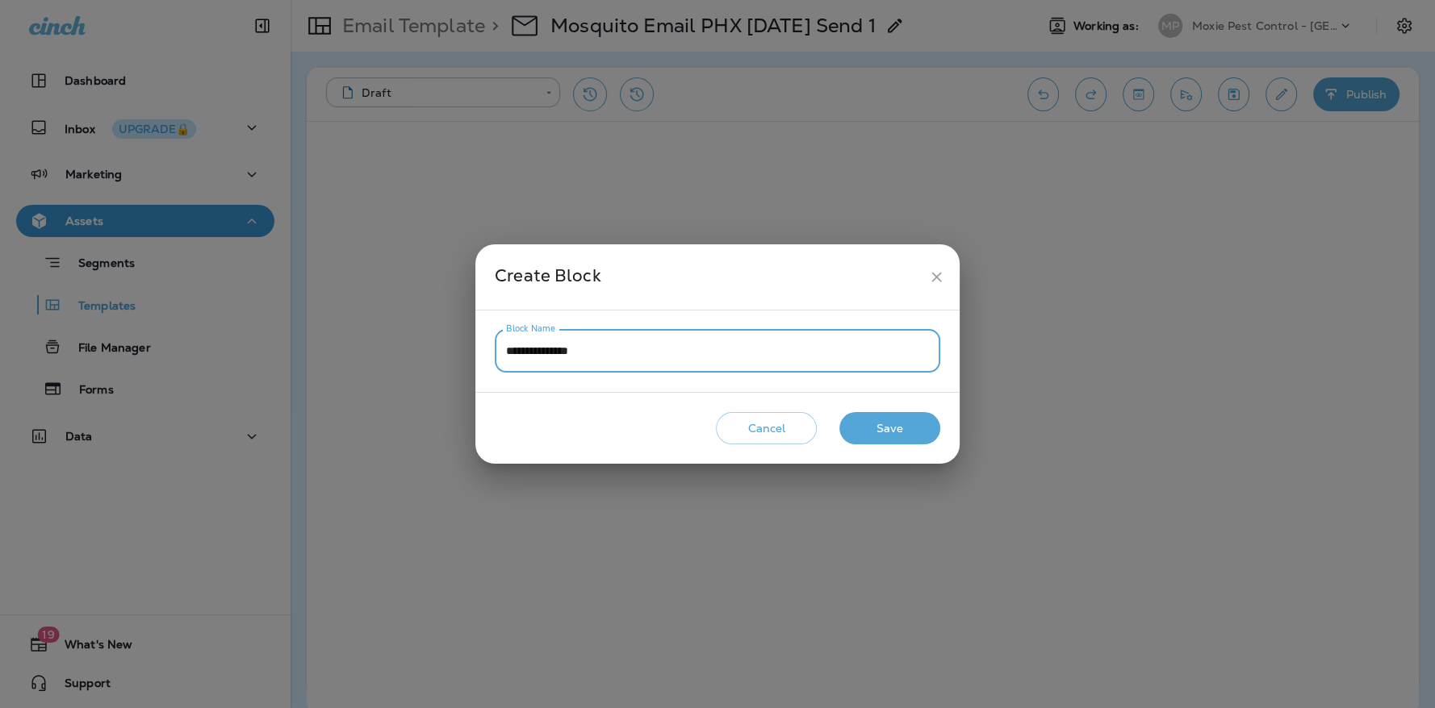
click at [542, 350] on input "**********" at bounding box center [717, 351] width 445 height 43
click at [559, 349] on input "**********" at bounding box center [717, 351] width 445 height 43
type input "**********"
click at [875, 428] on button "Save" at bounding box center [889, 428] width 101 height 33
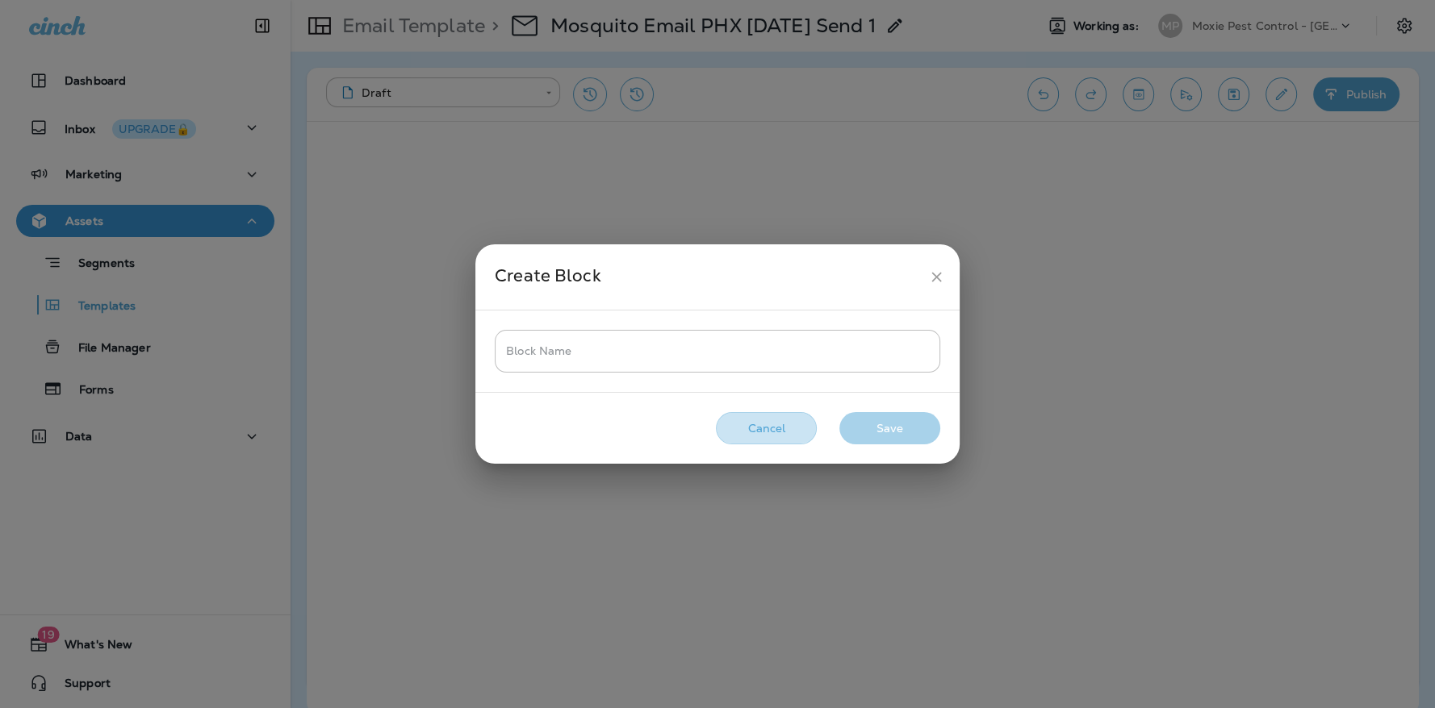
drag, startPoint x: 764, startPoint y: 435, endPoint x: 942, endPoint y: 349, distance: 197.8
click at [763, 435] on button "Cancel" at bounding box center [766, 428] width 101 height 33
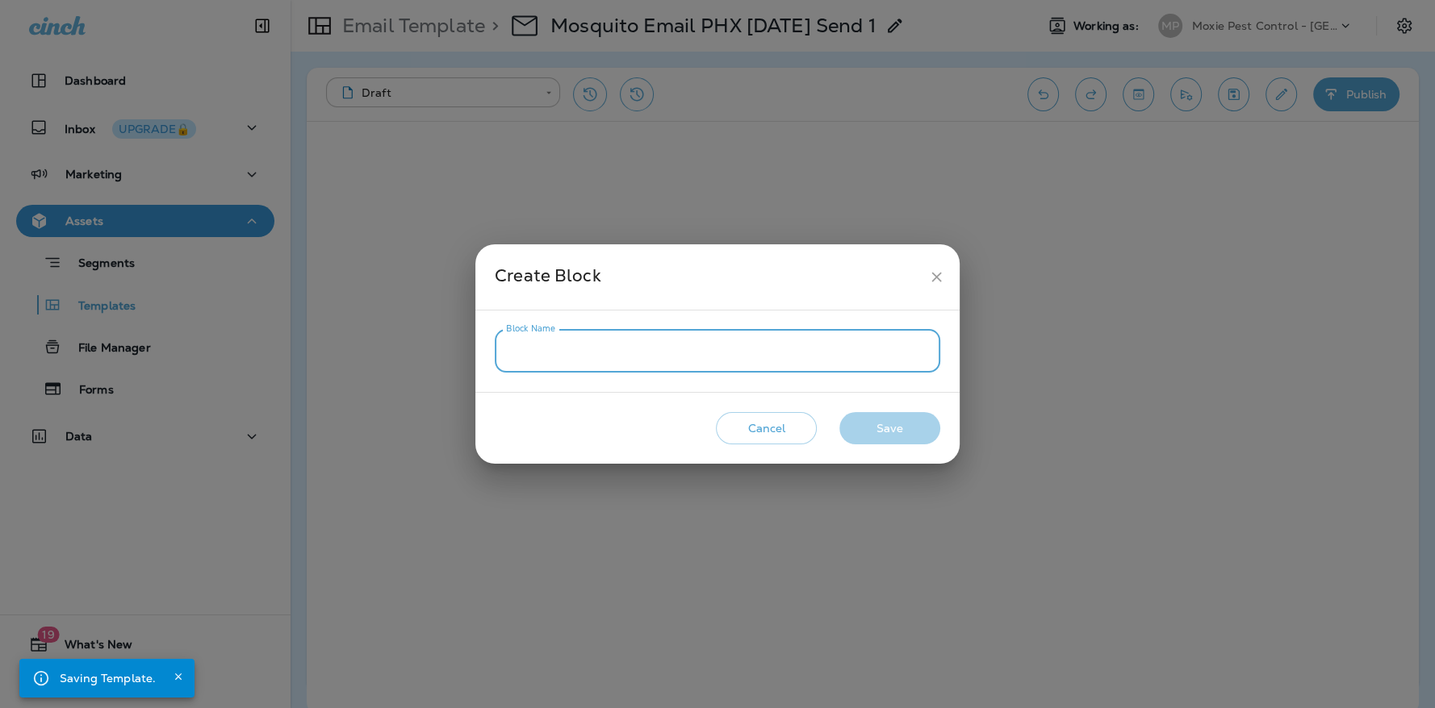
click at [553, 348] on input "Block Name" at bounding box center [717, 351] width 445 height 43
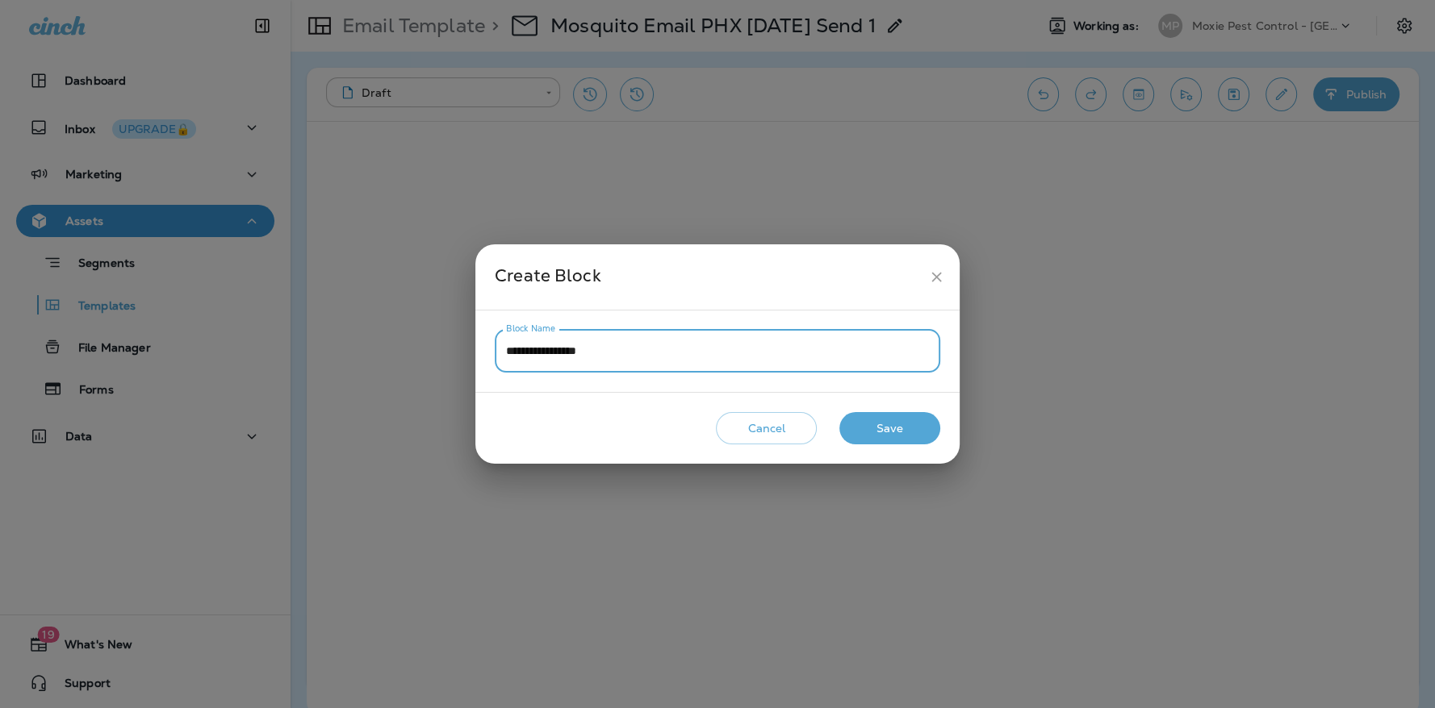
type input "**********"
click at [881, 426] on button "Save" at bounding box center [889, 428] width 101 height 33
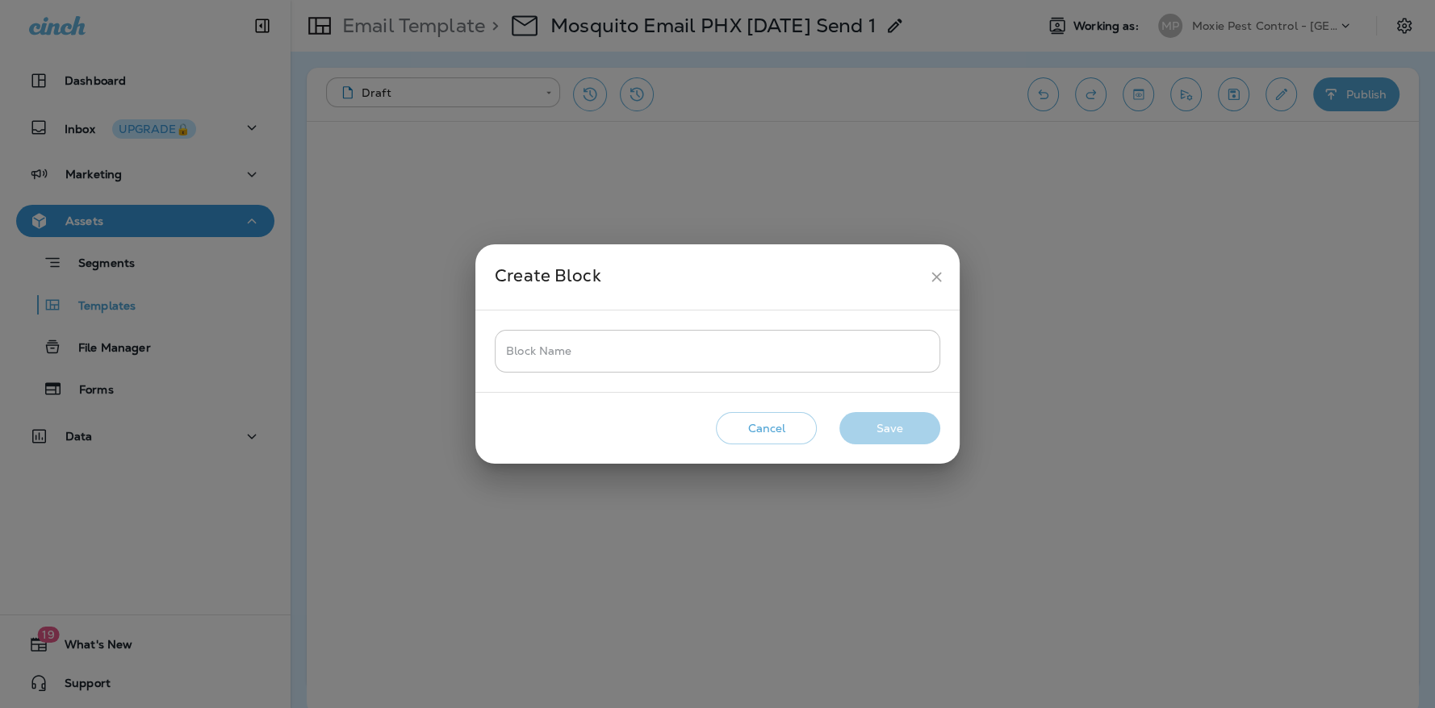
click at [553, 353] on input "Block Name" at bounding box center [717, 351] width 445 height 43
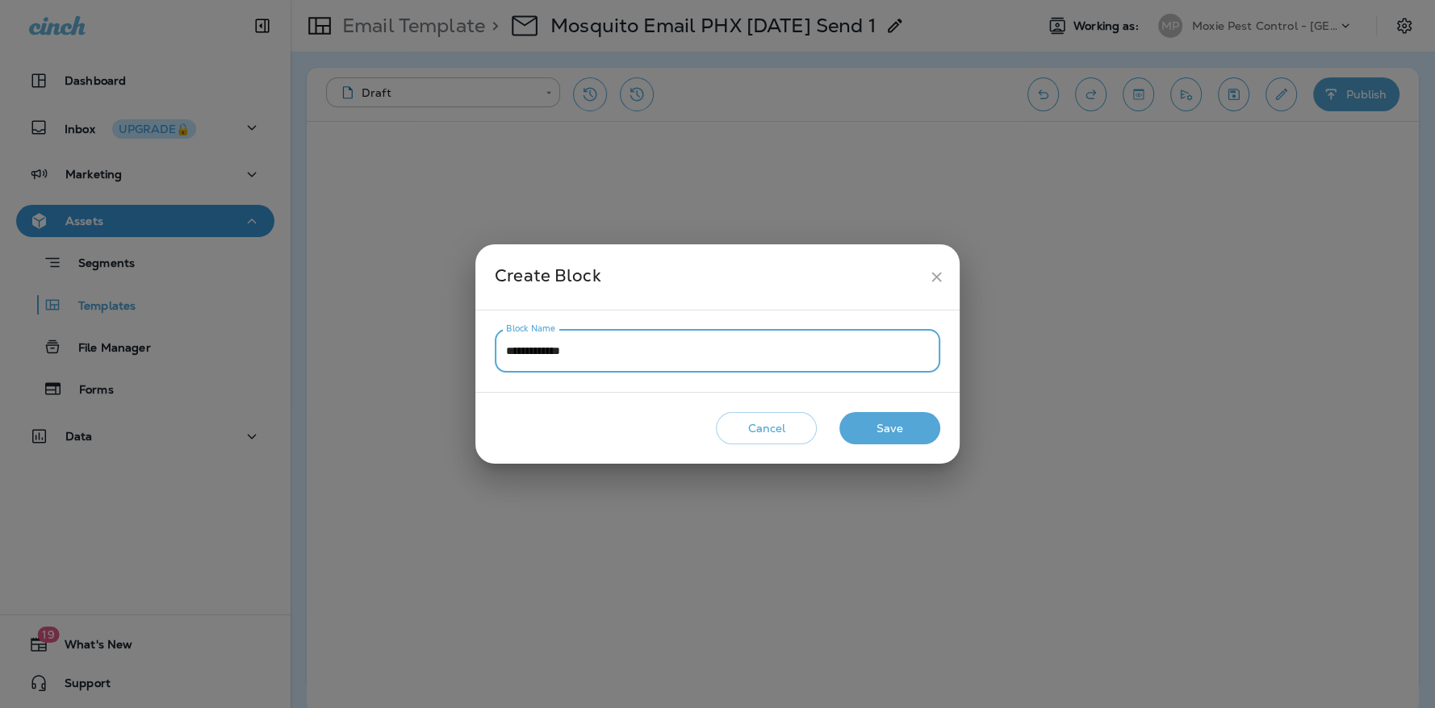
type input "**********"
drag, startPoint x: 900, startPoint y: 423, endPoint x: 730, endPoint y: 360, distance: 180.7
click at [898, 423] on button "Save" at bounding box center [889, 428] width 101 height 33
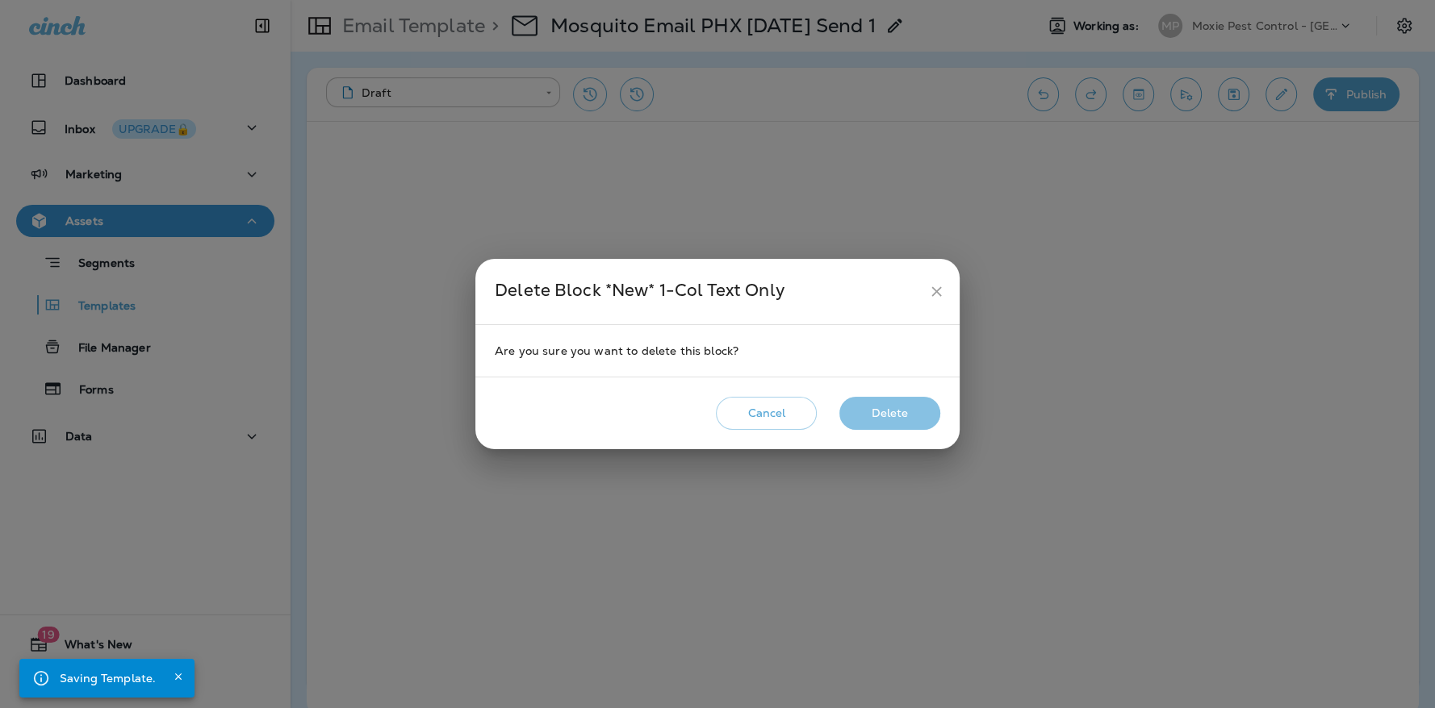
drag, startPoint x: 890, startPoint y: 411, endPoint x: 849, endPoint y: 416, distance: 41.4
click at [889, 411] on button "Delete" at bounding box center [889, 413] width 101 height 33
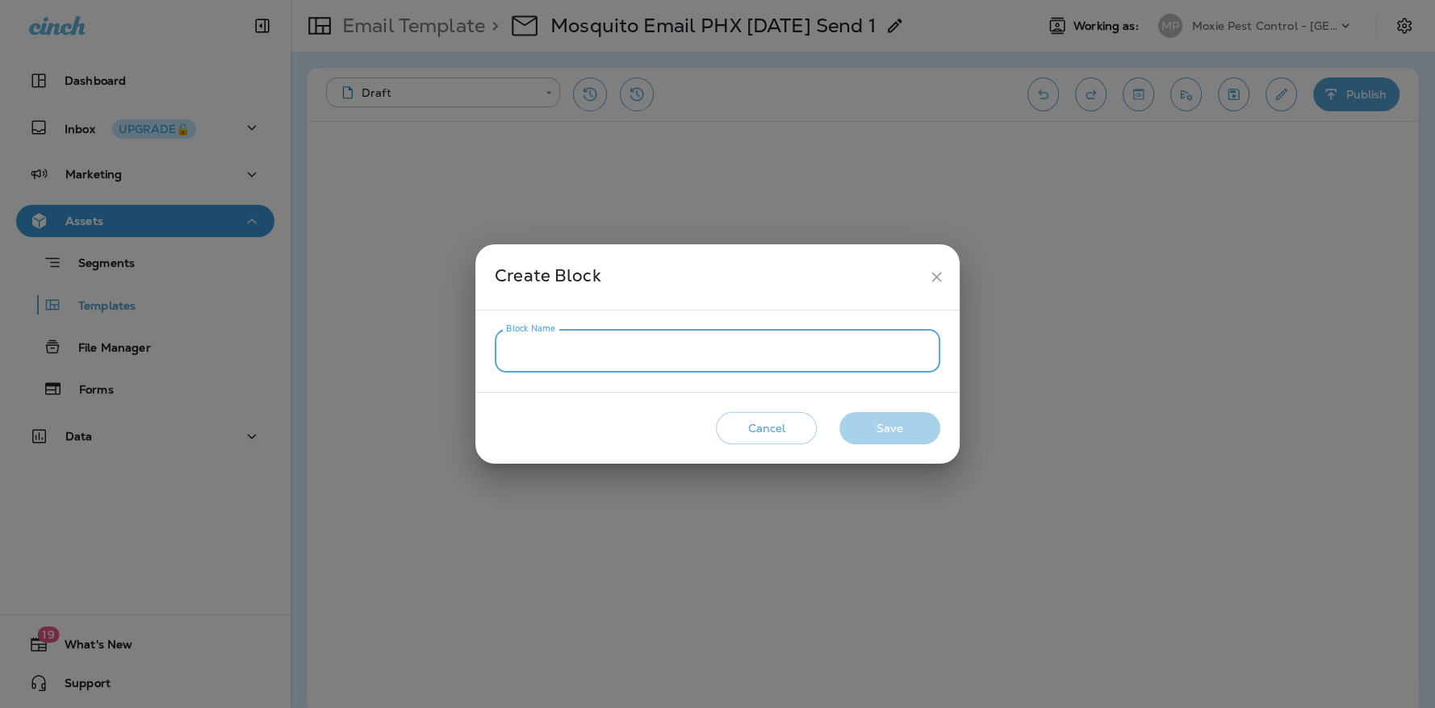
click at [628, 353] on input "Block Name" at bounding box center [717, 351] width 445 height 43
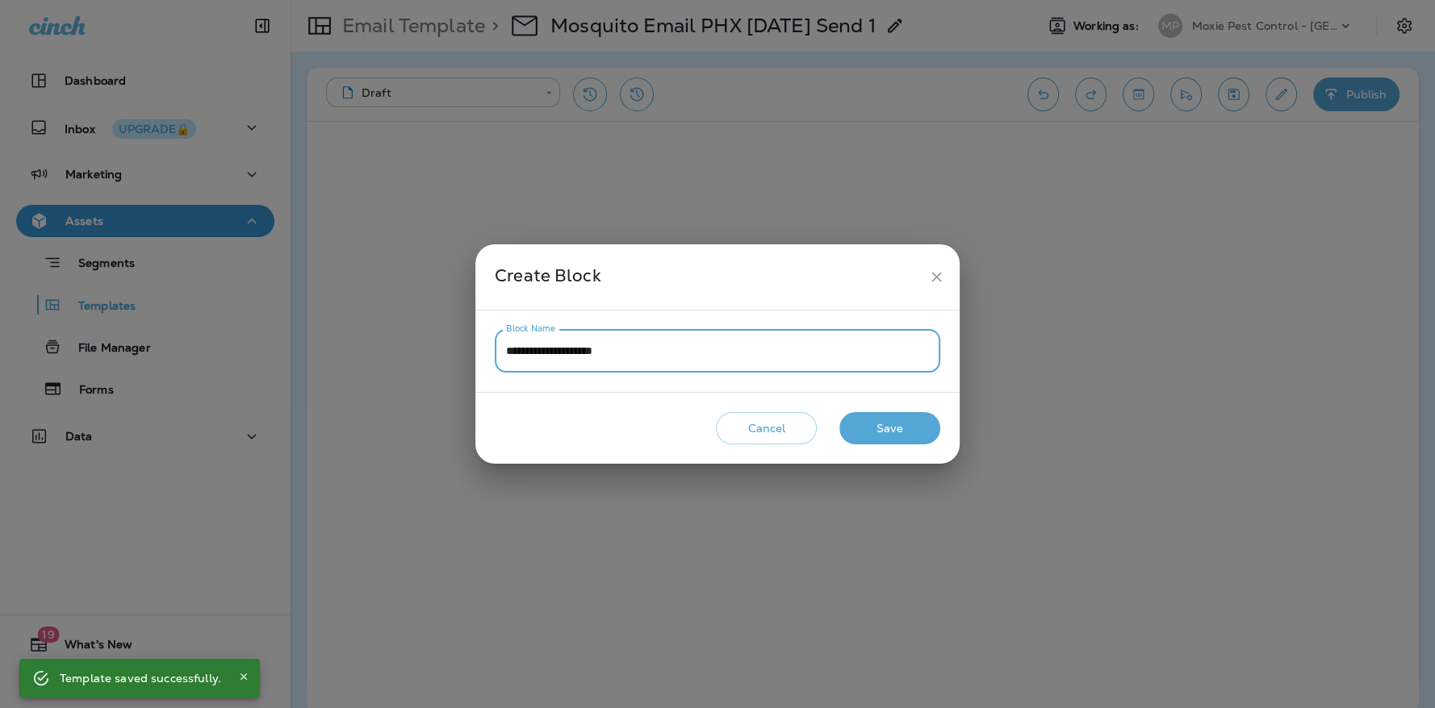
type input "**********"
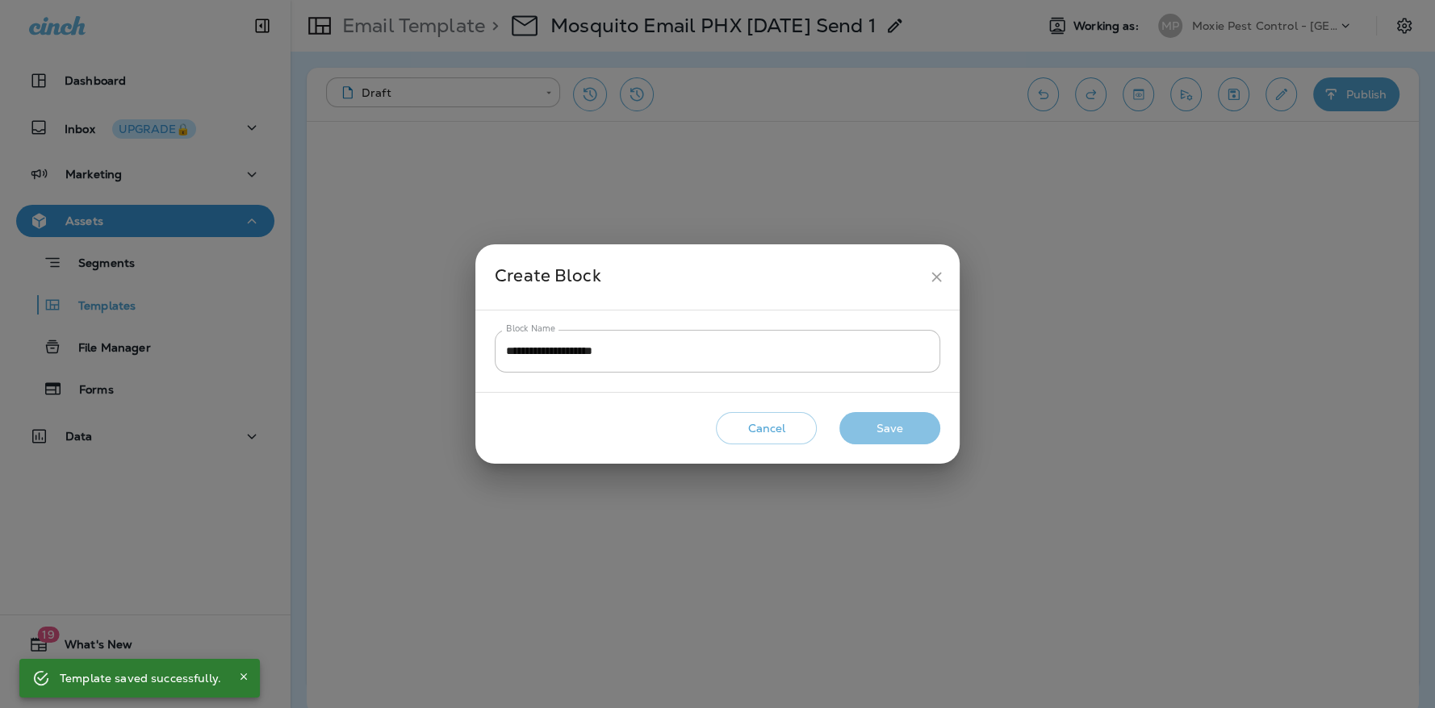
drag, startPoint x: 878, startPoint y: 430, endPoint x: 1040, endPoint y: 418, distance: 162.6
click at [878, 430] on button "Save" at bounding box center [889, 428] width 101 height 33
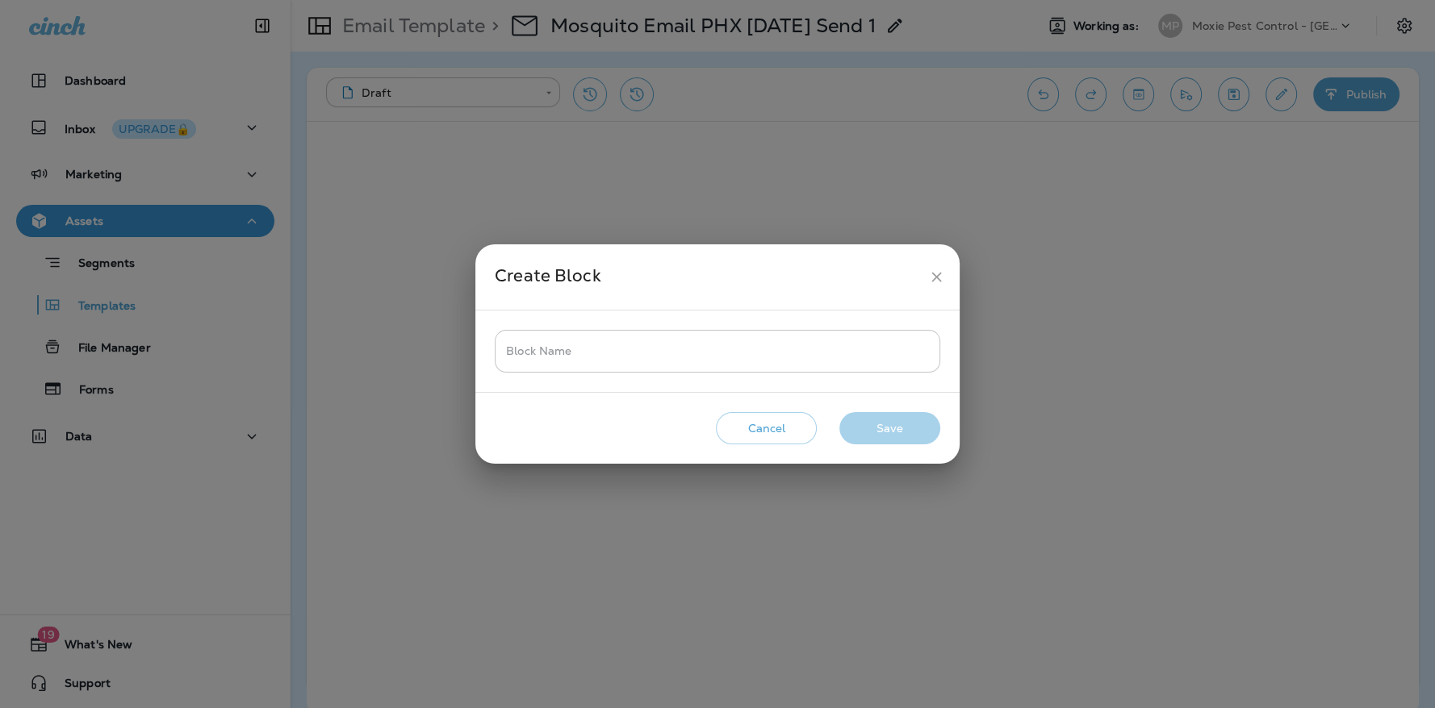
click at [587, 354] on input "Block Name" at bounding box center [717, 351] width 445 height 43
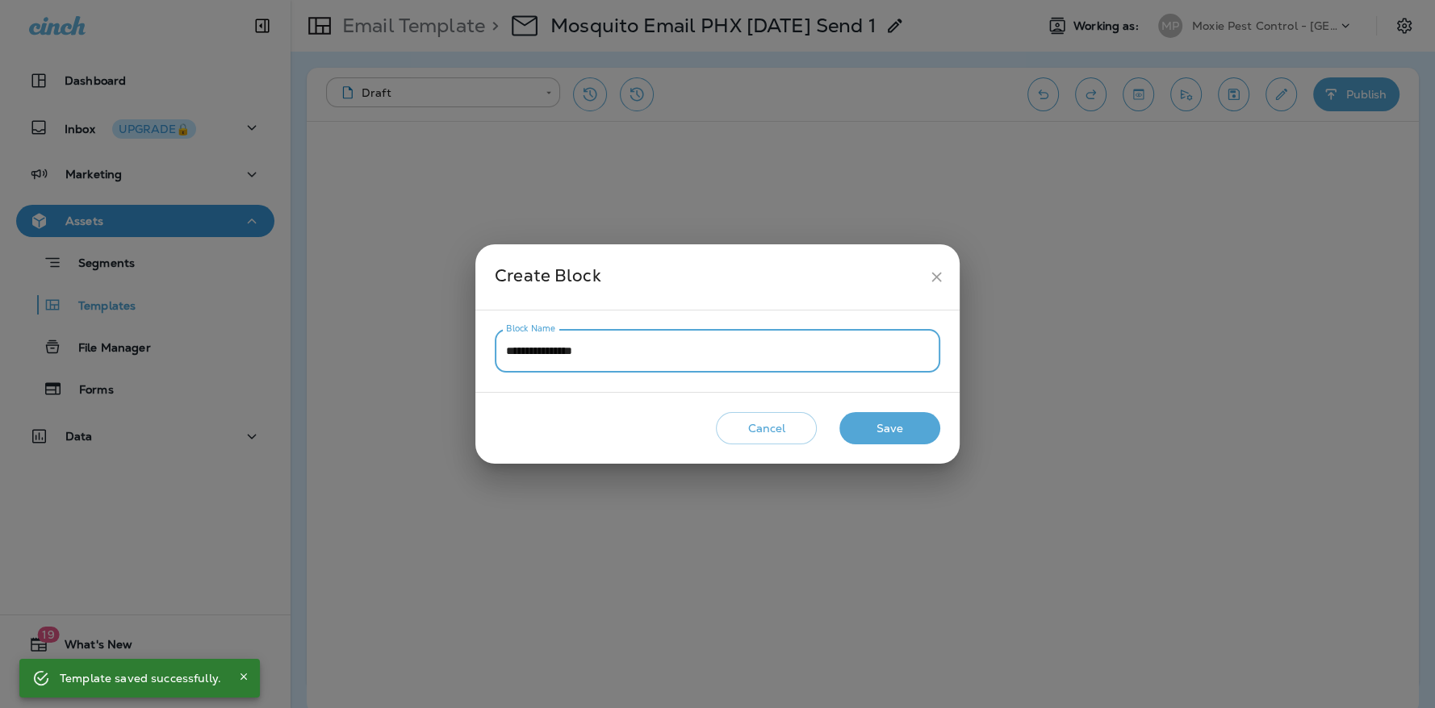
type input "**********"
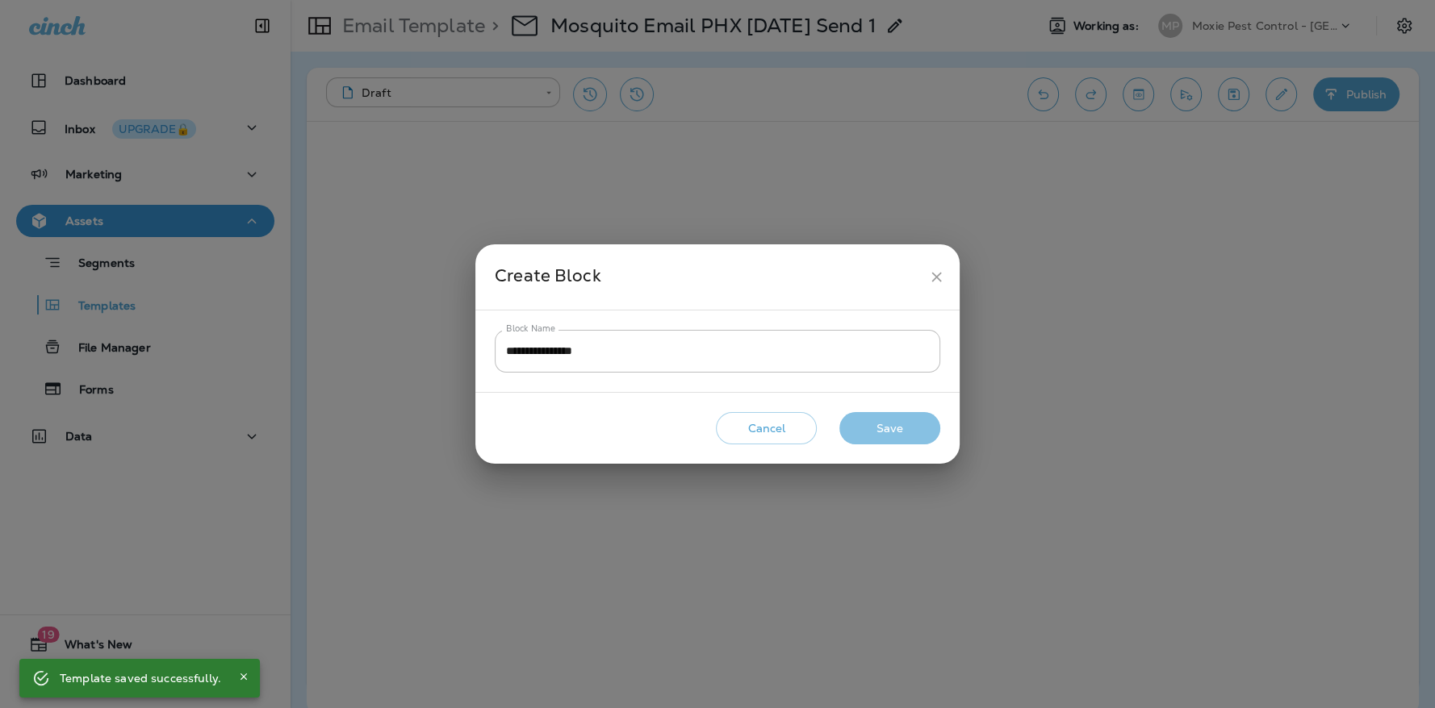
click at [935, 435] on button "Save" at bounding box center [889, 428] width 101 height 33
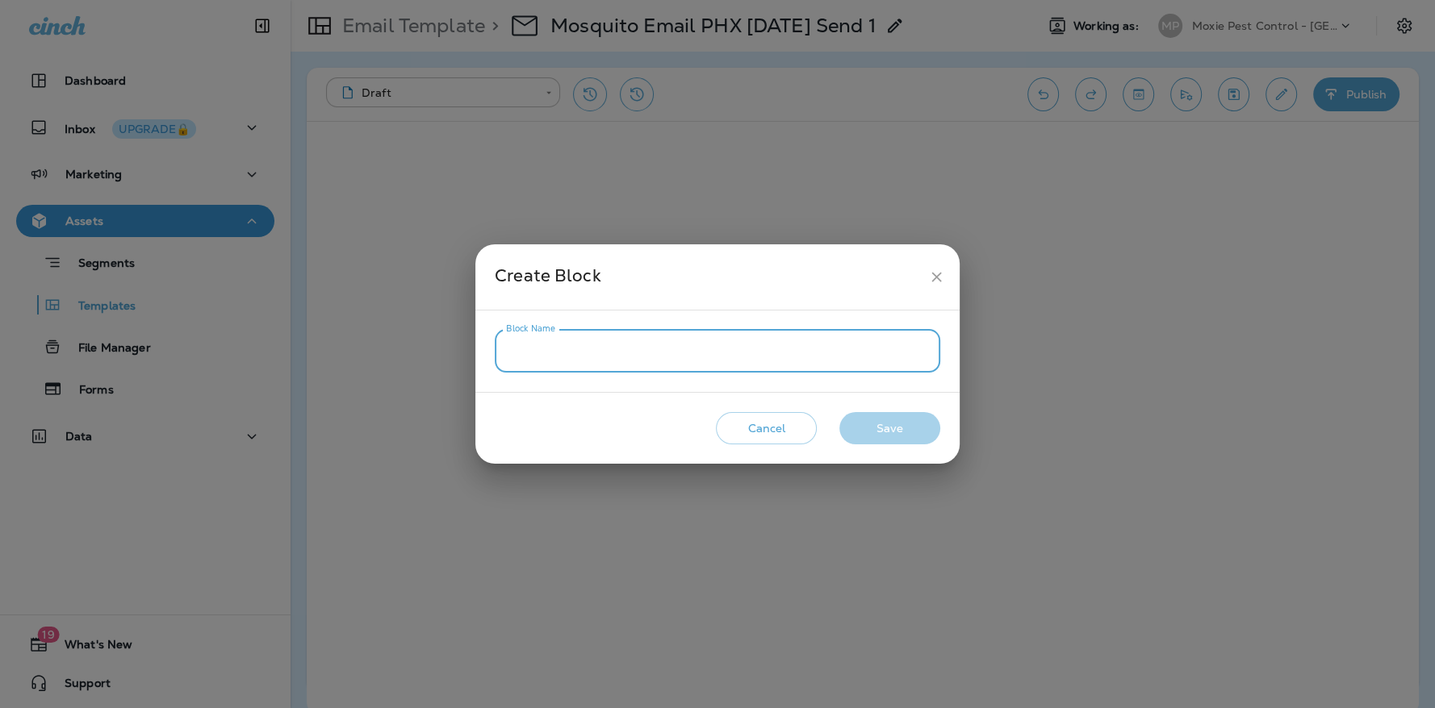
click at [510, 346] on input "Block Name" at bounding box center [717, 351] width 445 height 43
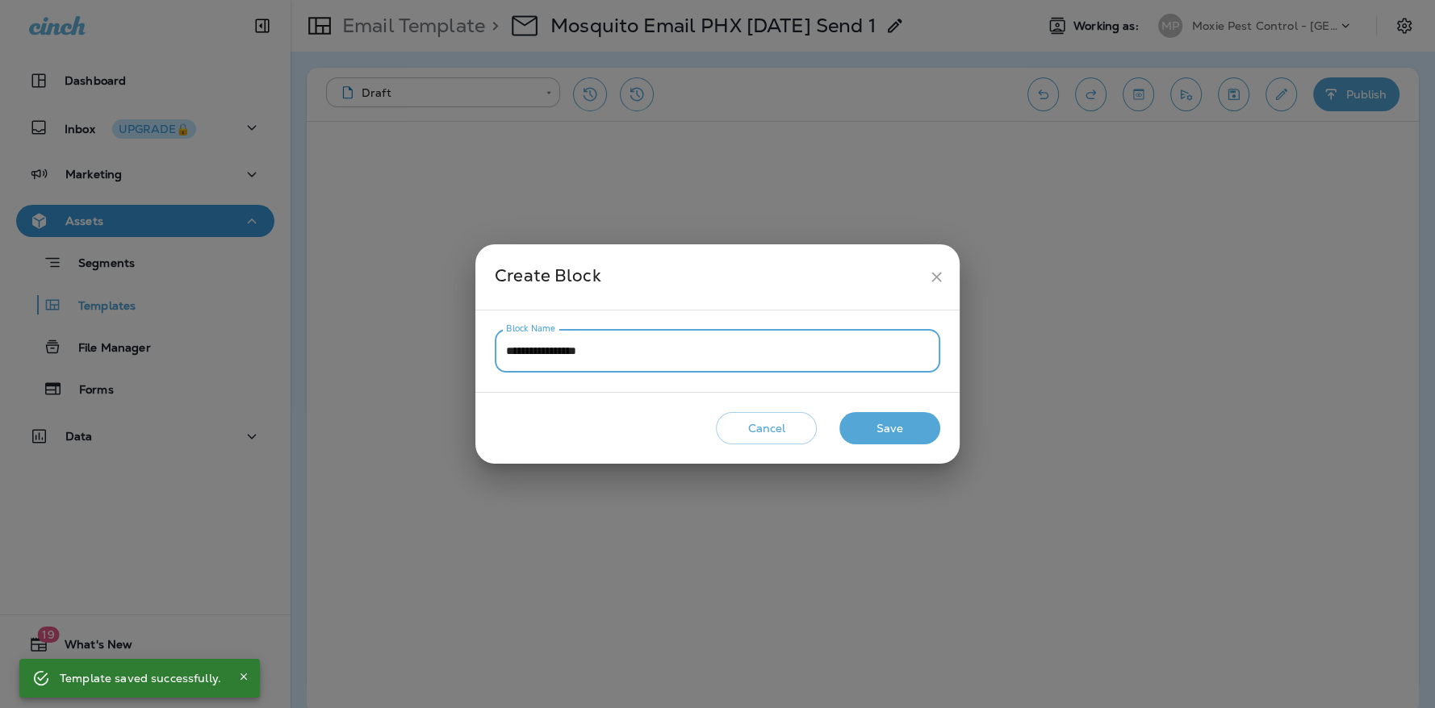
type input "**********"
click at [879, 424] on button "Save" at bounding box center [889, 428] width 101 height 33
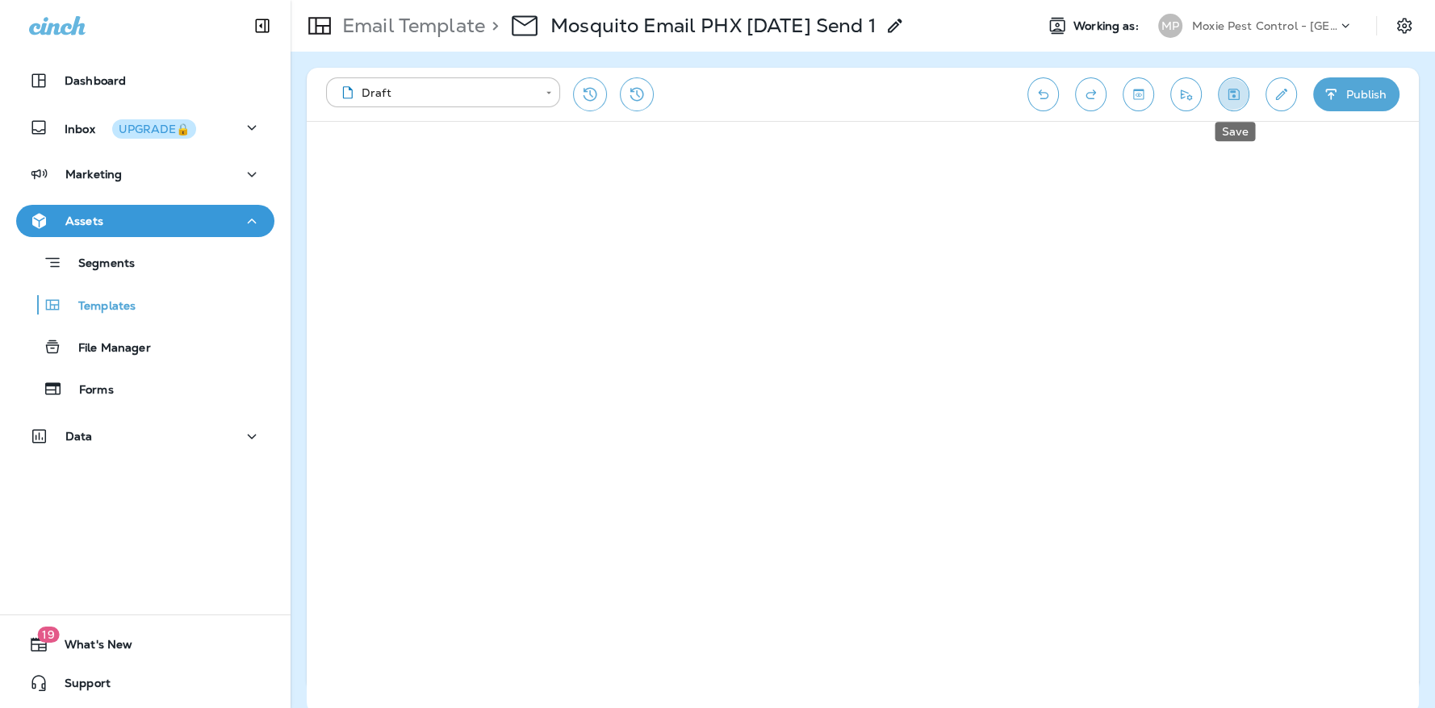
click at [1238, 96] on icon "Save" at bounding box center [1233, 94] width 17 height 16
click at [1239, 97] on icon "Save" at bounding box center [1233, 94] width 11 height 11
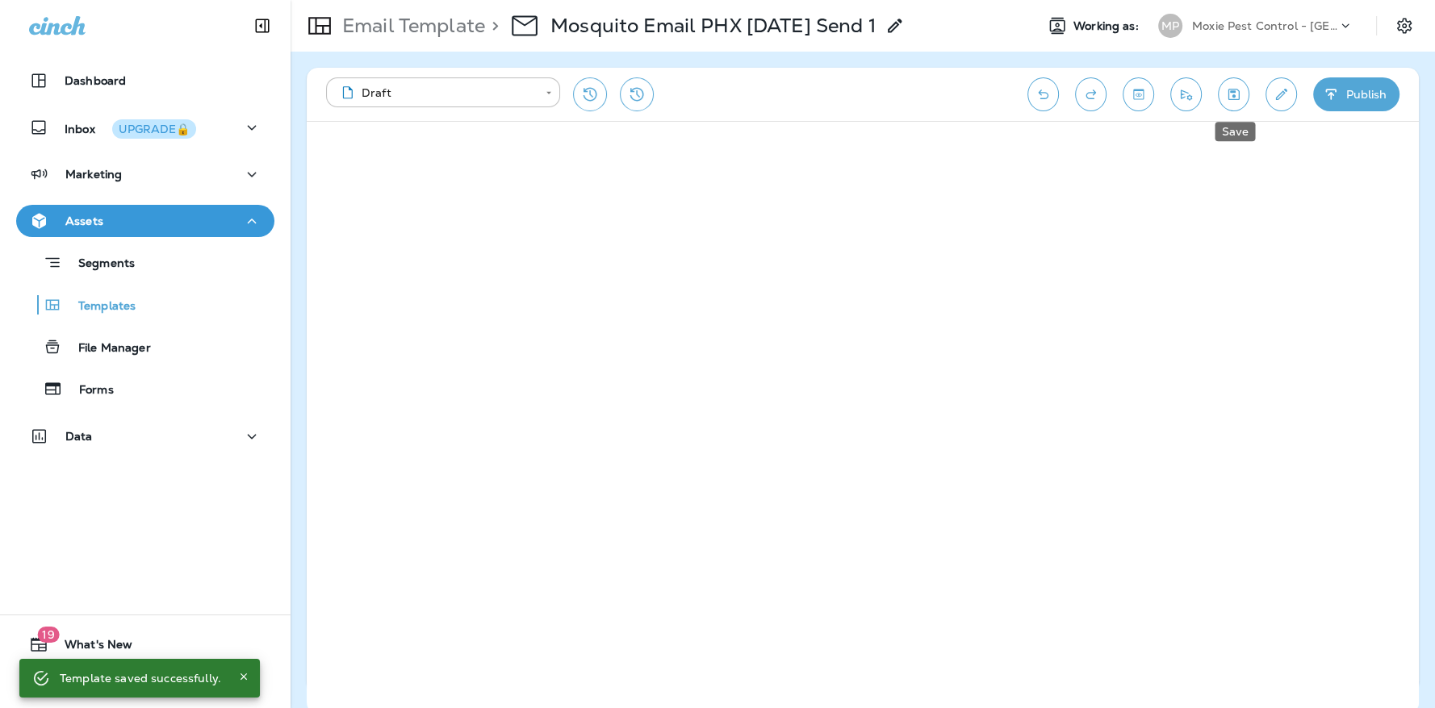
click at [1233, 91] on icon "Save" at bounding box center [1233, 94] width 11 height 11
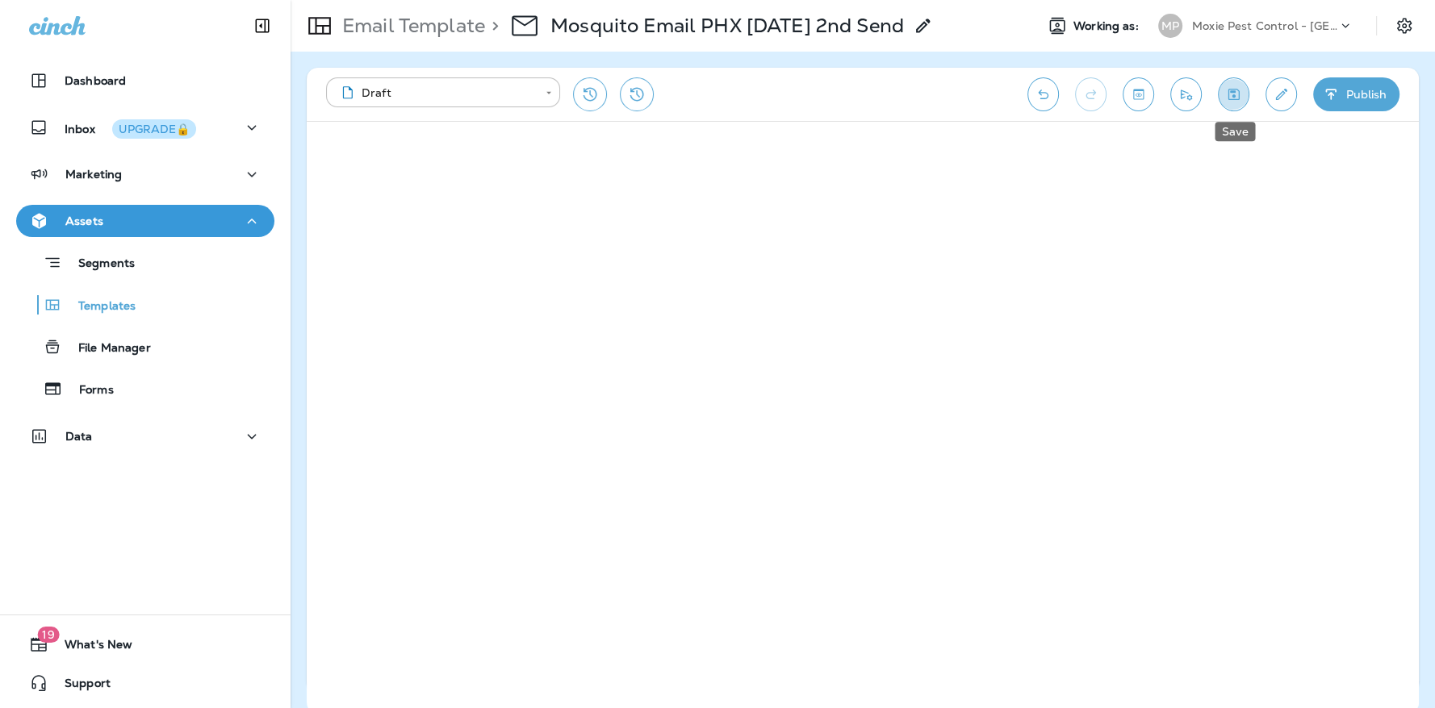
click at [1242, 98] on icon "Save" at bounding box center [1233, 94] width 17 height 16
click at [1237, 92] on icon "Save" at bounding box center [1233, 94] width 17 height 16
click at [1231, 96] on icon "Save" at bounding box center [1233, 94] width 17 height 16
click at [1236, 92] on icon "Save" at bounding box center [1233, 94] width 17 height 16
click at [1237, 98] on icon "Save" at bounding box center [1233, 94] width 11 height 11
